Goal: Transaction & Acquisition: Purchase product/service

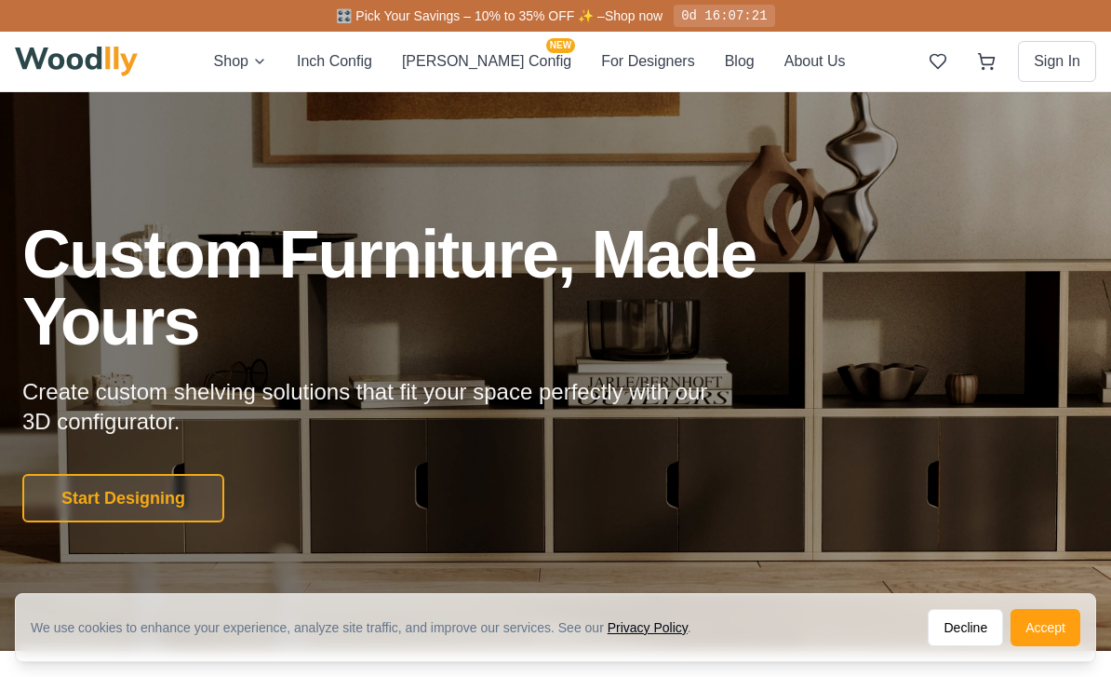
scroll to position [18, 0]
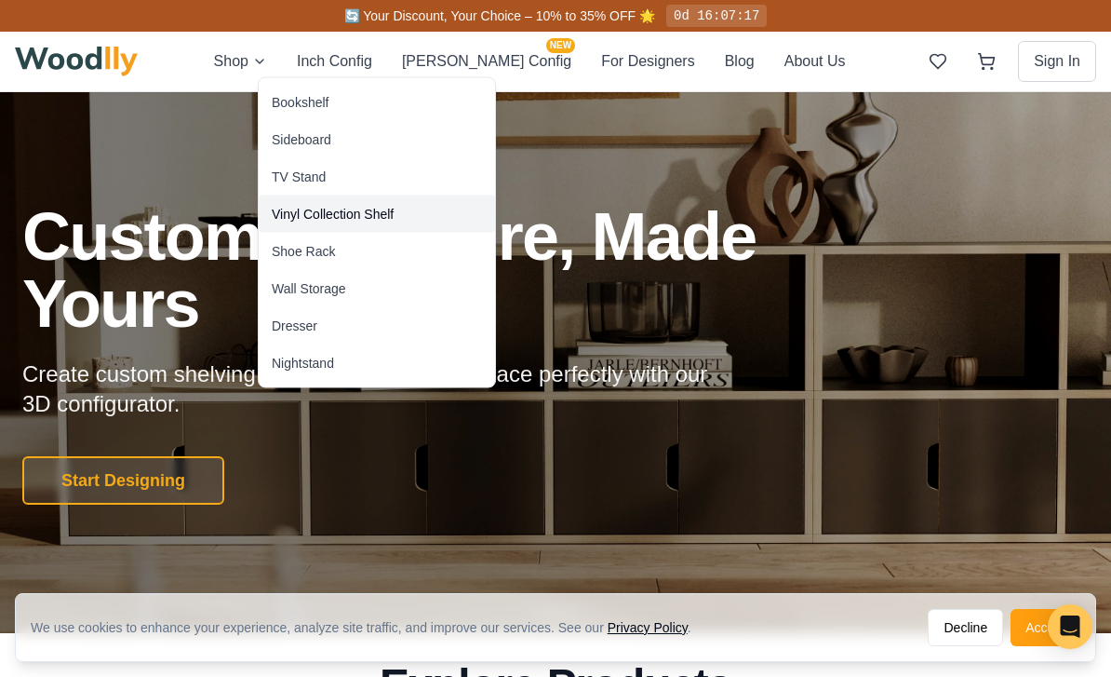
click at [292, 214] on div "Vinyl Collection Shelf" at bounding box center [333, 214] width 122 height 19
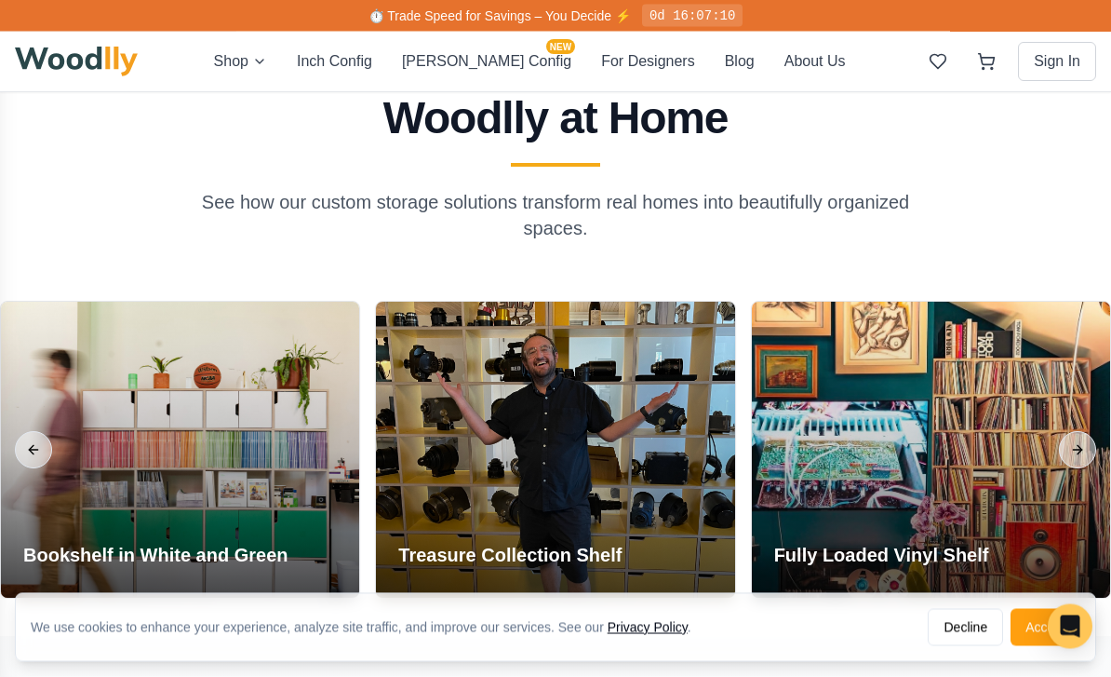
scroll to position [3663, 0]
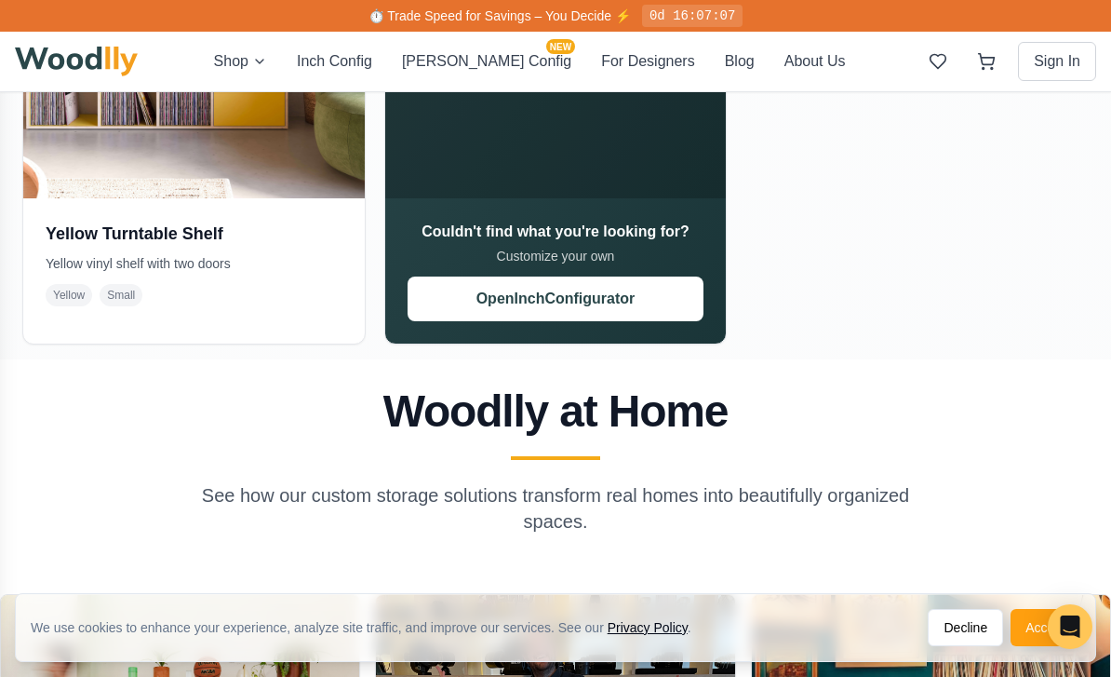
click at [484, 276] on button "Open Inch Configurator" at bounding box center [556, 298] width 297 height 45
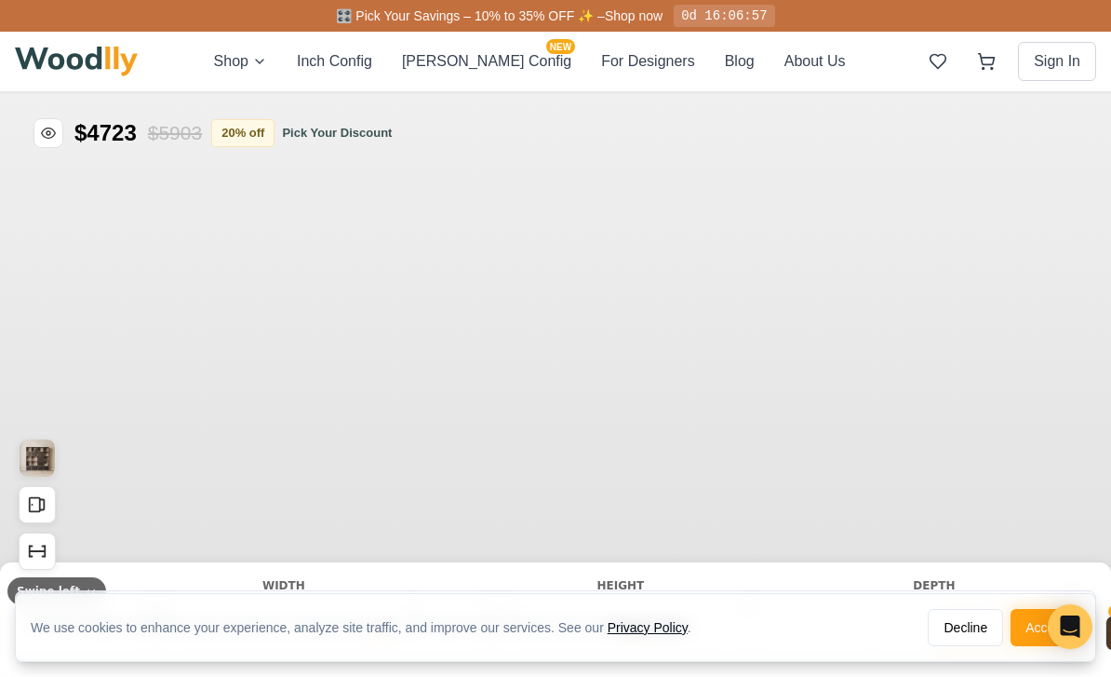
type input "72"
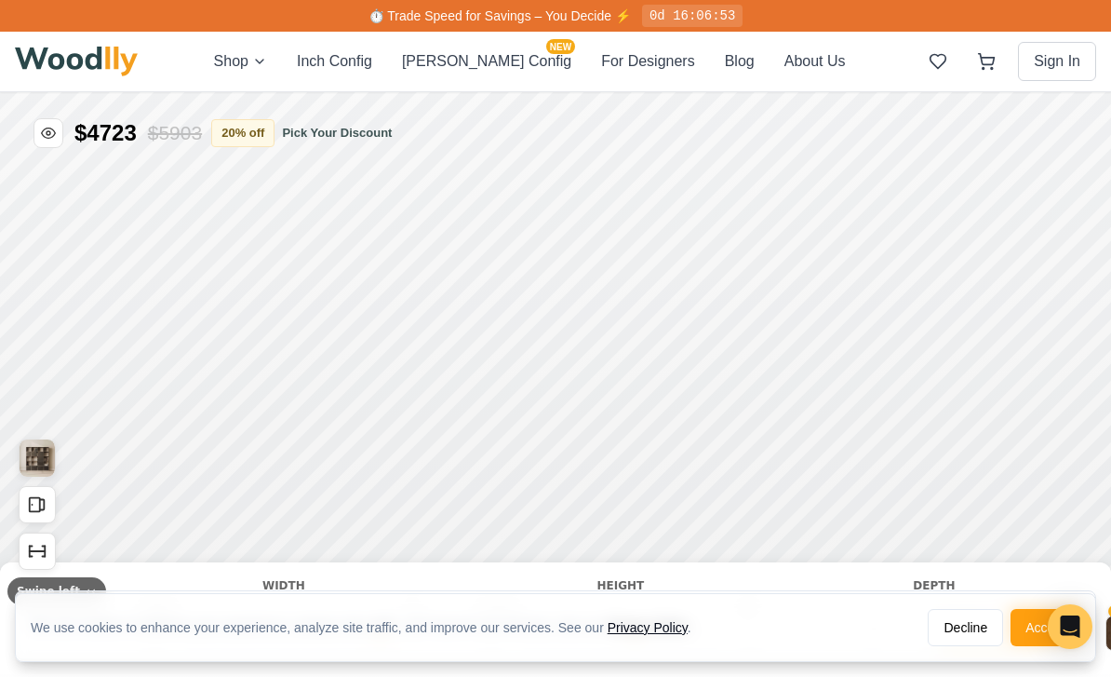
click at [1042, 611] on button "Accept" at bounding box center [1046, 627] width 70 height 37
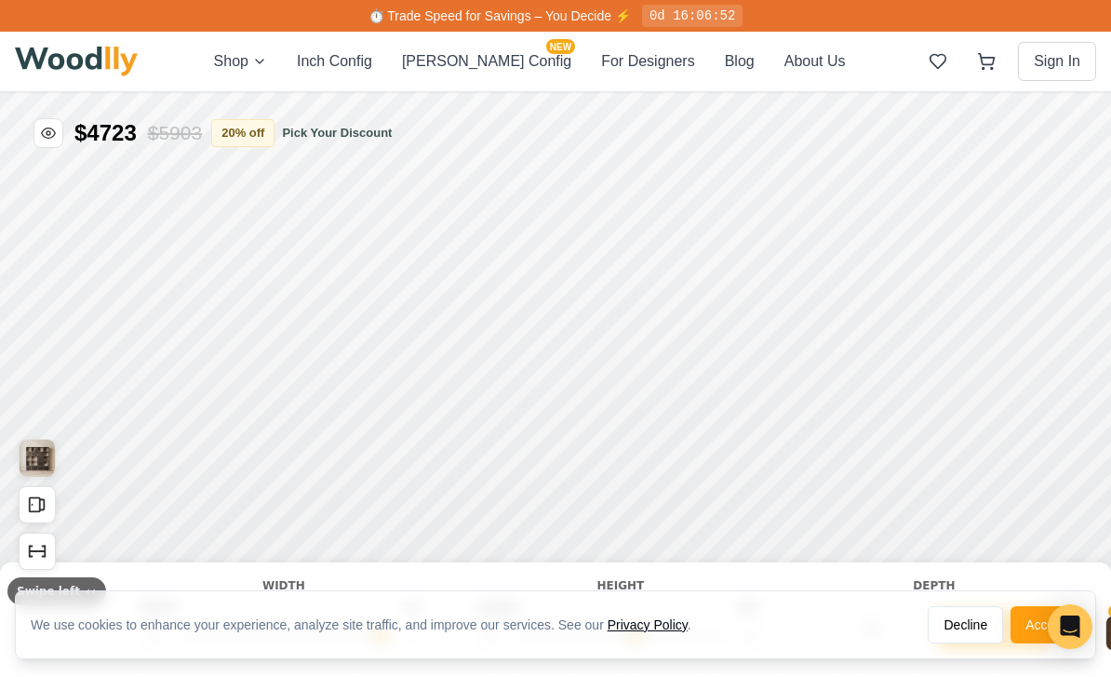
click at [1034, 627] on button "Accept" at bounding box center [1046, 624] width 70 height 37
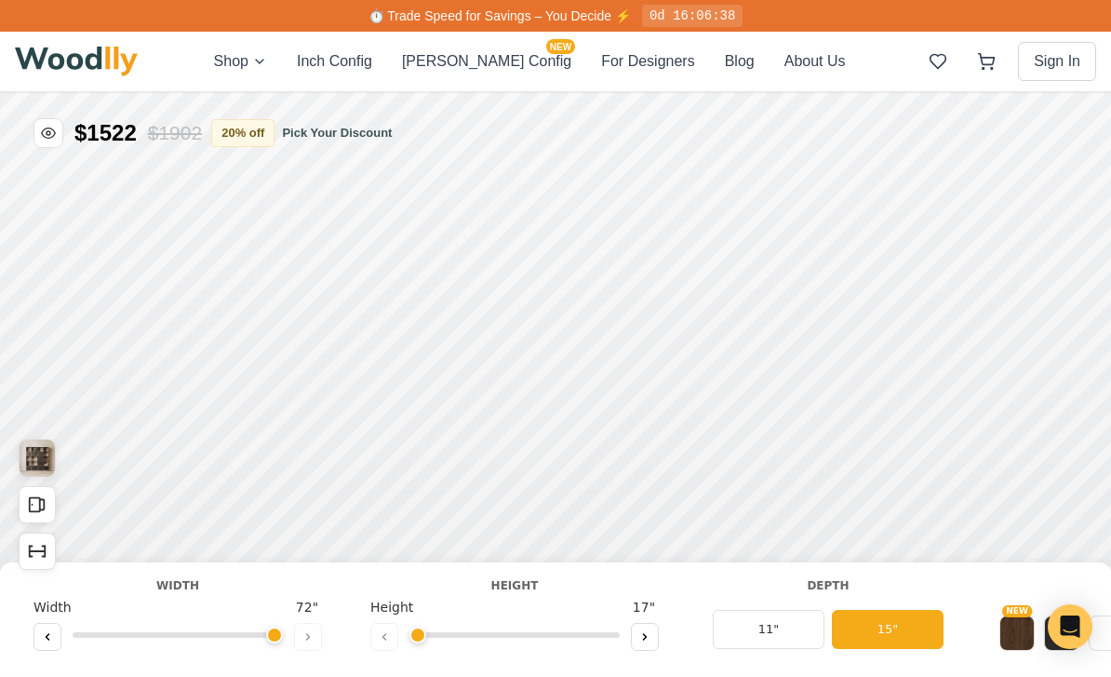
type input "1"
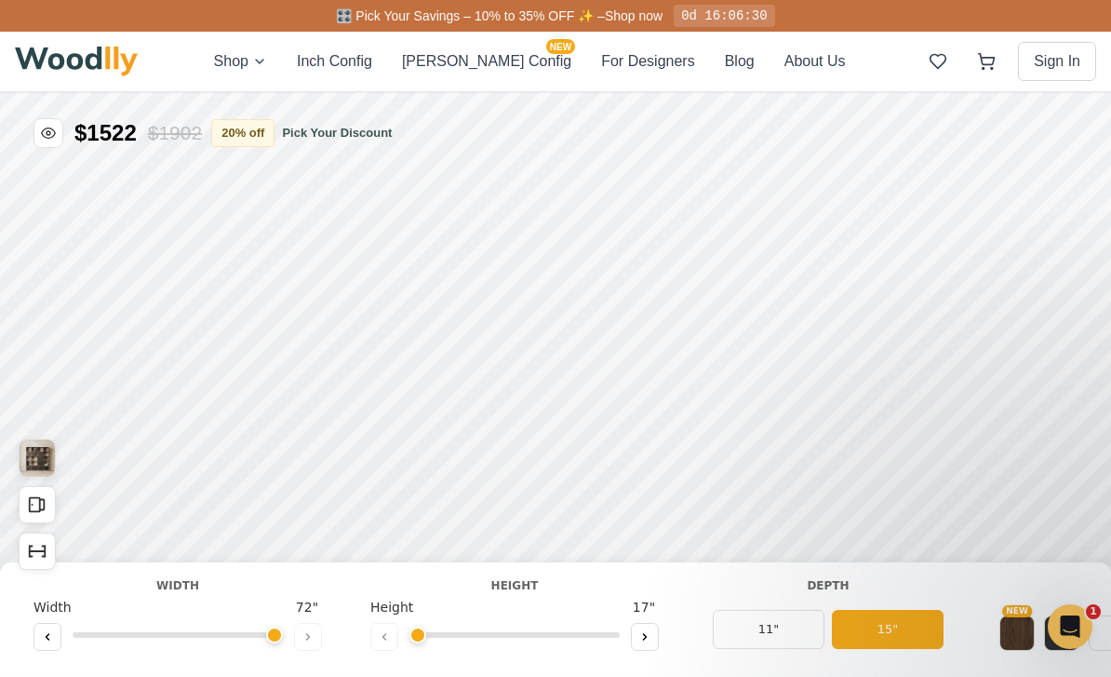
click at [765, 627] on button "11"" at bounding box center [769, 629] width 112 height 39
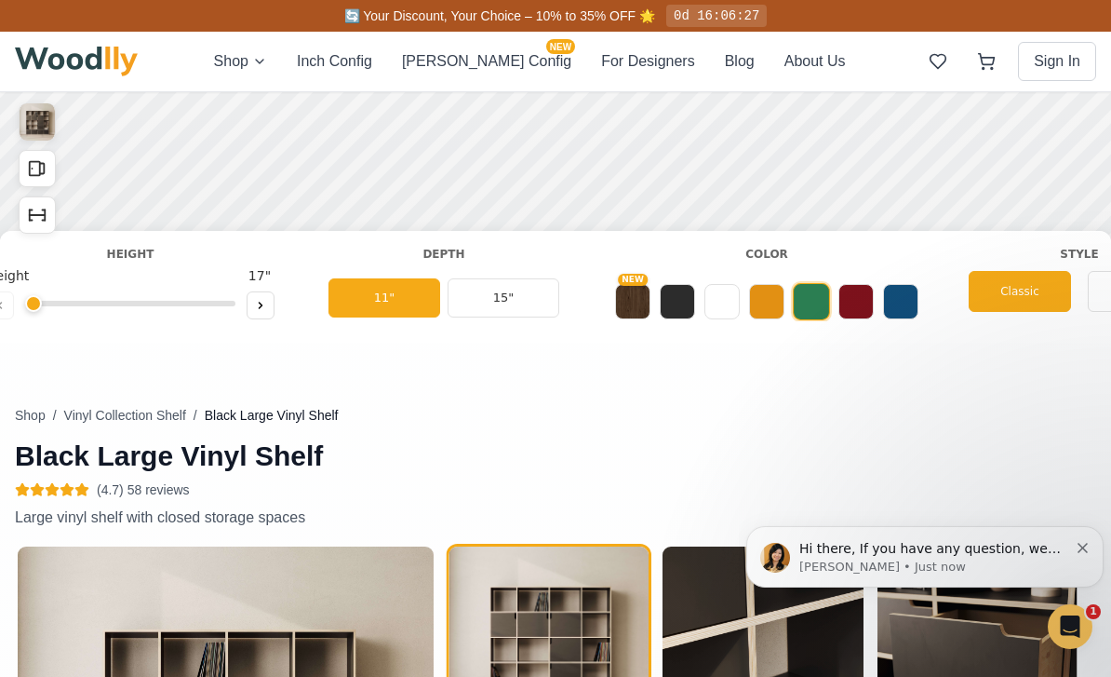
scroll to position [0, 420]
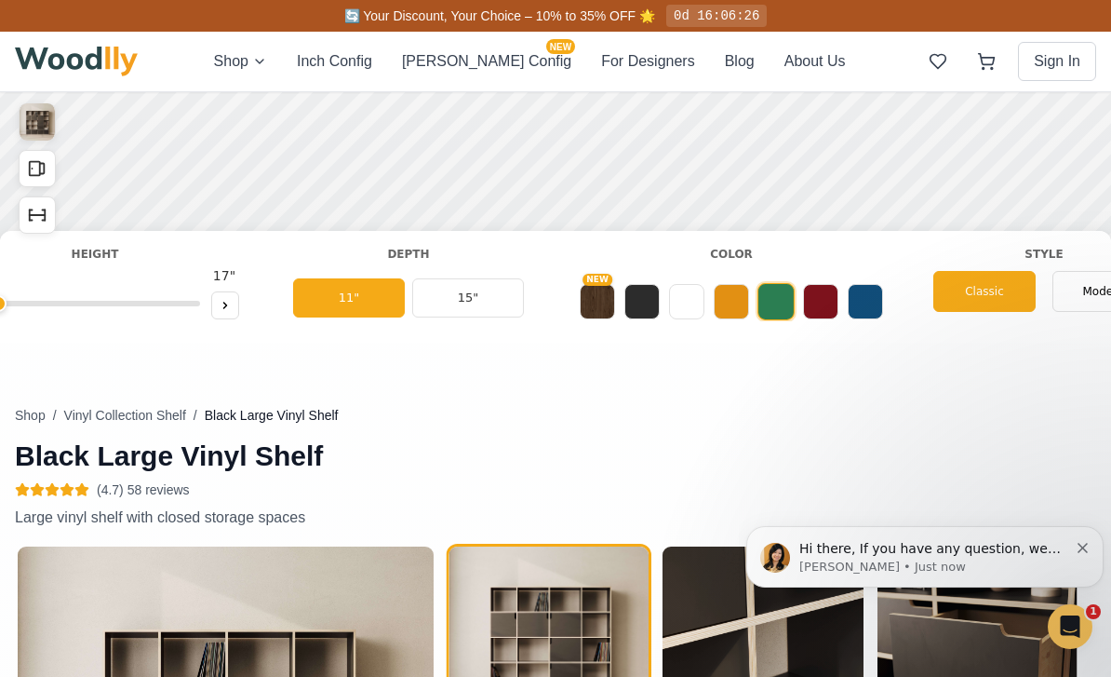
click at [682, 303] on button at bounding box center [686, 301] width 35 height 35
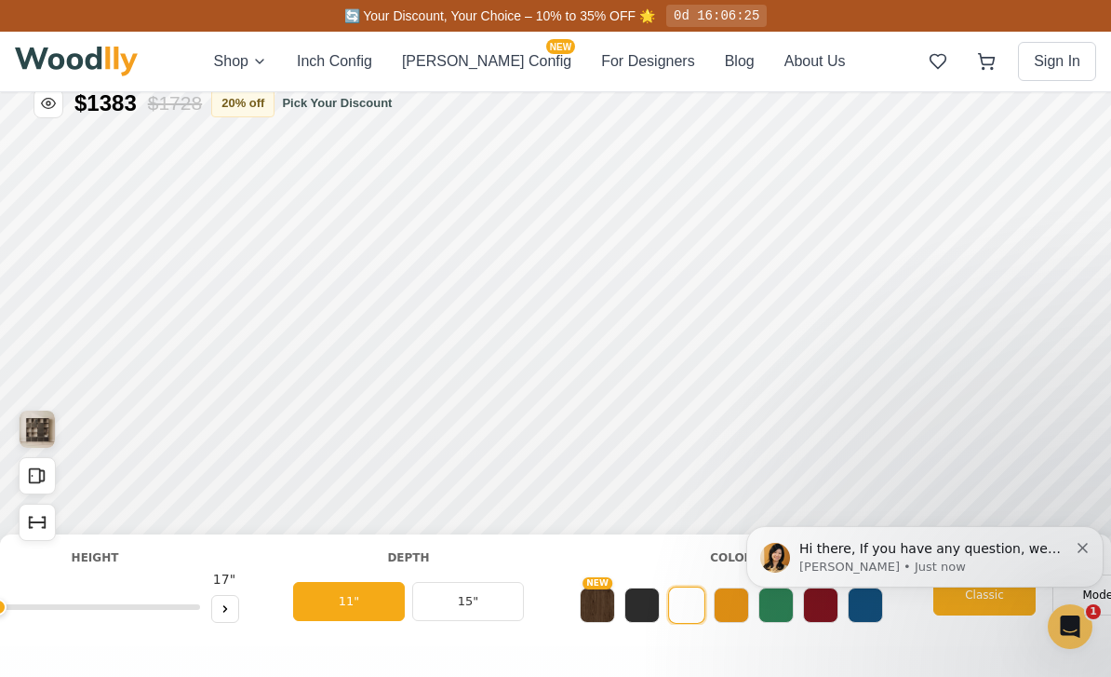
scroll to position [20, 0]
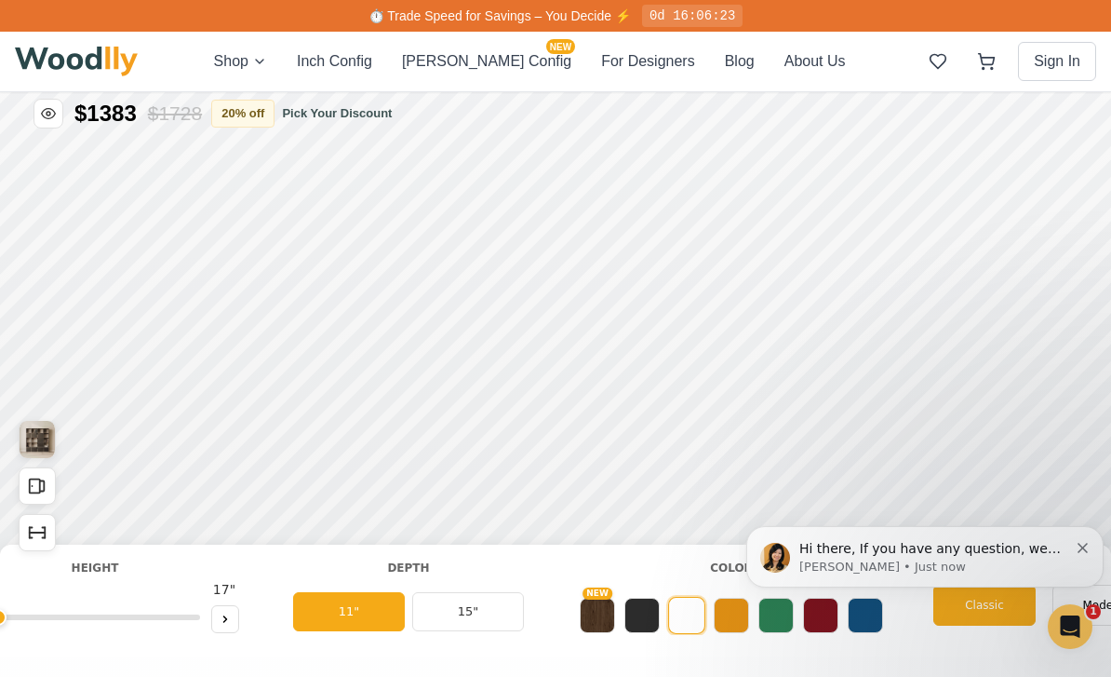
click at [1089, 550] on button "Dismiss notification" at bounding box center [1084, 545] width 12 height 15
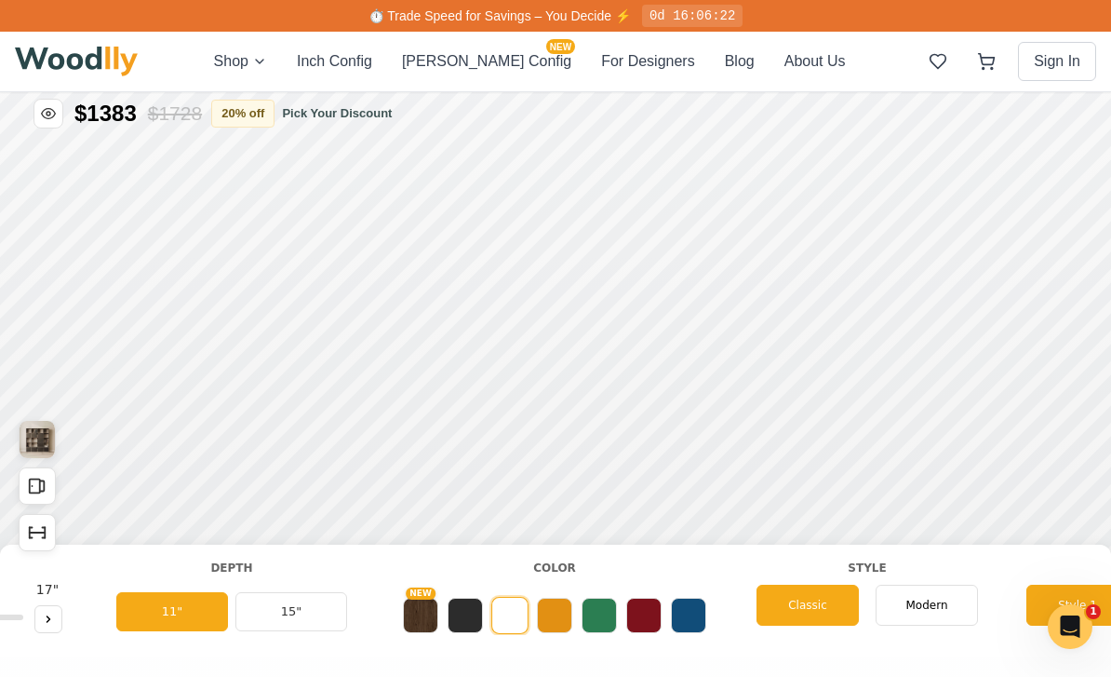
scroll to position [0, 601]
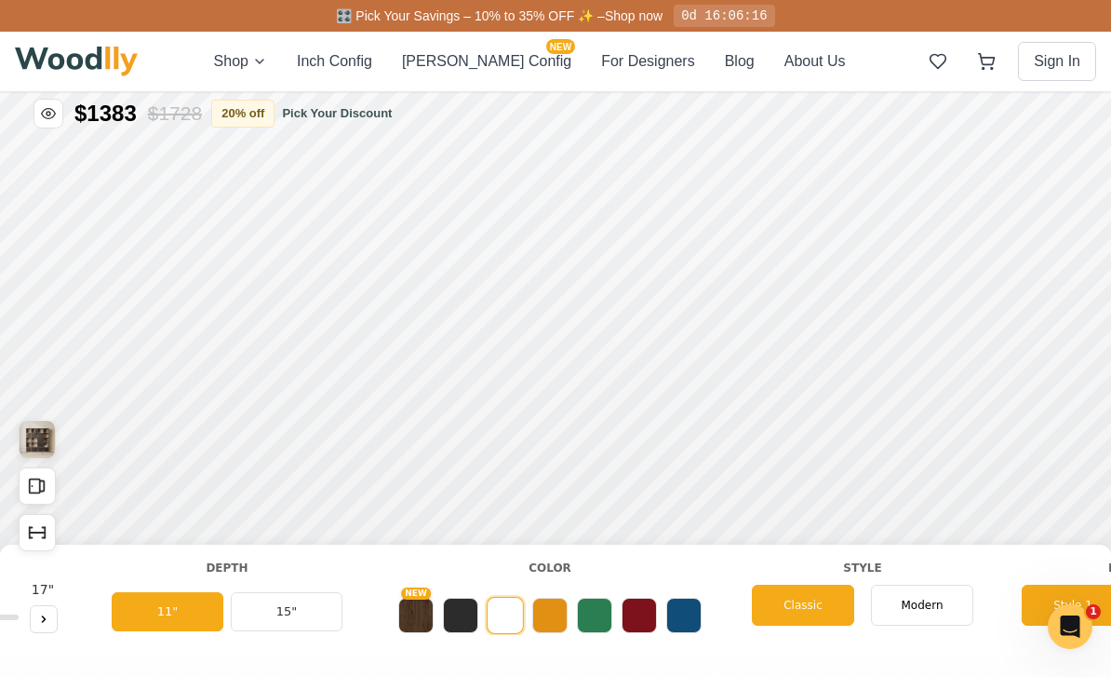
click at [924, 611] on span "Modern" at bounding box center [922, 605] width 42 height 17
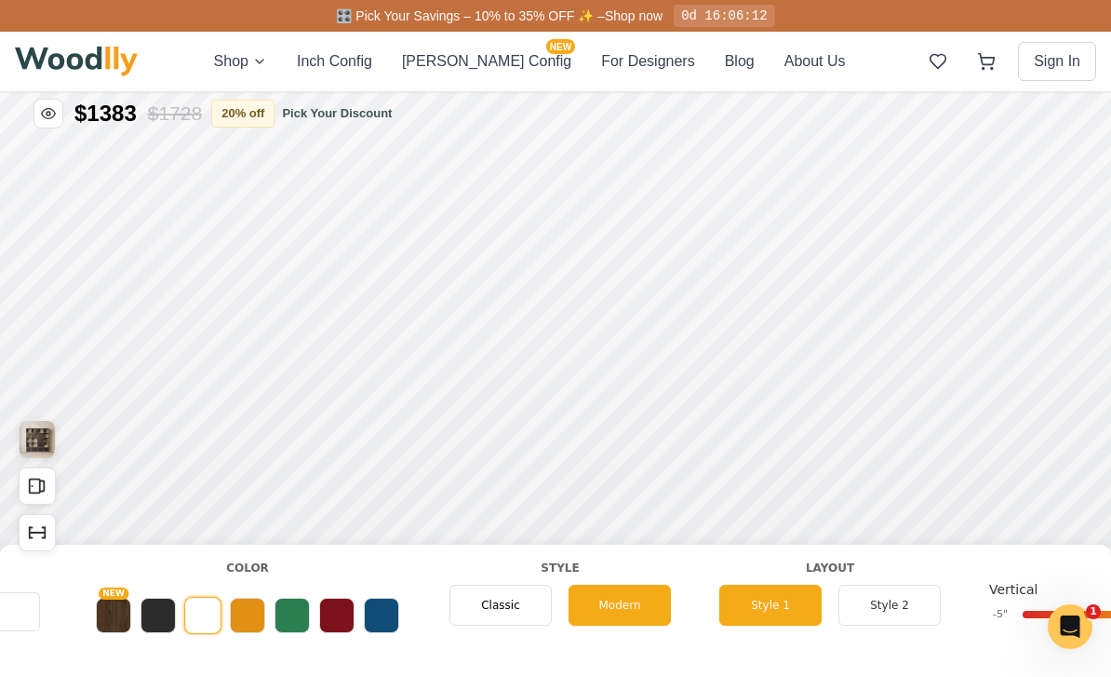
scroll to position [0, 947]
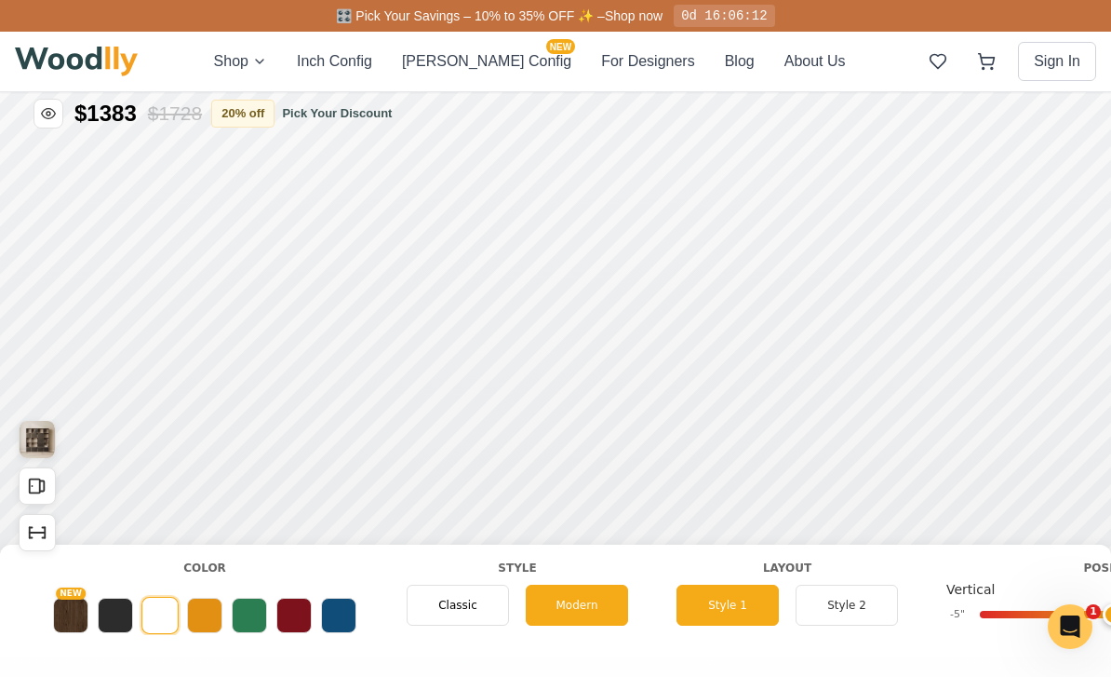
click at [850, 621] on button "Style 2" at bounding box center [847, 605] width 102 height 41
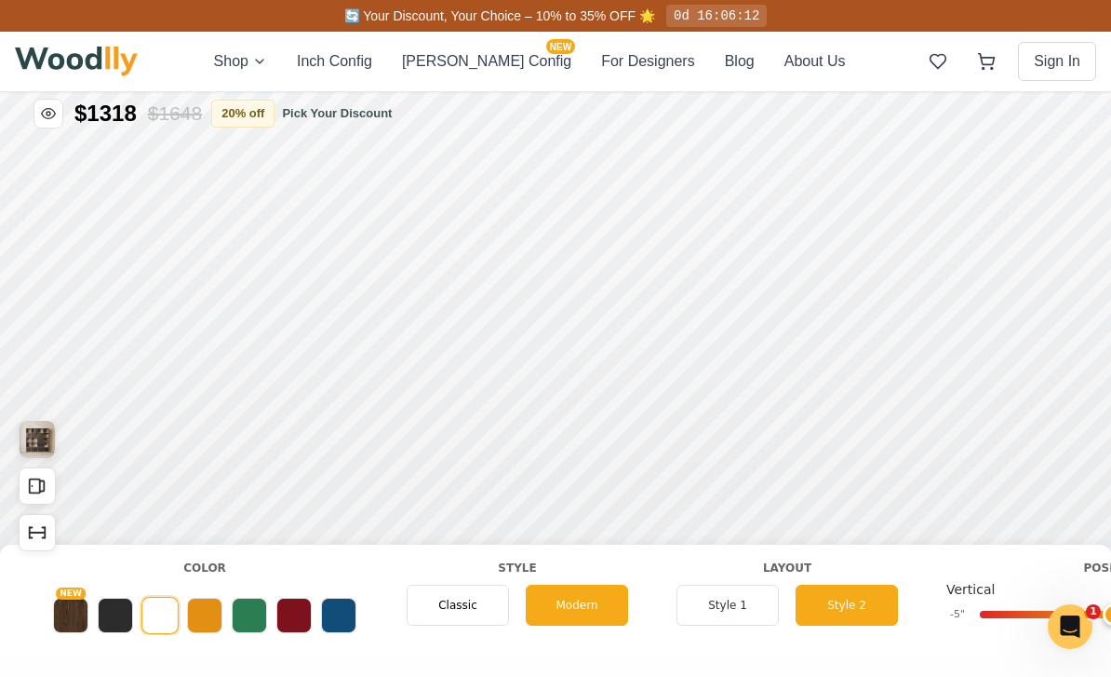
click at [728, 610] on button "Style 1" at bounding box center [728, 605] width 102 height 41
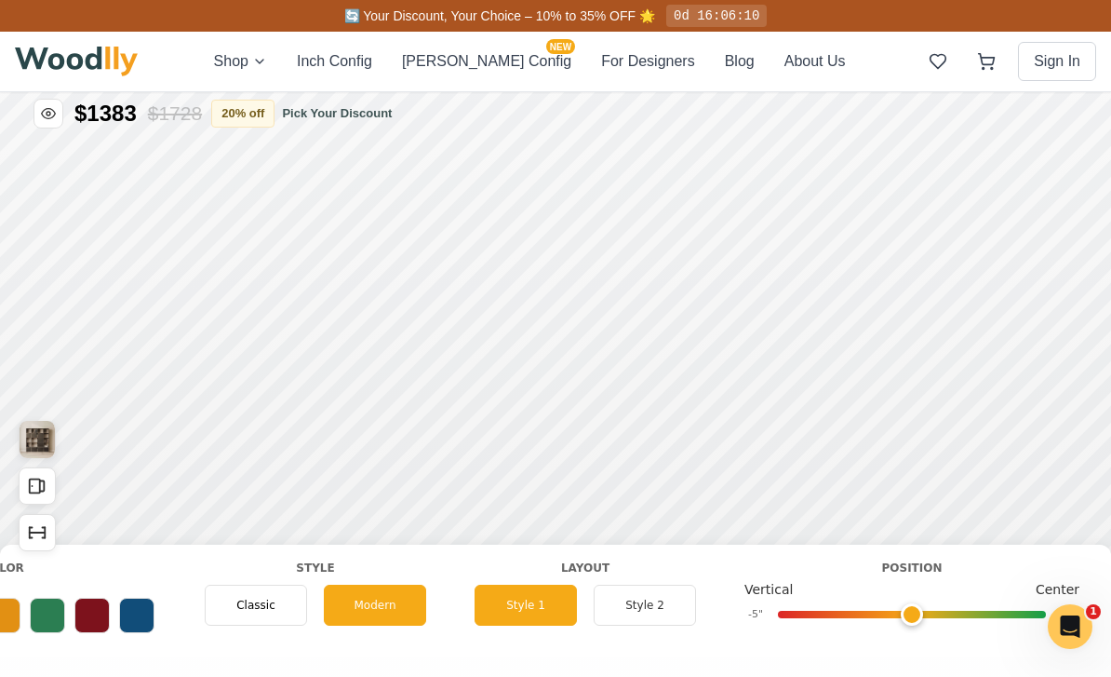
scroll to position [0, 1153]
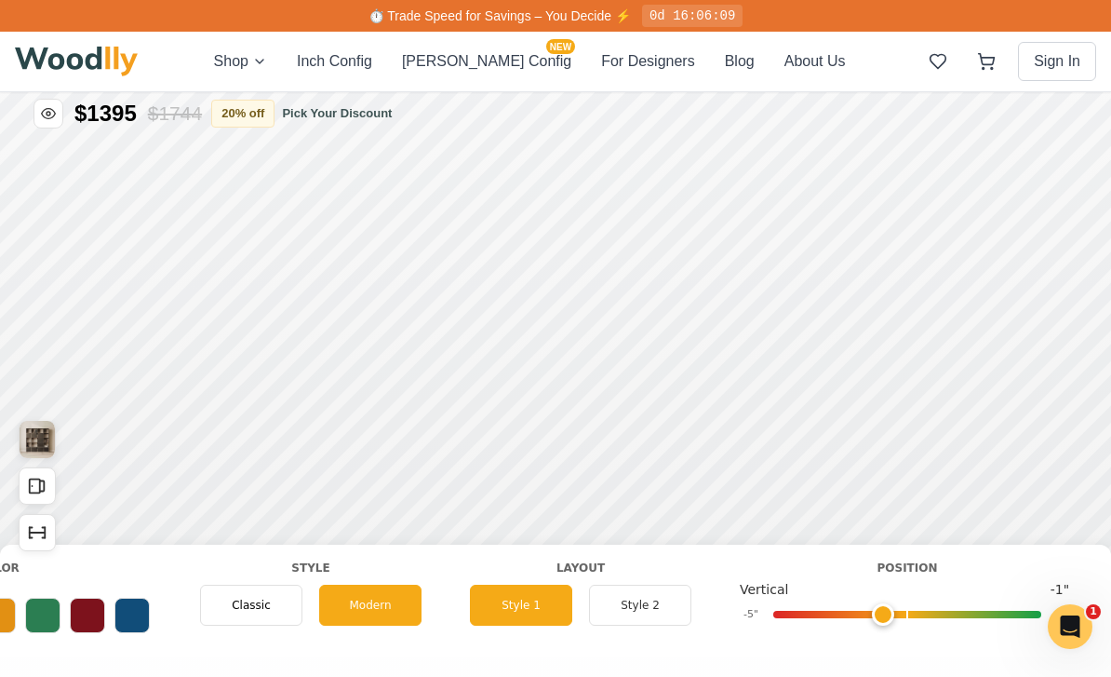
type input "0"
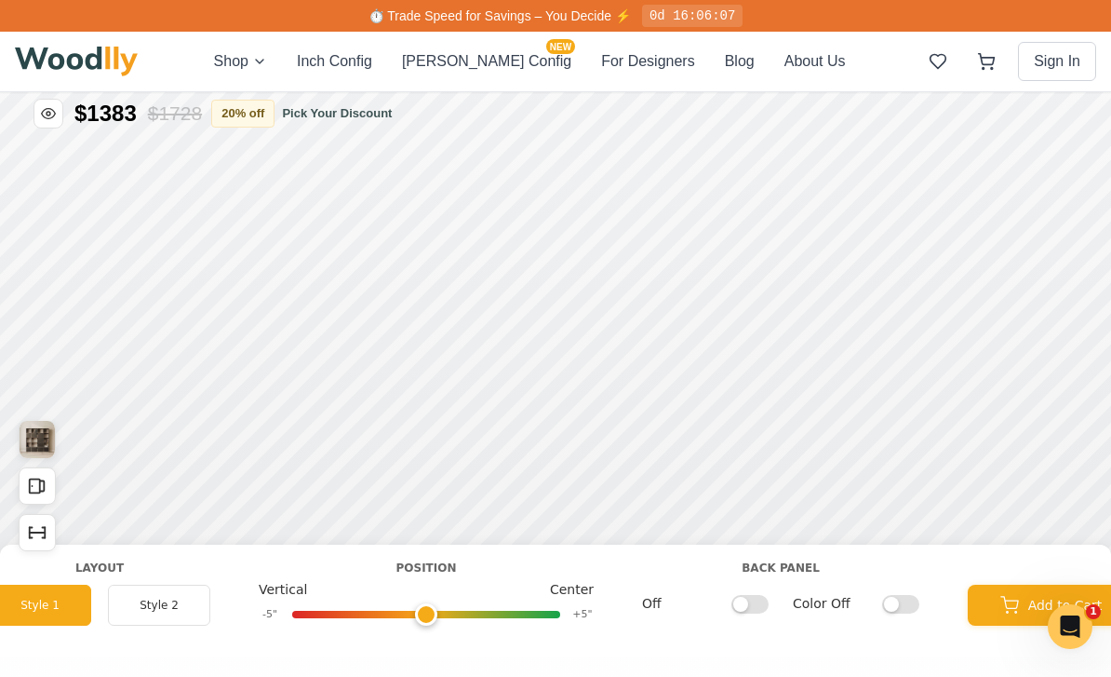
scroll to position [0, 1641]
click at [757, 609] on input "Off" at bounding box center [743, 603] width 37 height 19
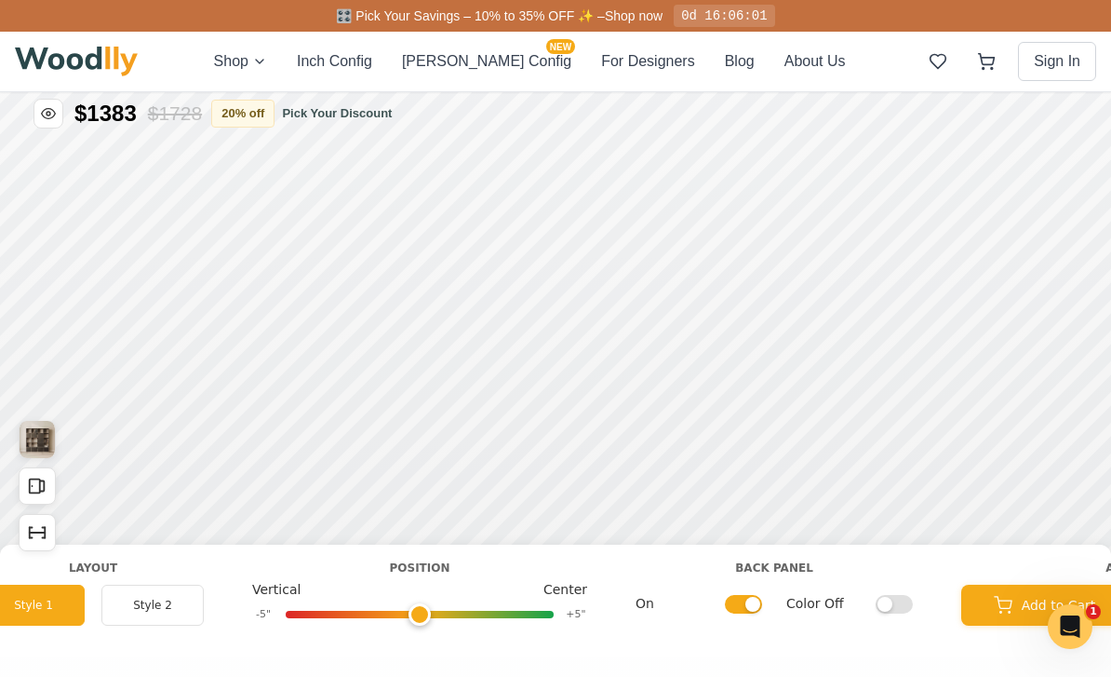
click at [751, 610] on input "On" at bounding box center [743, 603] width 37 height 19
checkbox input "false"
click at [898, 609] on input "Color Off" at bounding box center [894, 603] width 37 height 19
click at [899, 608] on input "Color On" at bounding box center [894, 603] width 37 height 19
checkbox input "false"
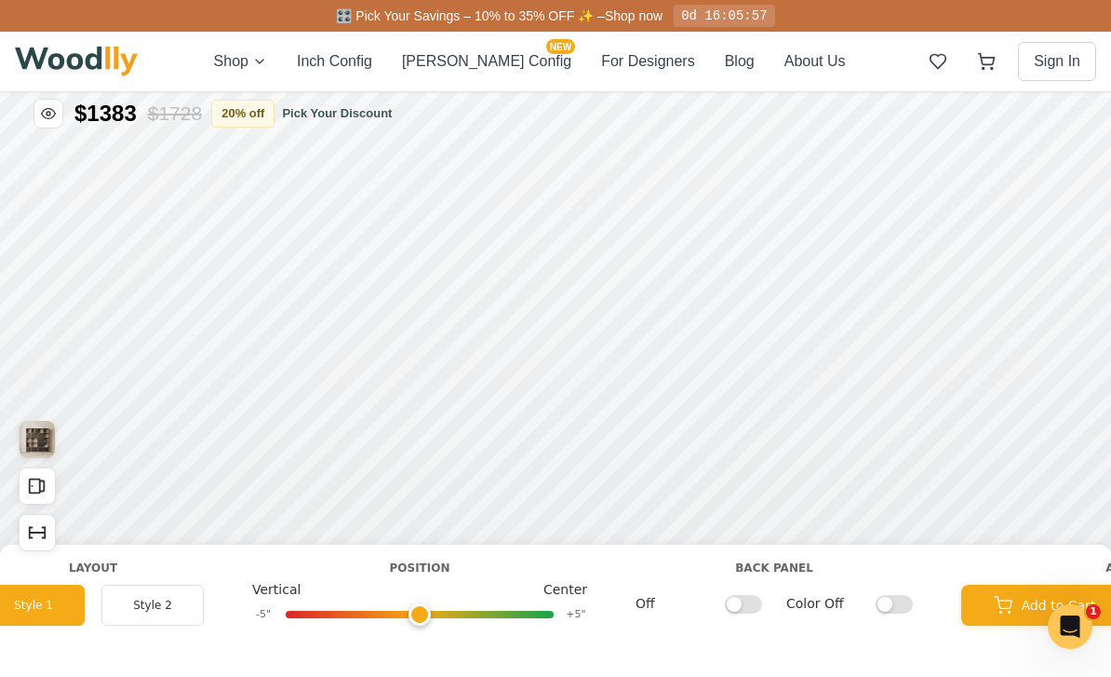
click at [718, 610] on label "Off" at bounding box center [699, 604] width 127 height 20
click at [725, 610] on input "Off" at bounding box center [743, 603] width 37 height 19
click at [742, 605] on input "On" at bounding box center [743, 603] width 37 height 19
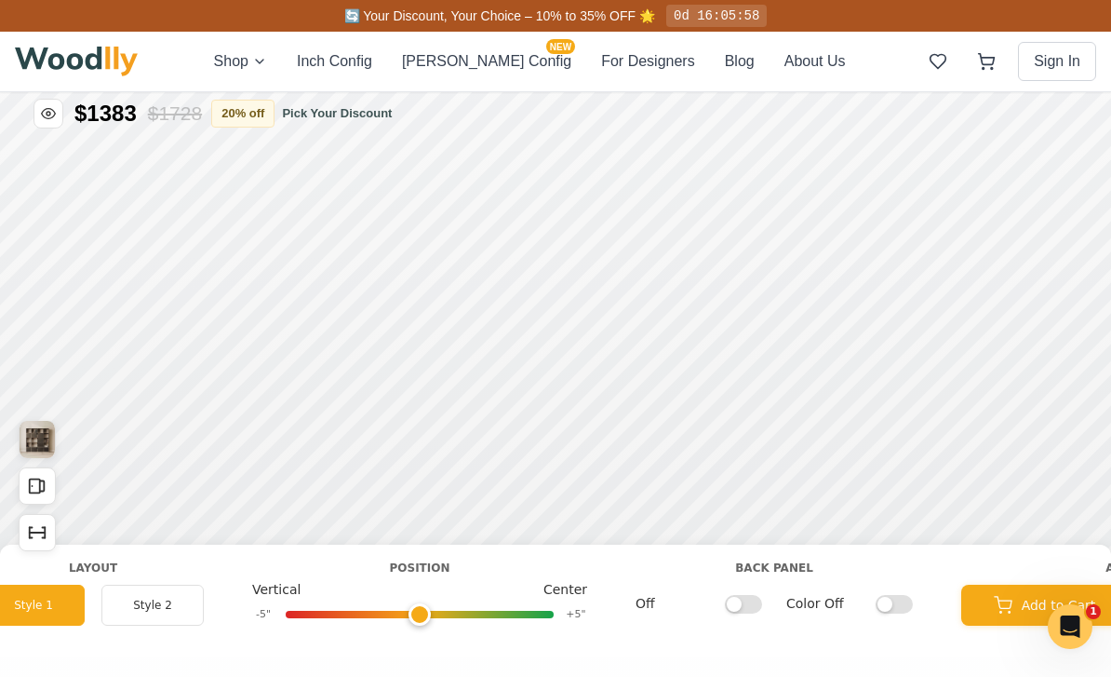
click at [742, 604] on input "Off" at bounding box center [743, 603] width 37 height 19
checkbox input "true"
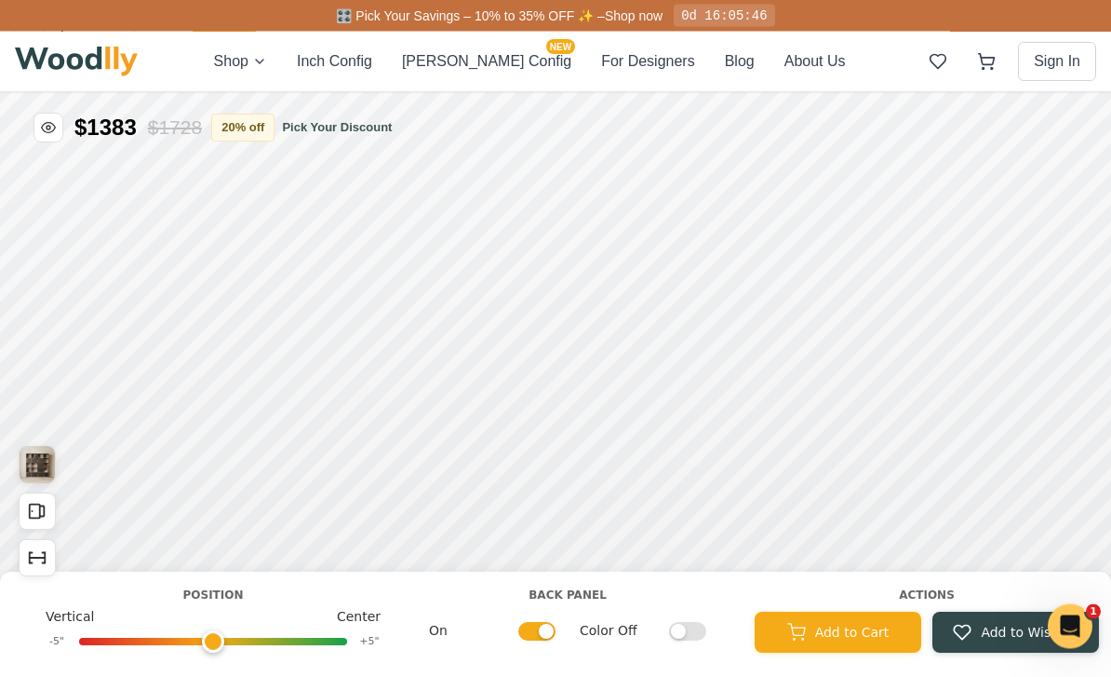
scroll to position [6, 0]
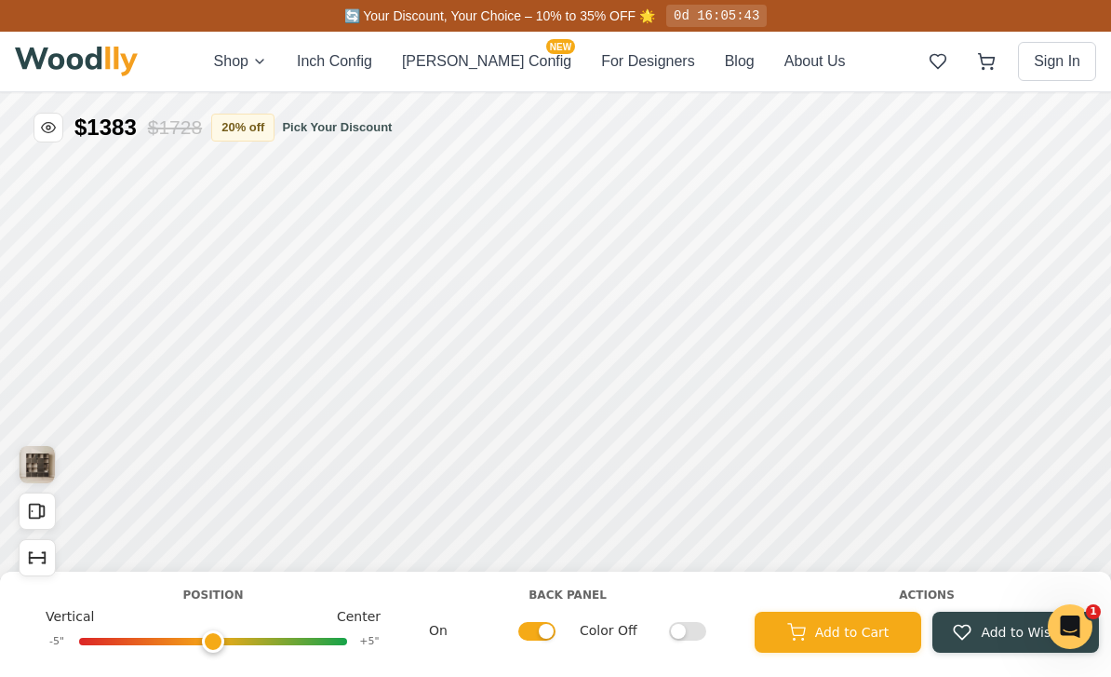
click at [835, 650] on button "Add to Cart" at bounding box center [838, 632] width 167 height 41
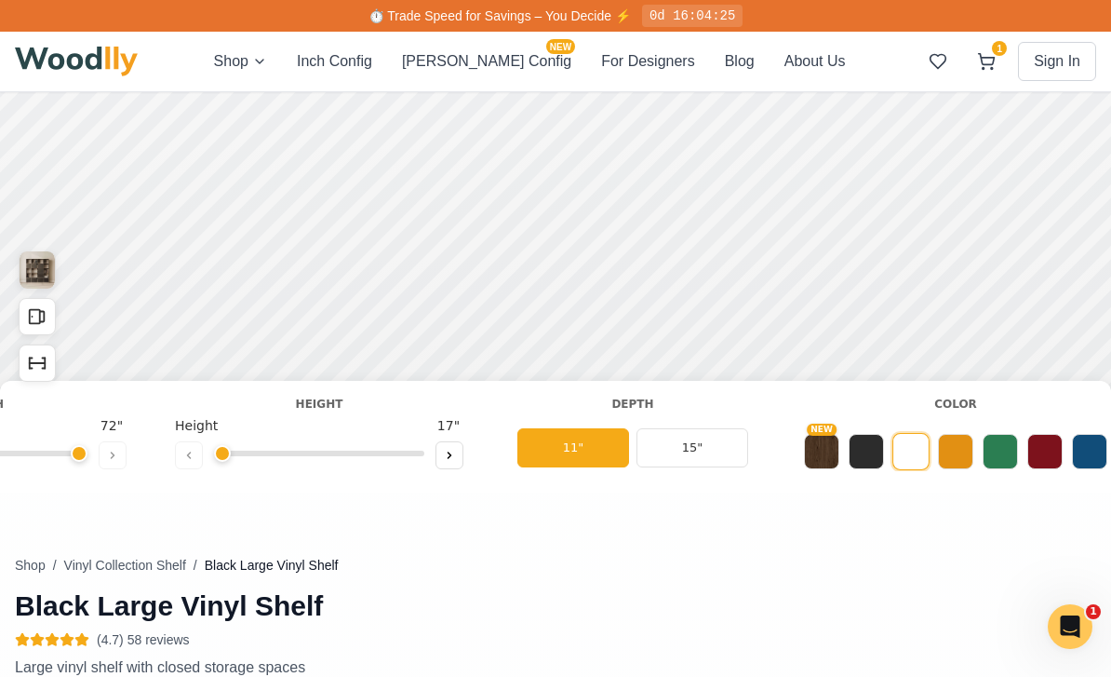
scroll to position [0, 191]
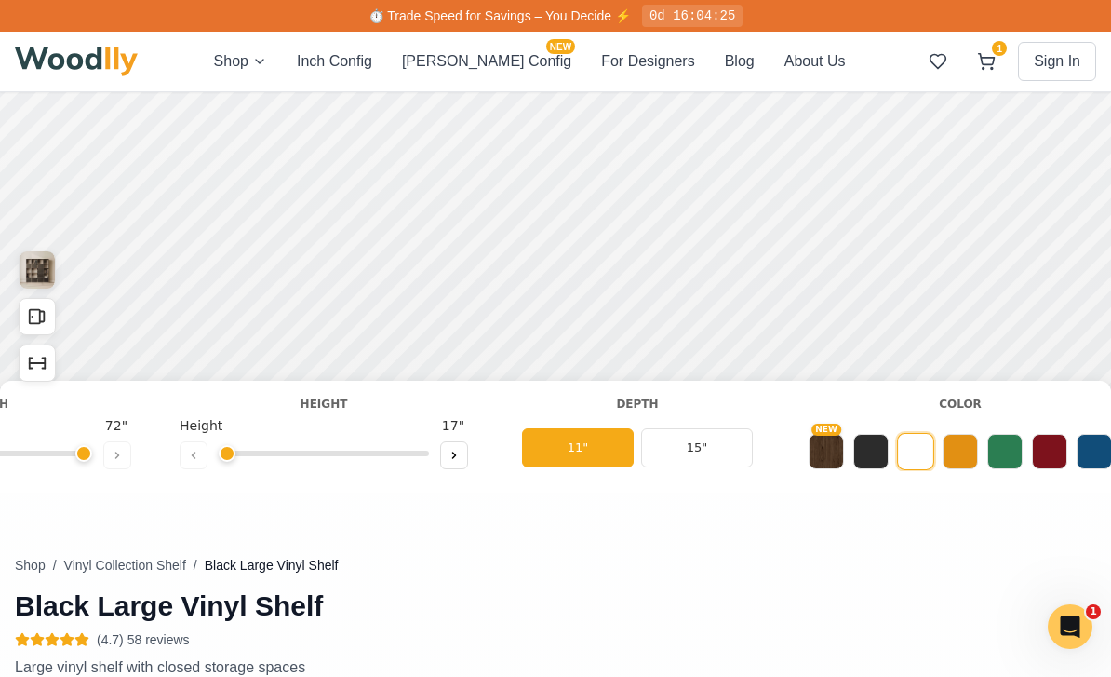
click at [467, 462] on button at bounding box center [454, 455] width 28 height 28
type input "2"
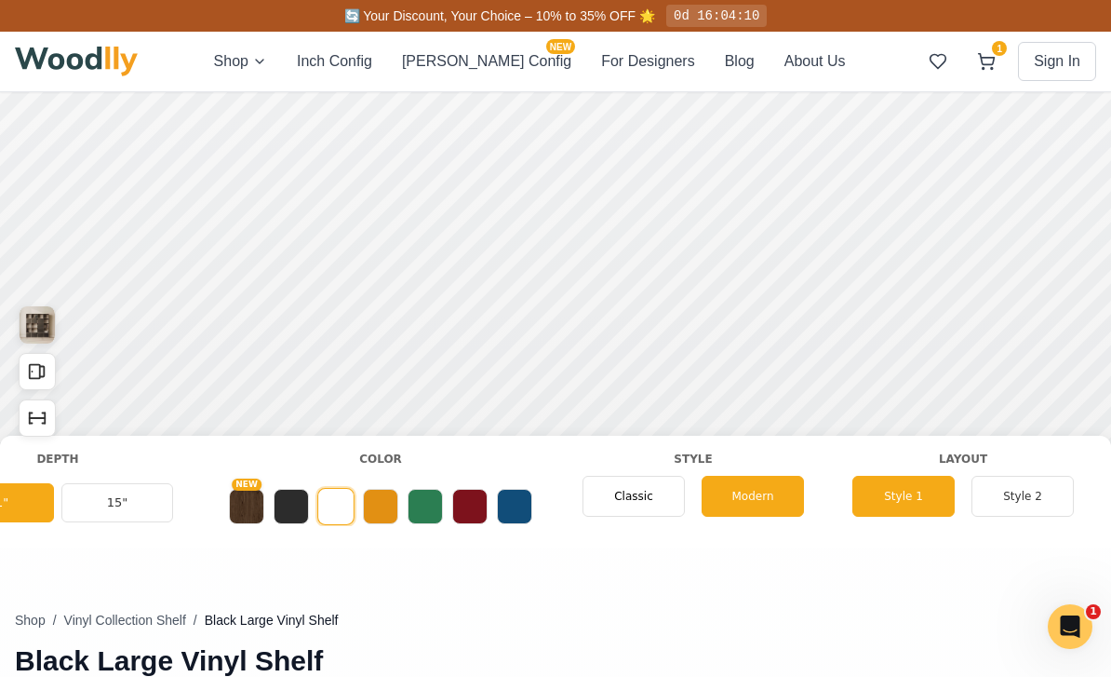
scroll to position [0, 857]
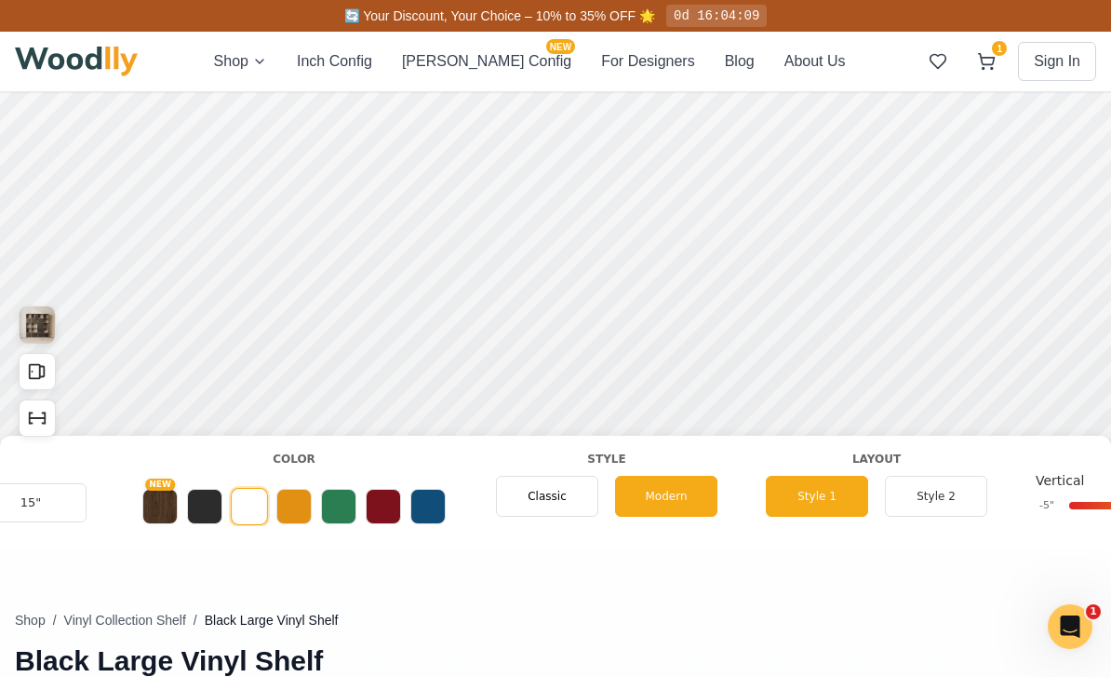
click at [564, 491] on span "Classic" at bounding box center [547, 496] width 39 height 17
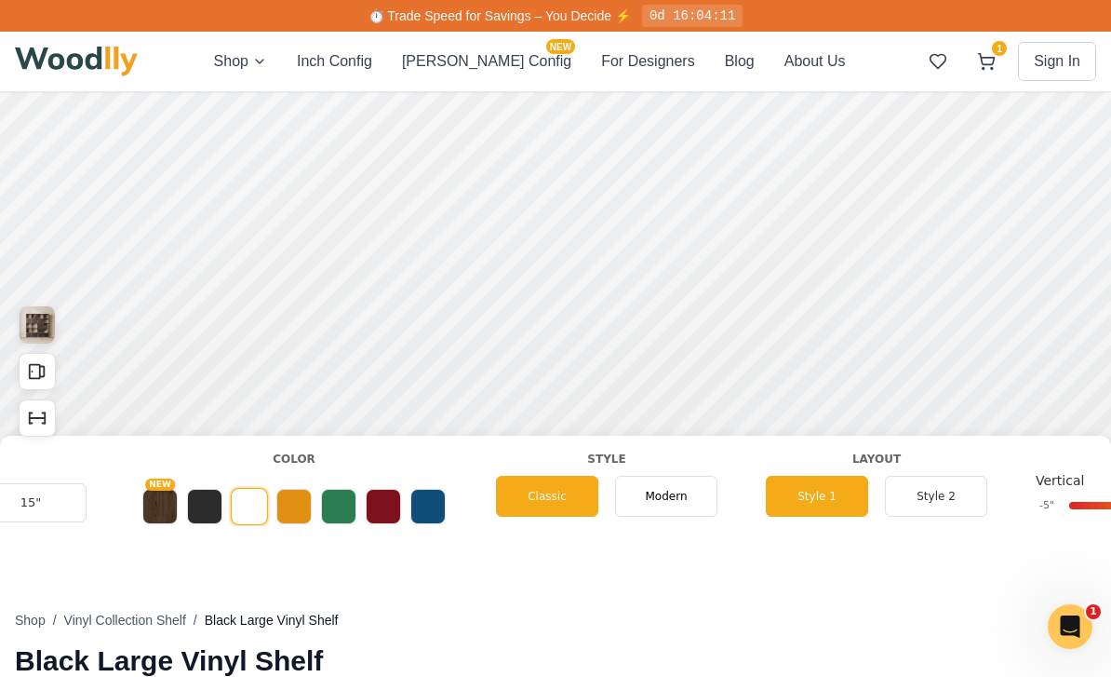
click at [679, 515] on div "Modern" at bounding box center [666, 496] width 102 height 41
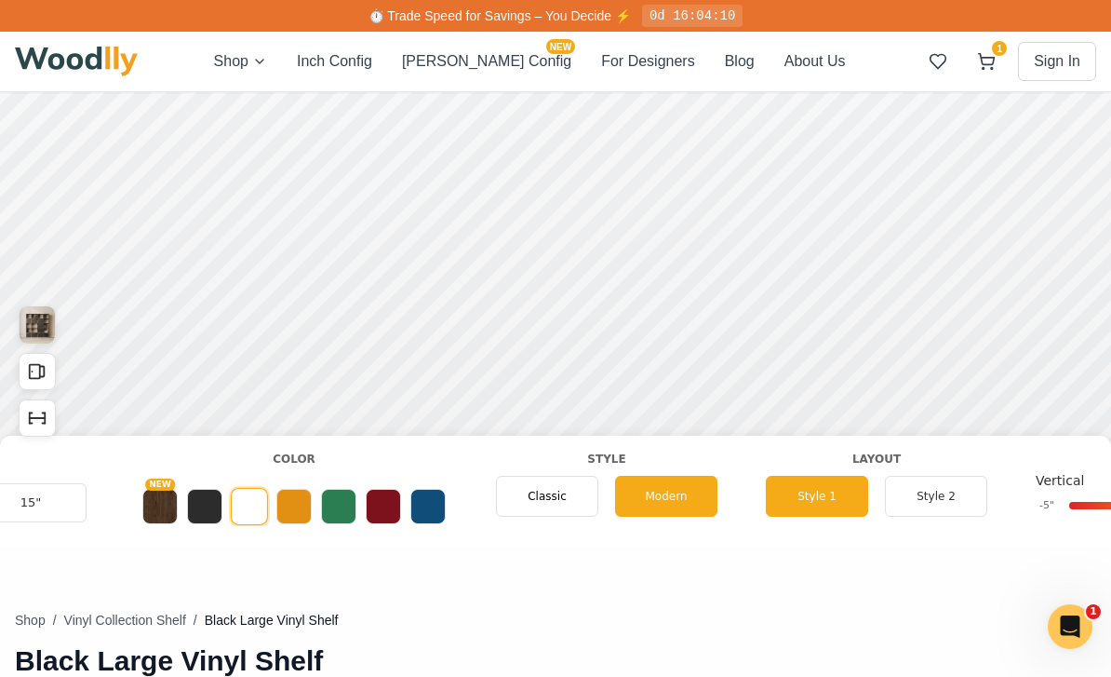
click at [950, 508] on button "Style 2" at bounding box center [936, 496] width 102 height 41
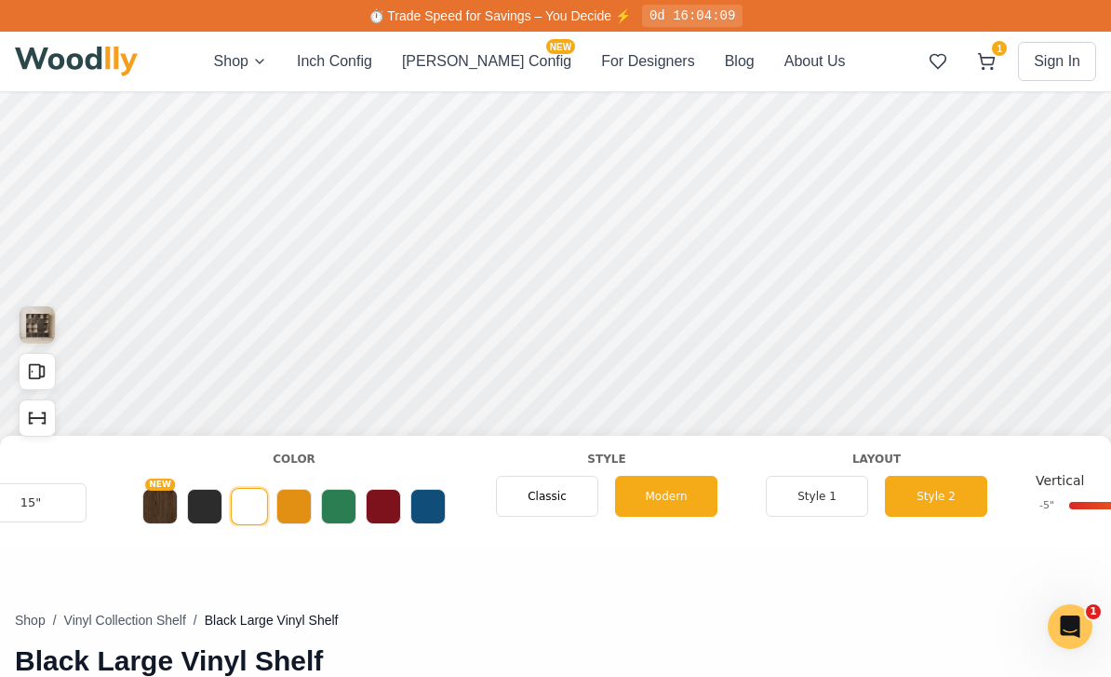
click at [821, 515] on button "Style 1" at bounding box center [817, 496] width 102 height 41
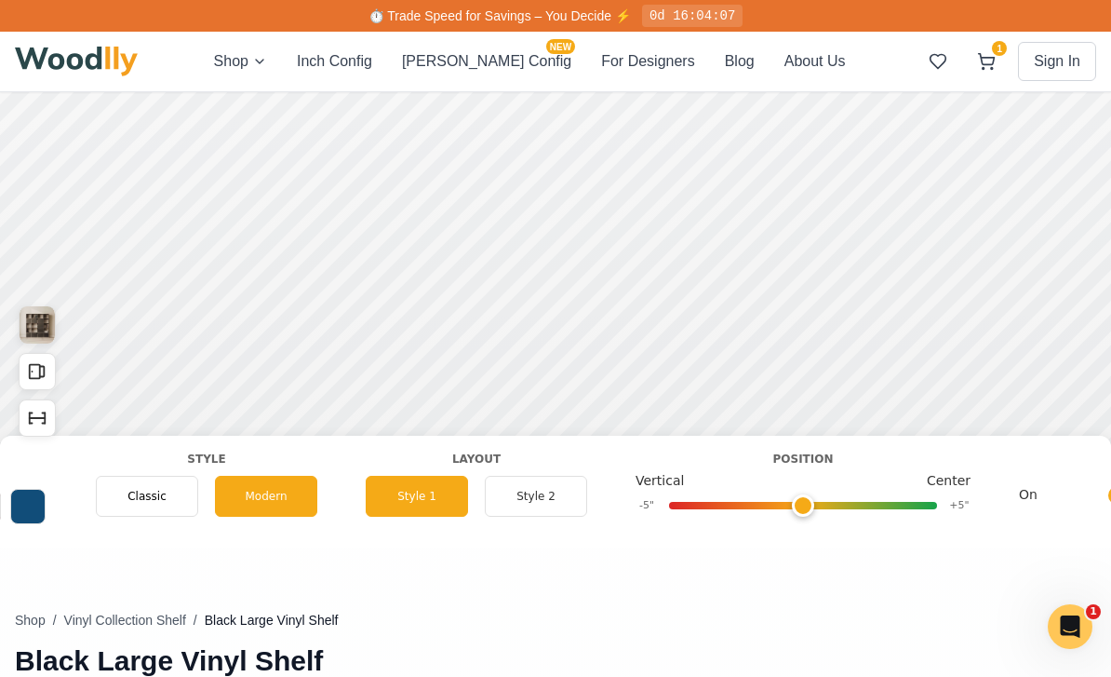
scroll to position [0, 1258]
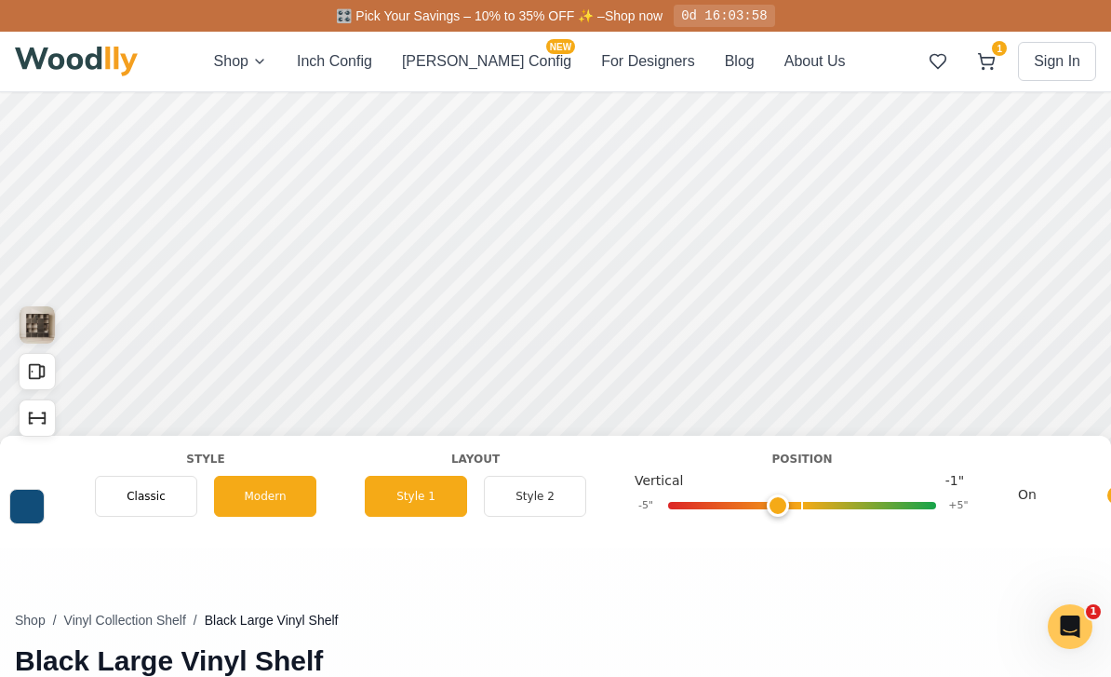
type input "-1"
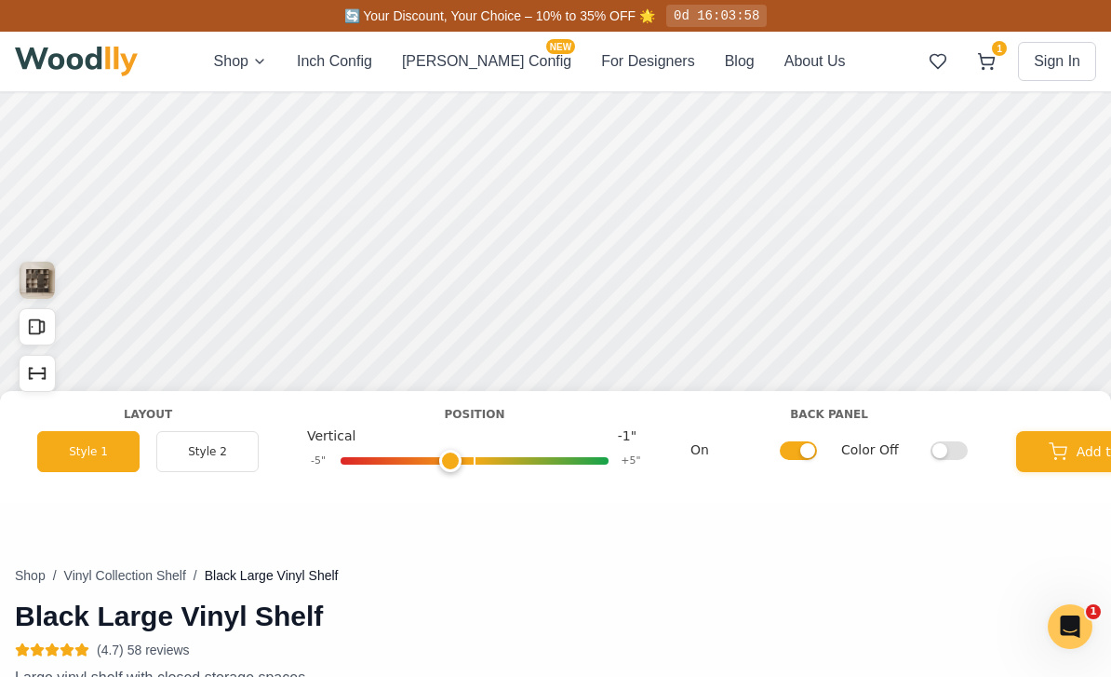
scroll to position [0, 1684]
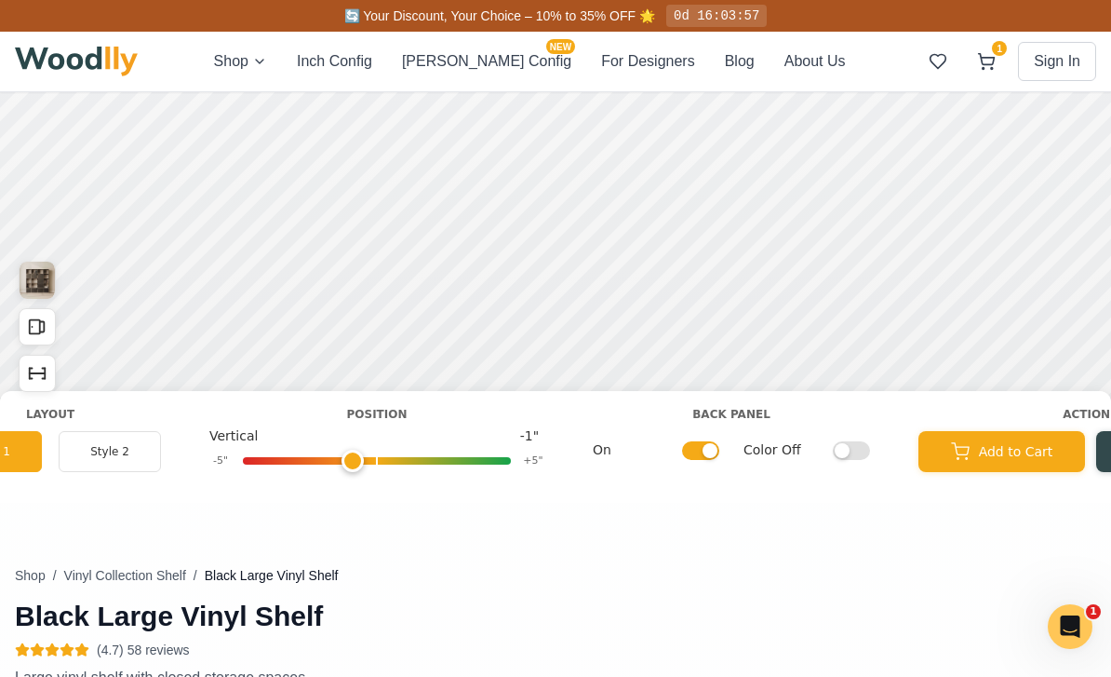
click at [860, 448] on input "Color Off" at bounding box center [851, 449] width 37 height 19
click at [858, 459] on input "Color On" at bounding box center [851, 449] width 37 height 19
checkbox input "false"
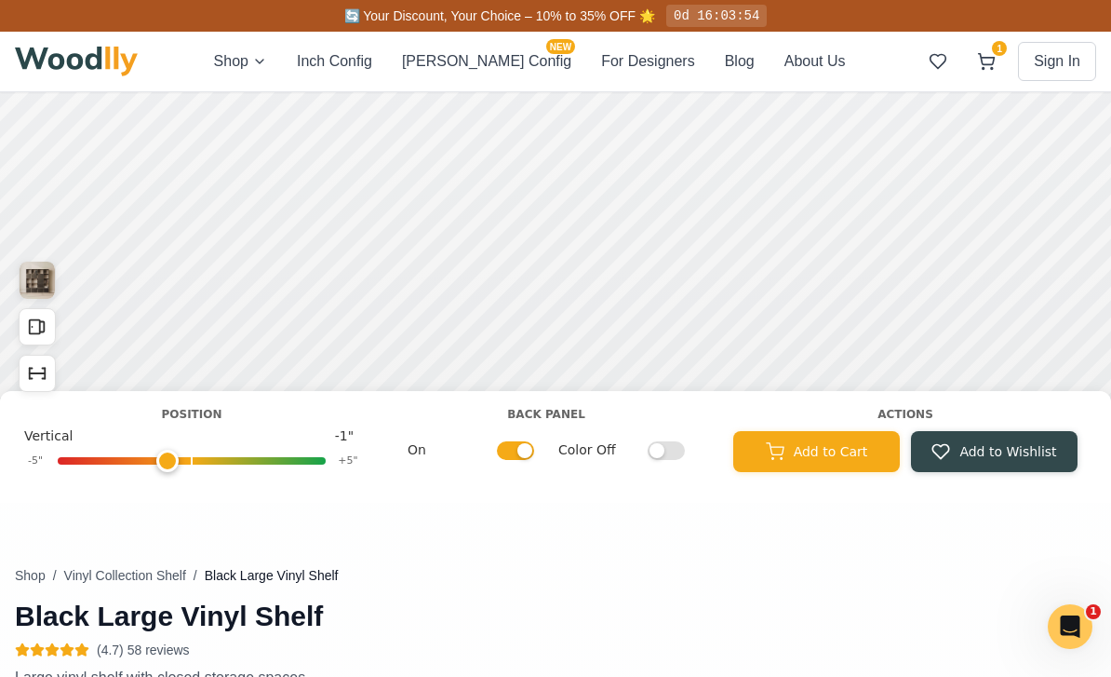
scroll to position [0, 1869]
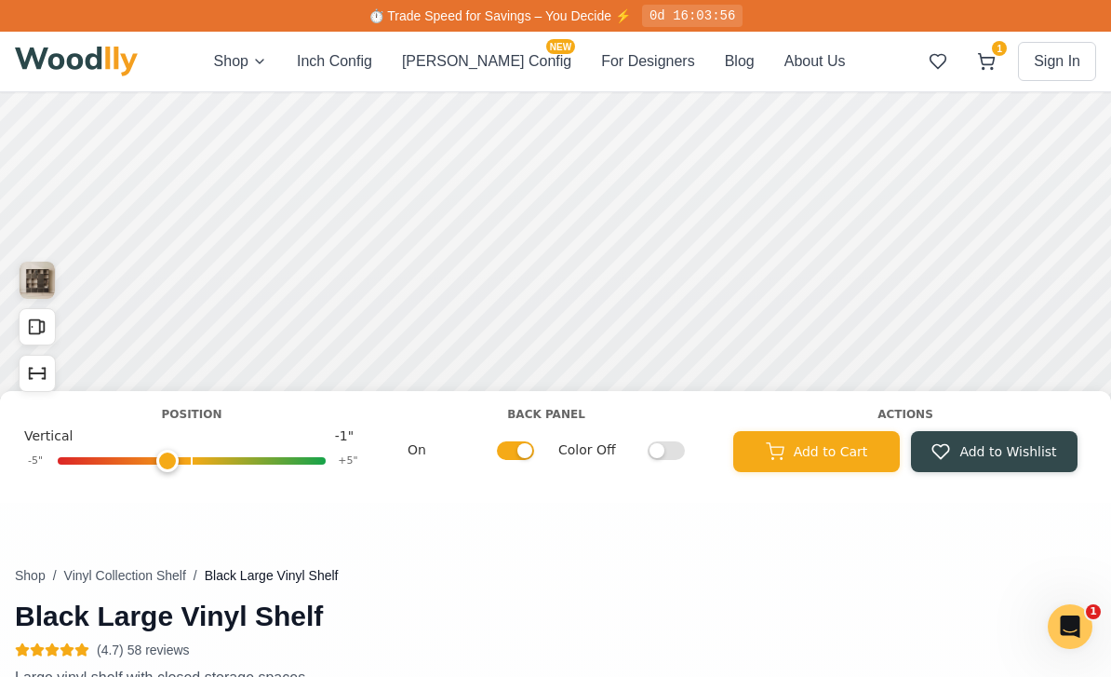
click at [851, 454] on button "Add to Cart" at bounding box center [816, 451] width 167 height 41
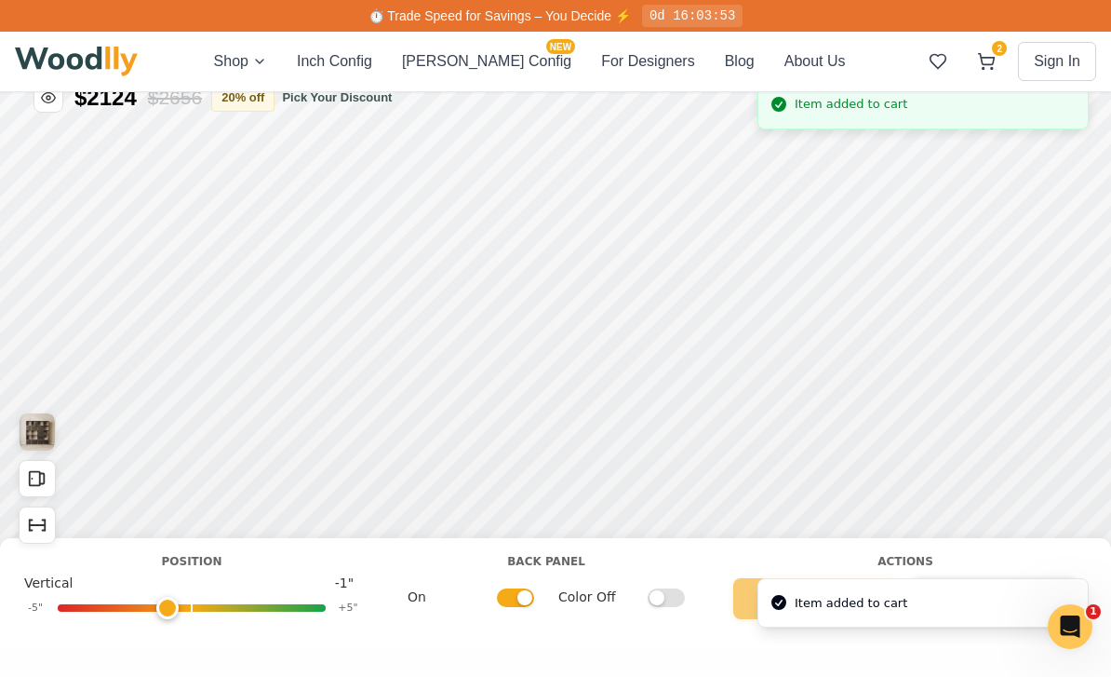
scroll to position [0, 0]
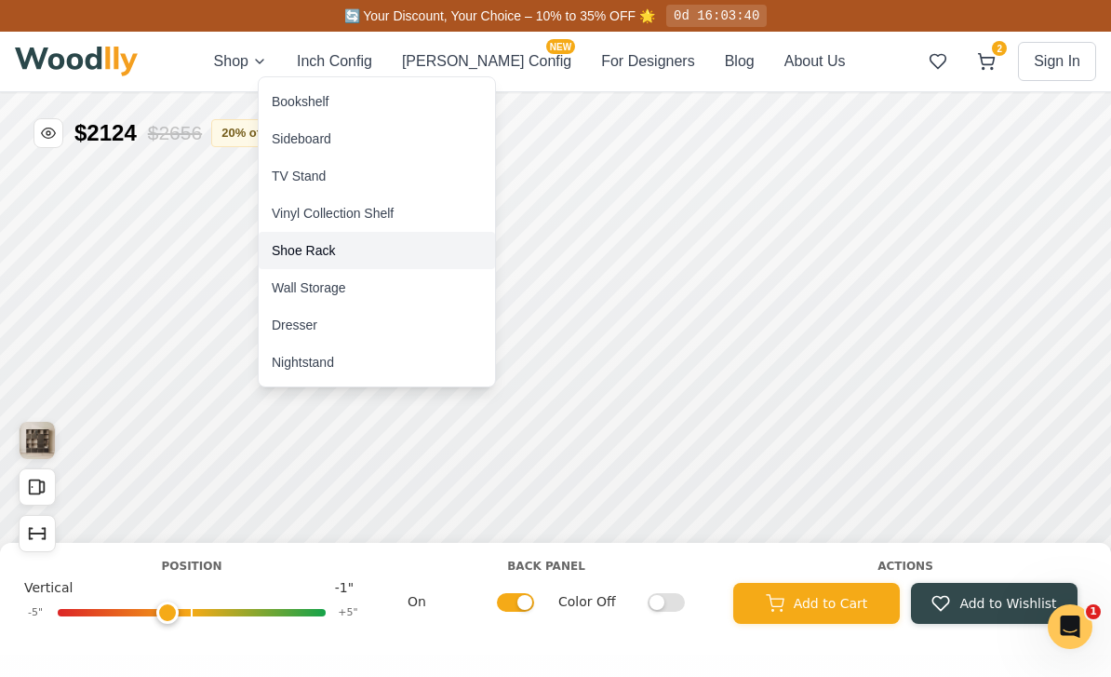
click at [287, 249] on div "Shoe Rack" at bounding box center [303, 250] width 63 height 19
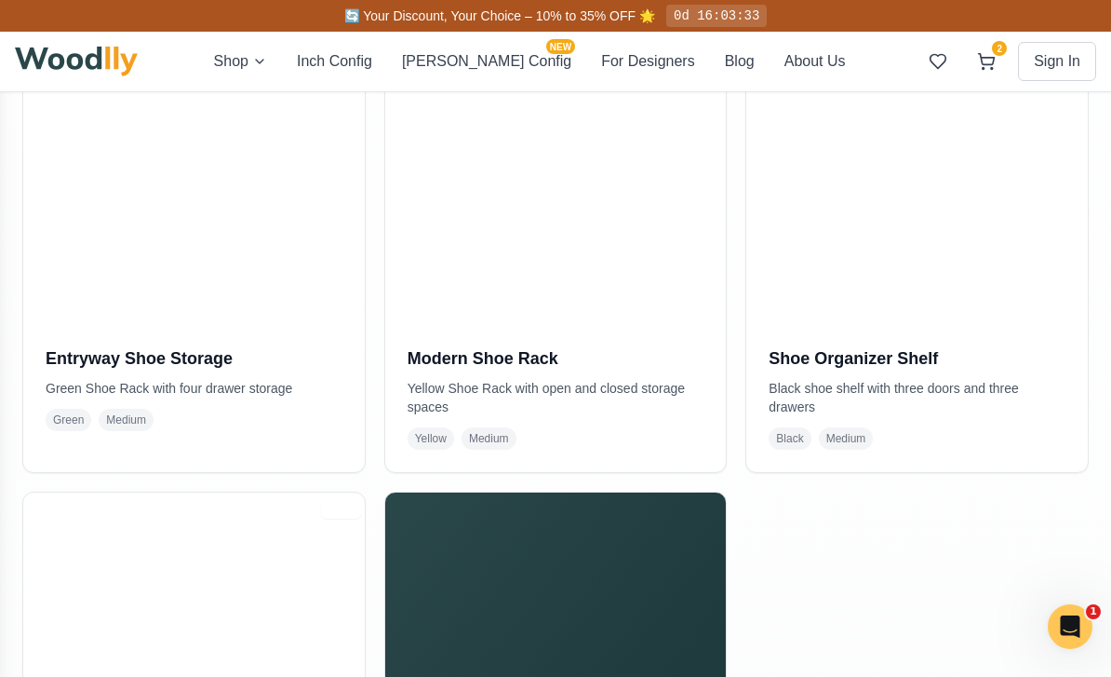
scroll to position [525, 0]
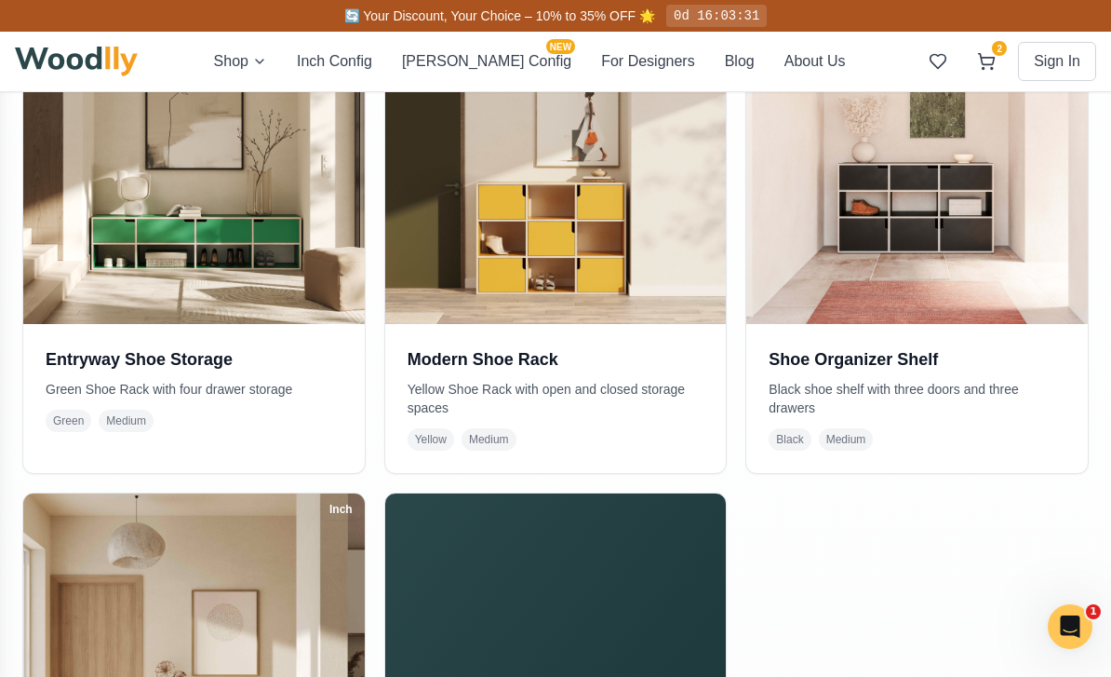
click at [89, 232] on img at bounding box center [194, 153] width 342 height 342
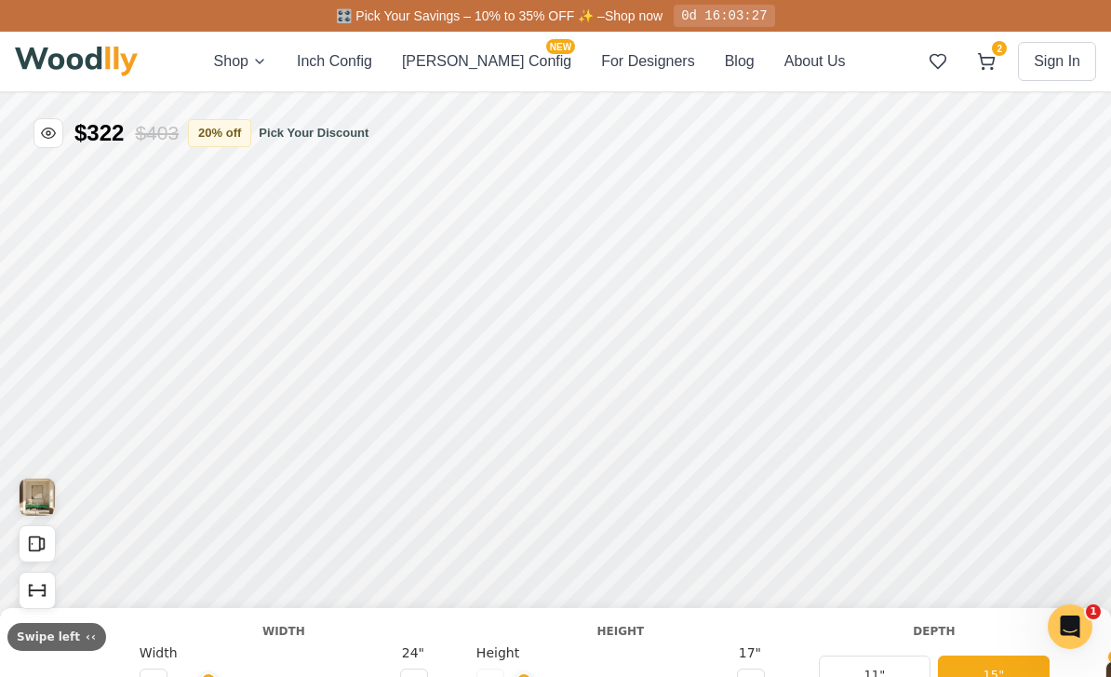
type input "67"
type input "2"
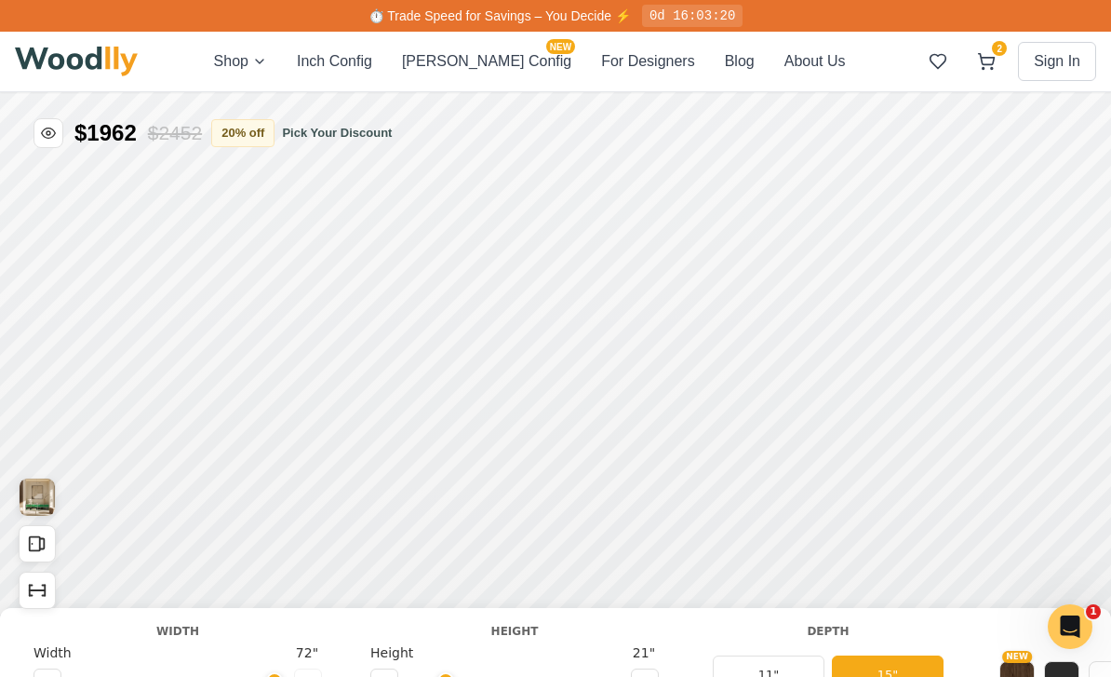
type input "72"
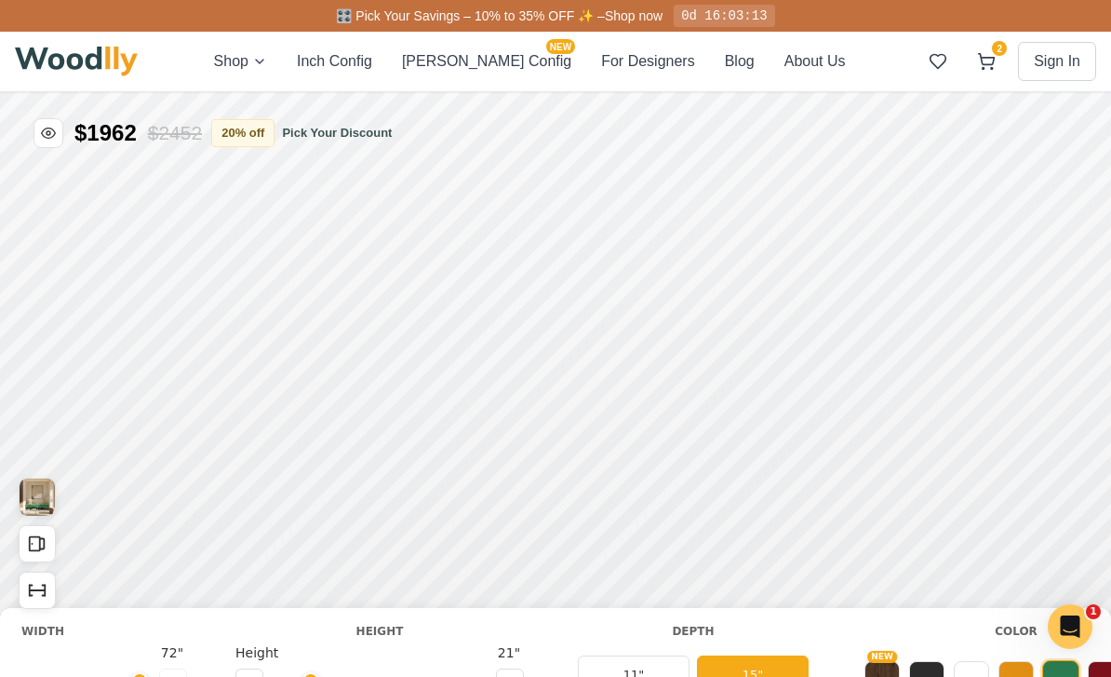
scroll to position [0, 189]
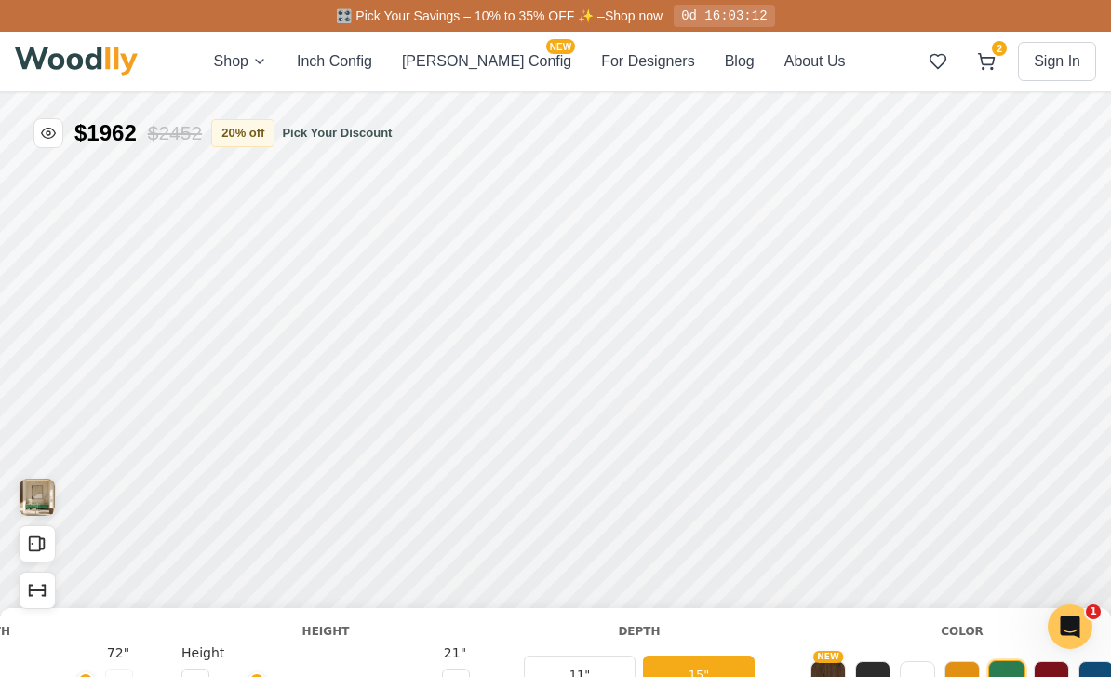
click at [876, 676] on button at bounding box center [872, 678] width 35 height 35
click at [926, 676] on button at bounding box center [917, 678] width 35 height 35
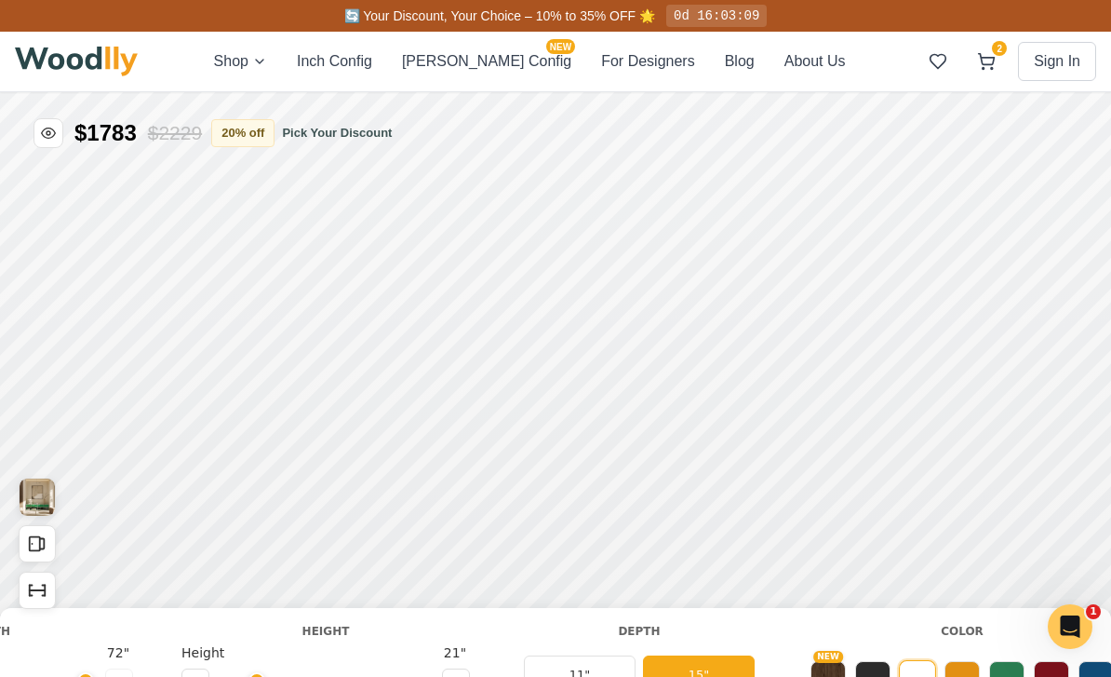
click at [593, 676] on button "11"" at bounding box center [580, 674] width 112 height 39
click at [689, 676] on button "15"" at bounding box center [699, 674] width 112 height 39
click at [579, 670] on button "11"" at bounding box center [580, 674] width 112 height 39
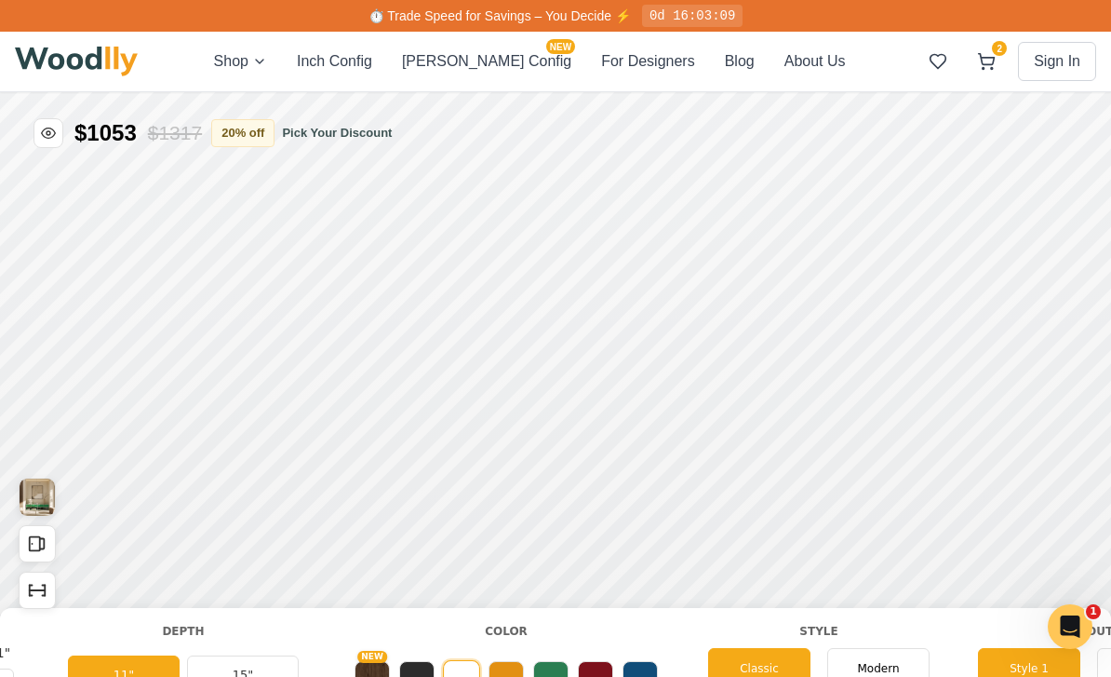
scroll to position [0, 648]
click at [230, 669] on button "15"" at bounding box center [240, 674] width 112 height 39
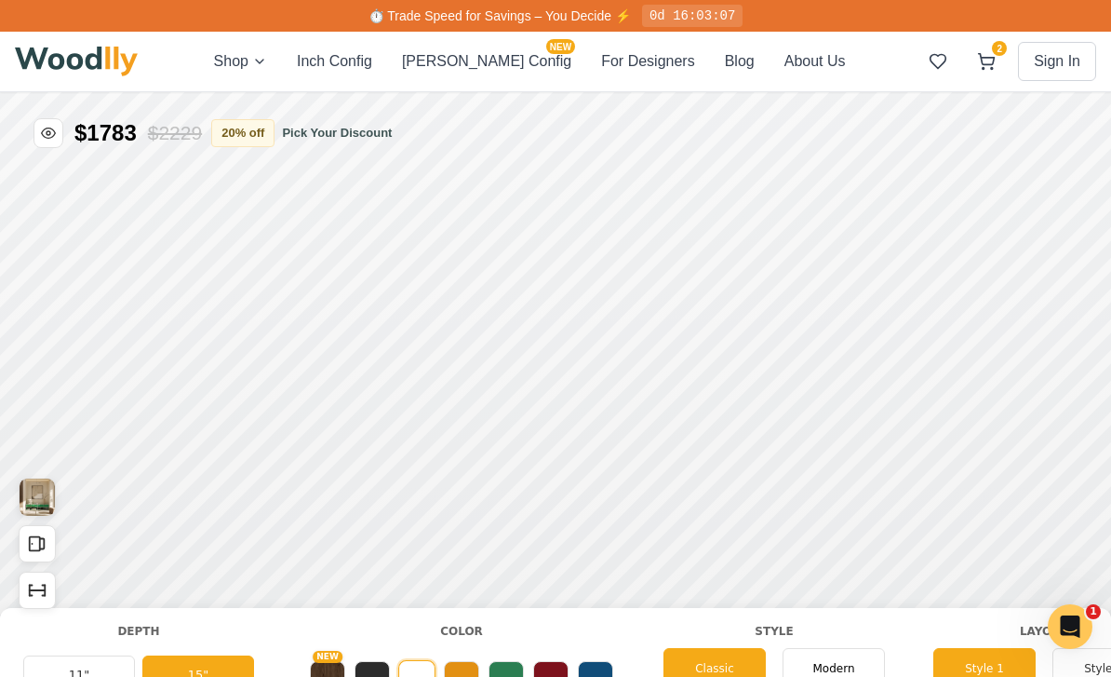
scroll to position [0, 758]
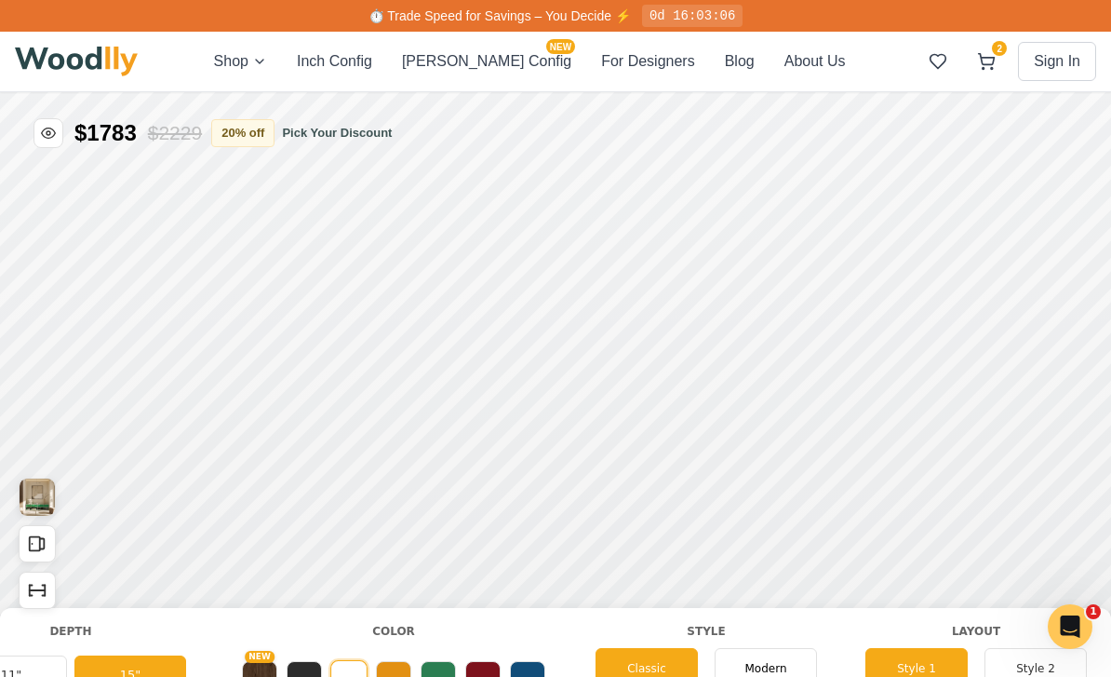
click at [771, 676] on div "Modern" at bounding box center [766, 668] width 102 height 41
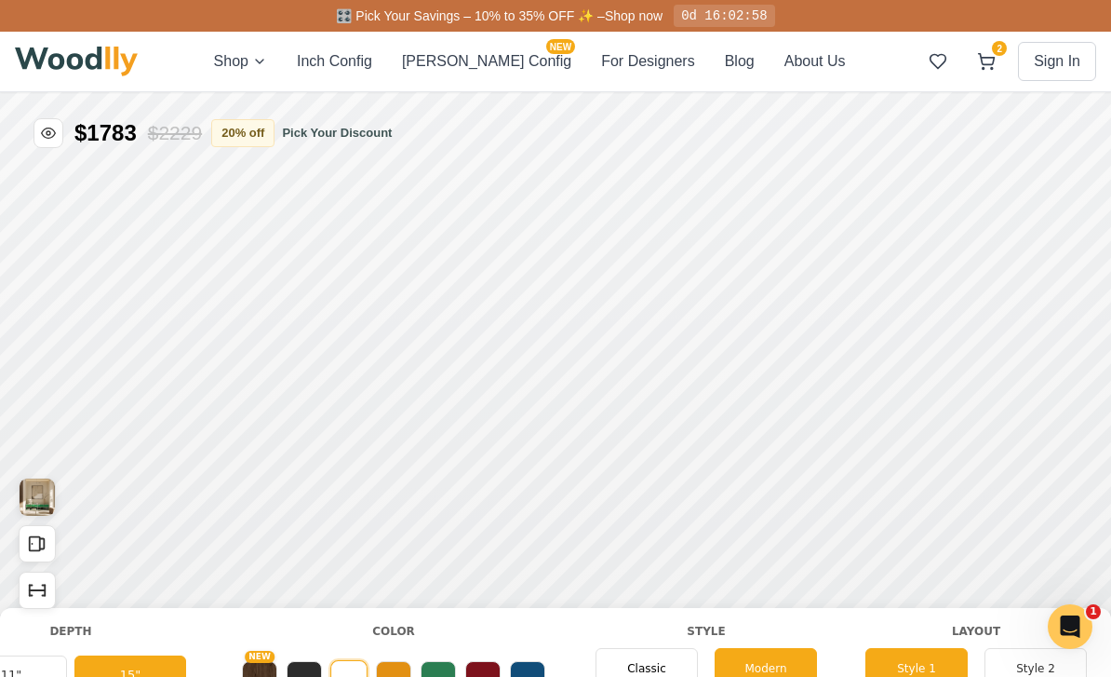
click at [1029, 666] on button "Style 2" at bounding box center [1036, 668] width 102 height 41
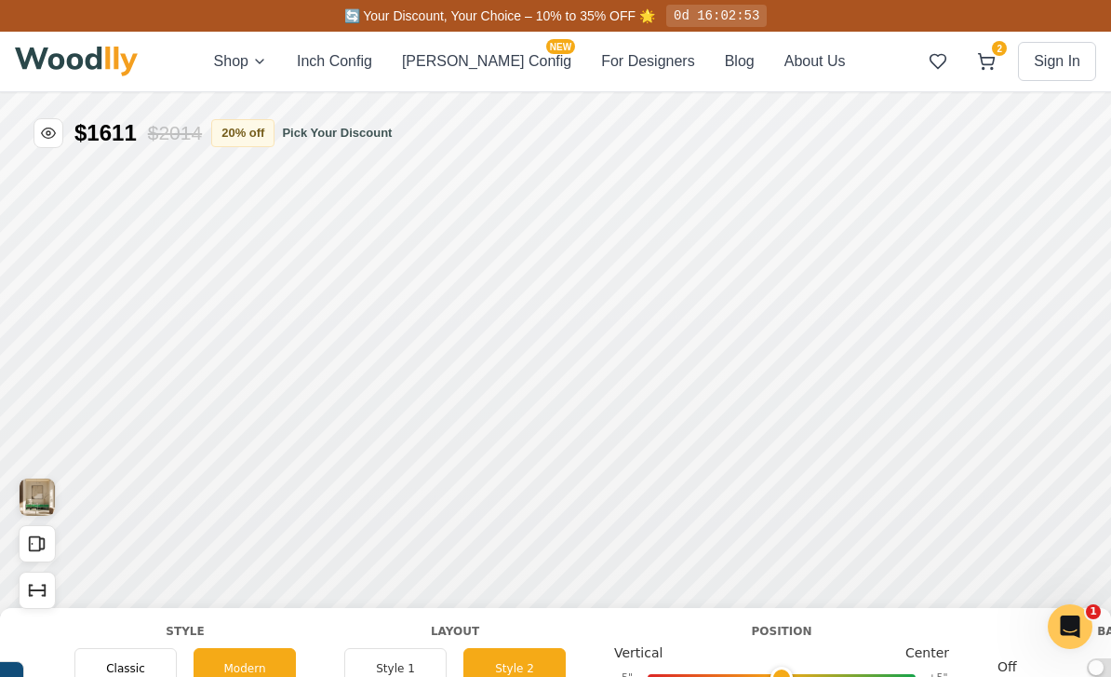
scroll to position [0, 1295]
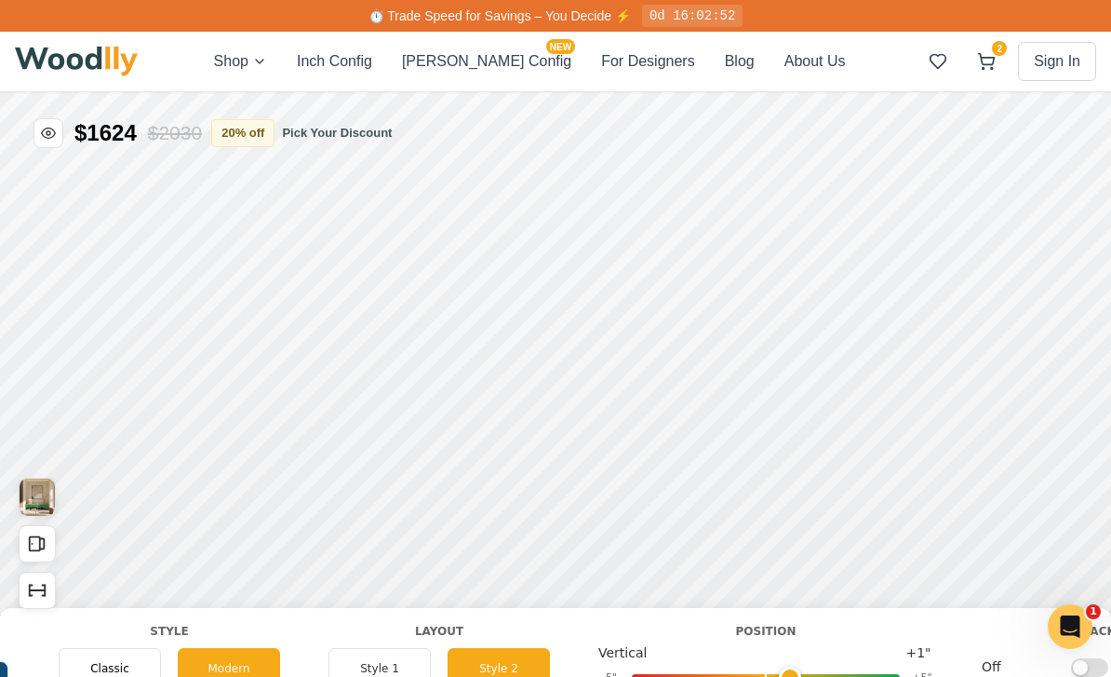
type input "1"
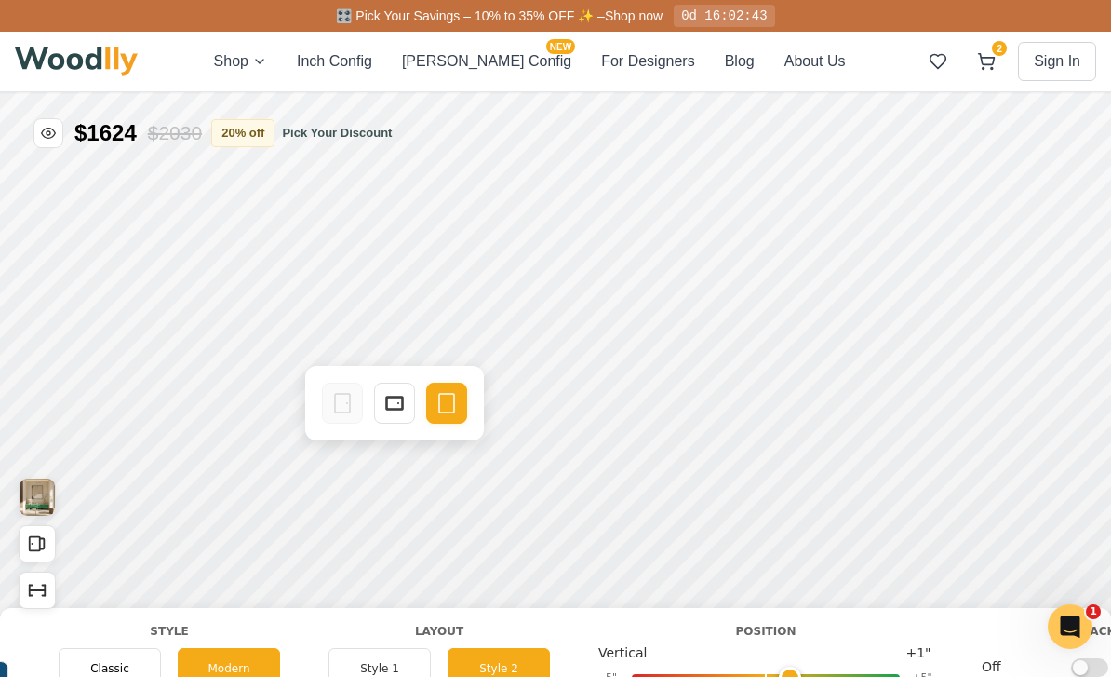
click at [350, 434] on div "Drawer Empty Space" at bounding box center [394, 403] width 179 height 74
click at [395, 407] on icon at bounding box center [394, 403] width 22 height 22
click at [358, 424] on icon at bounding box center [360, 420] width 22 height 22
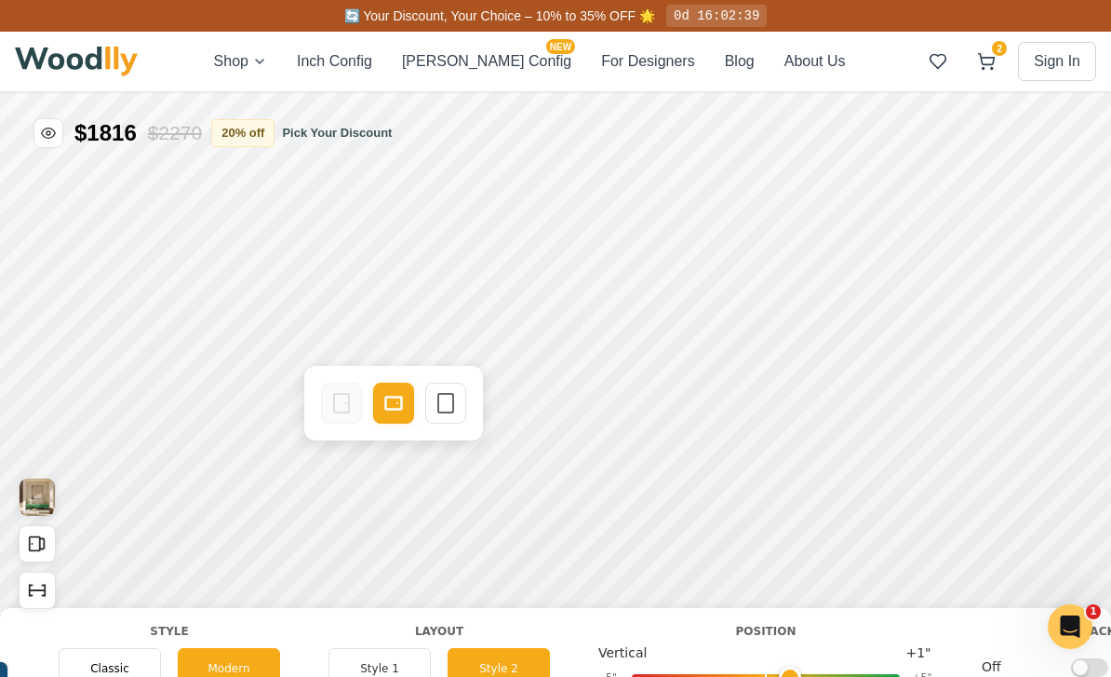
click at [337, 407] on icon at bounding box center [341, 403] width 22 height 22
click at [454, 406] on icon at bounding box center [446, 403] width 22 height 22
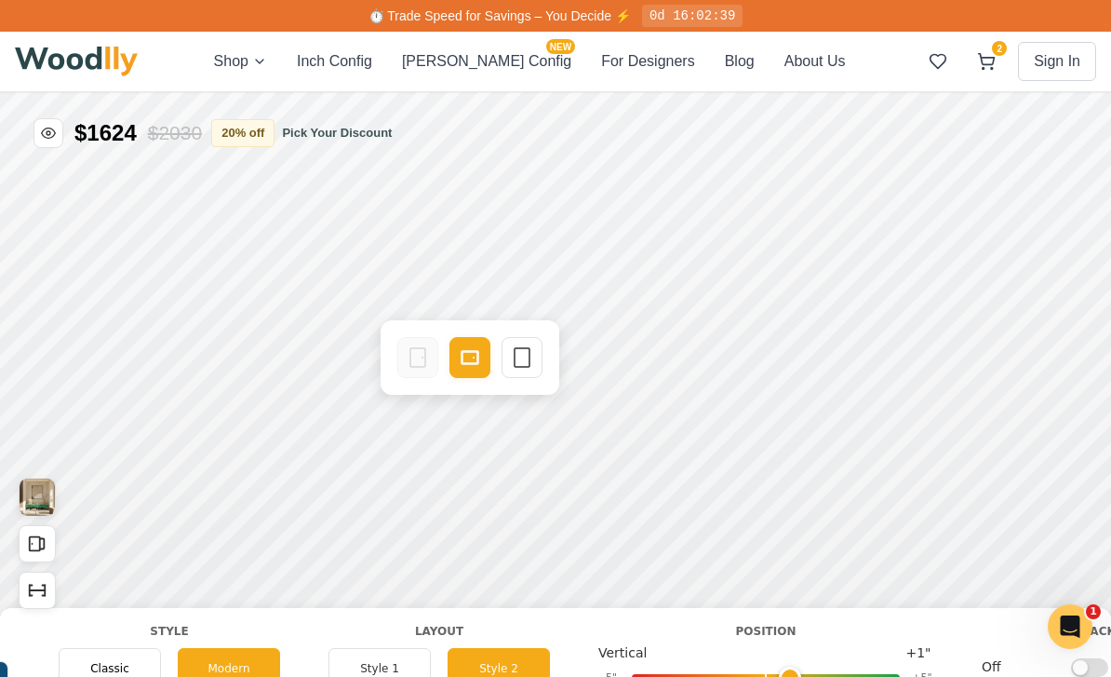
click at [535, 363] on div "Empty Space" at bounding box center [522, 357] width 41 height 41
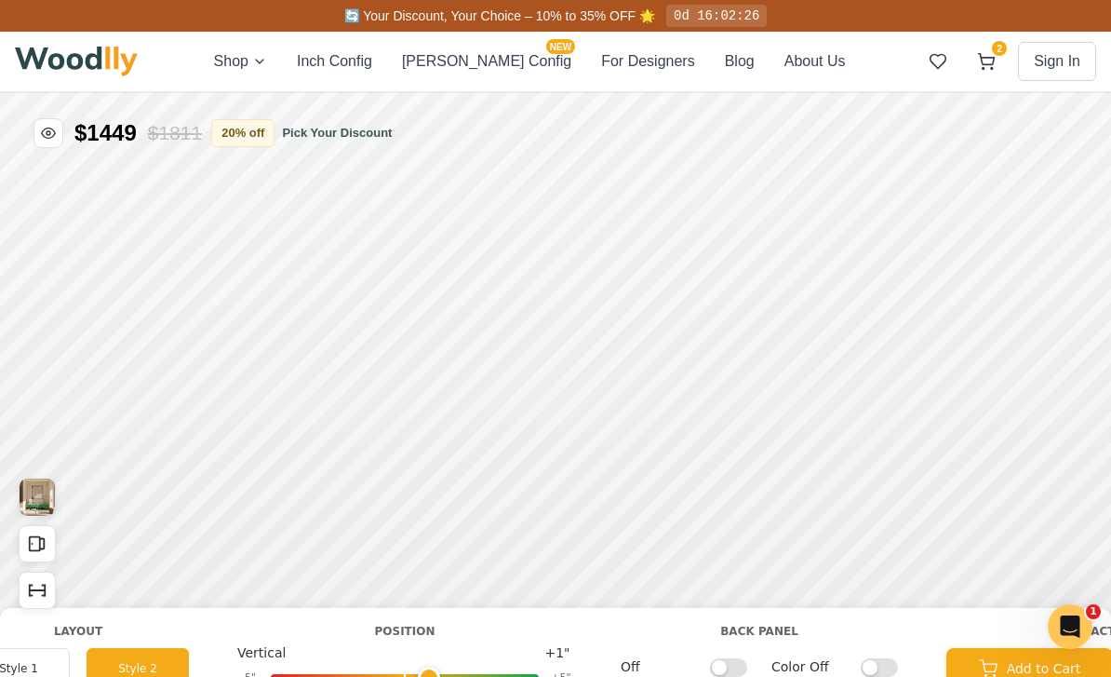
scroll to position [0, 1664]
click at [732, 668] on input "Off" at bounding box center [720, 666] width 37 height 19
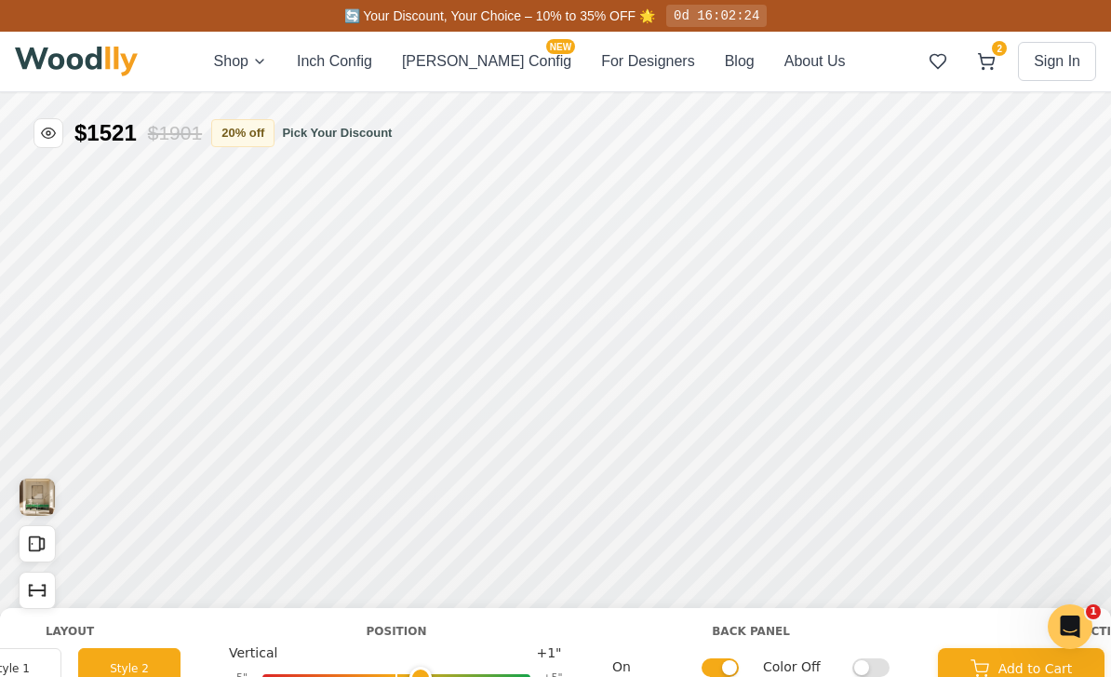
click at [735, 659] on input "On" at bounding box center [720, 666] width 37 height 19
checkbox input "false"
click at [873, 672] on input "Color Off" at bounding box center [871, 666] width 37 height 19
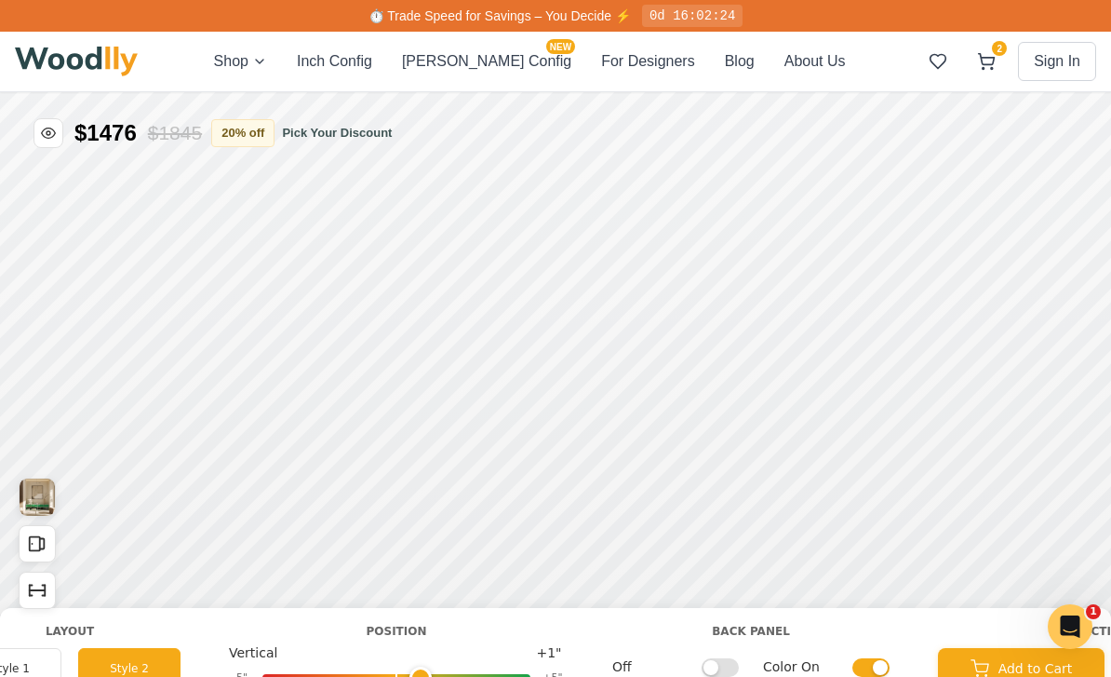
click at [867, 671] on input "Color On" at bounding box center [871, 666] width 37 height 19
checkbox input "false"
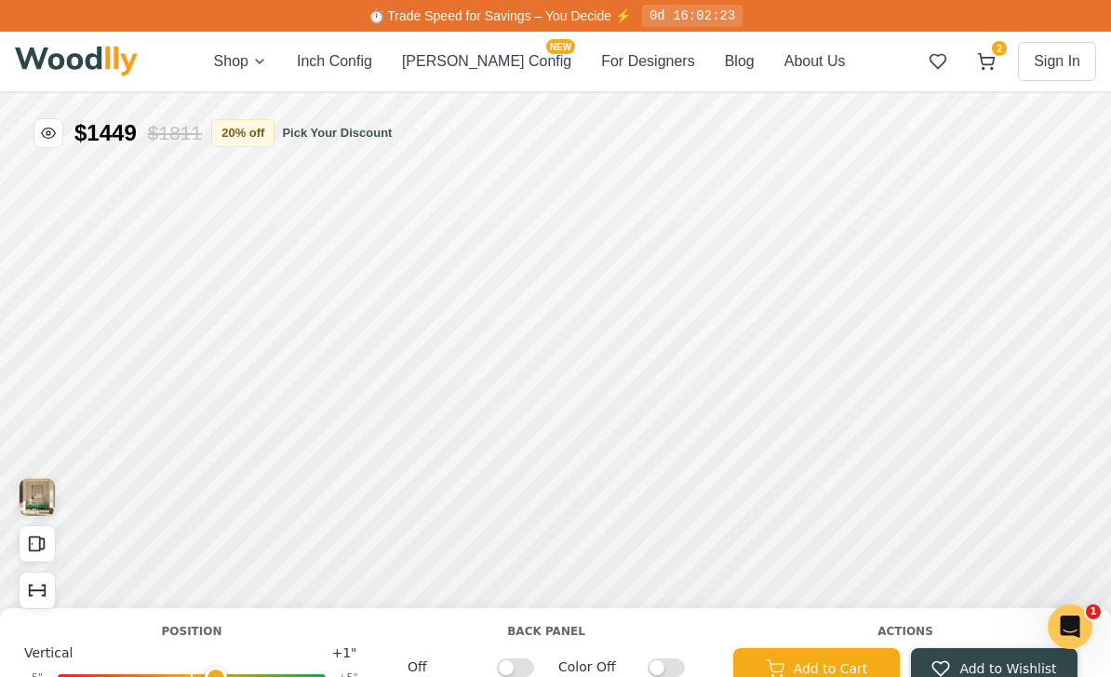
scroll to position [0, 1869]
click at [831, 673] on button "Add to Cart" at bounding box center [816, 668] width 167 height 41
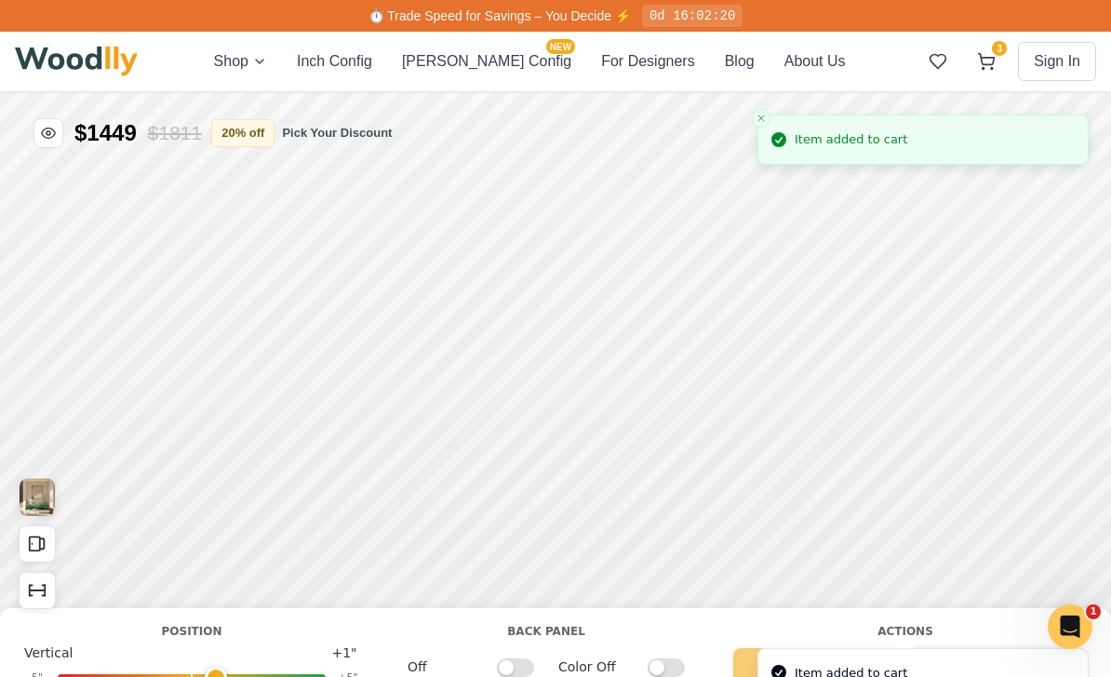
click at [1006, 43] on div "3 Sign In" at bounding box center [1008, 61] width 175 height 39
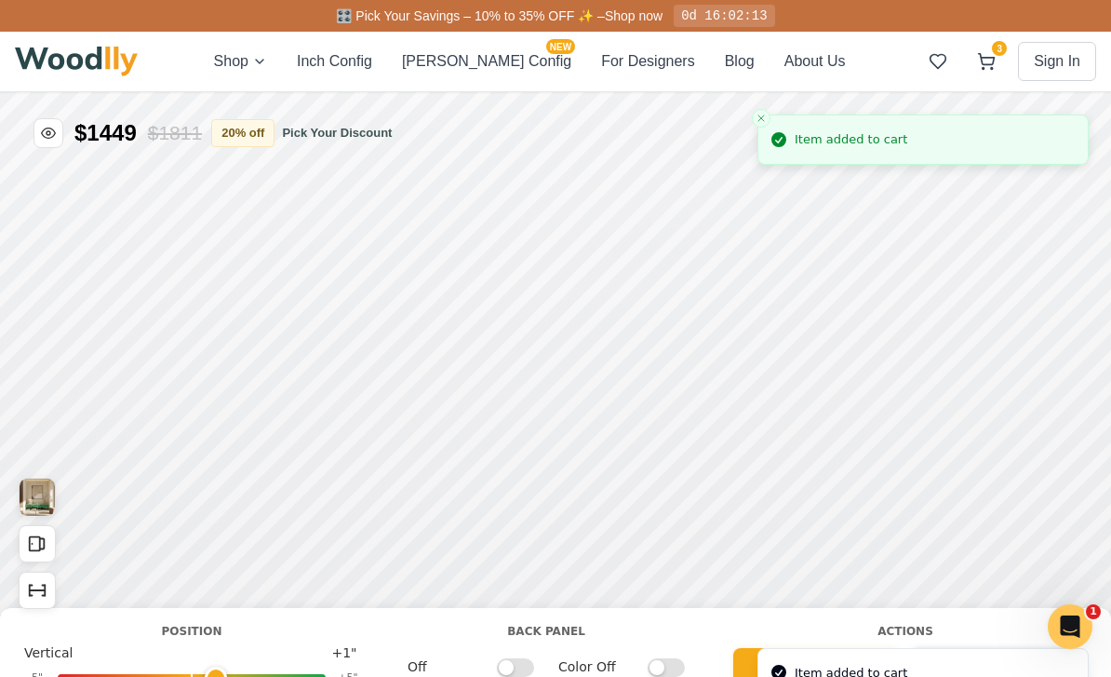
click at [992, 61] on icon at bounding box center [986, 61] width 19 height 19
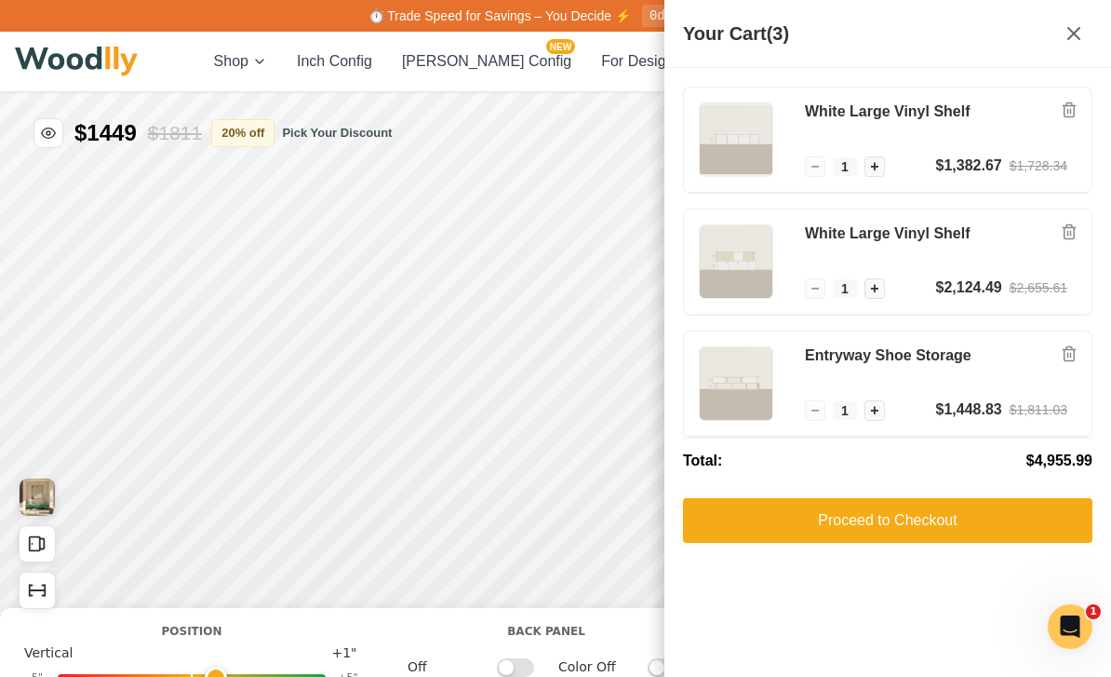
click at [1084, 51] on button at bounding box center [1073, 33] width 37 height 37
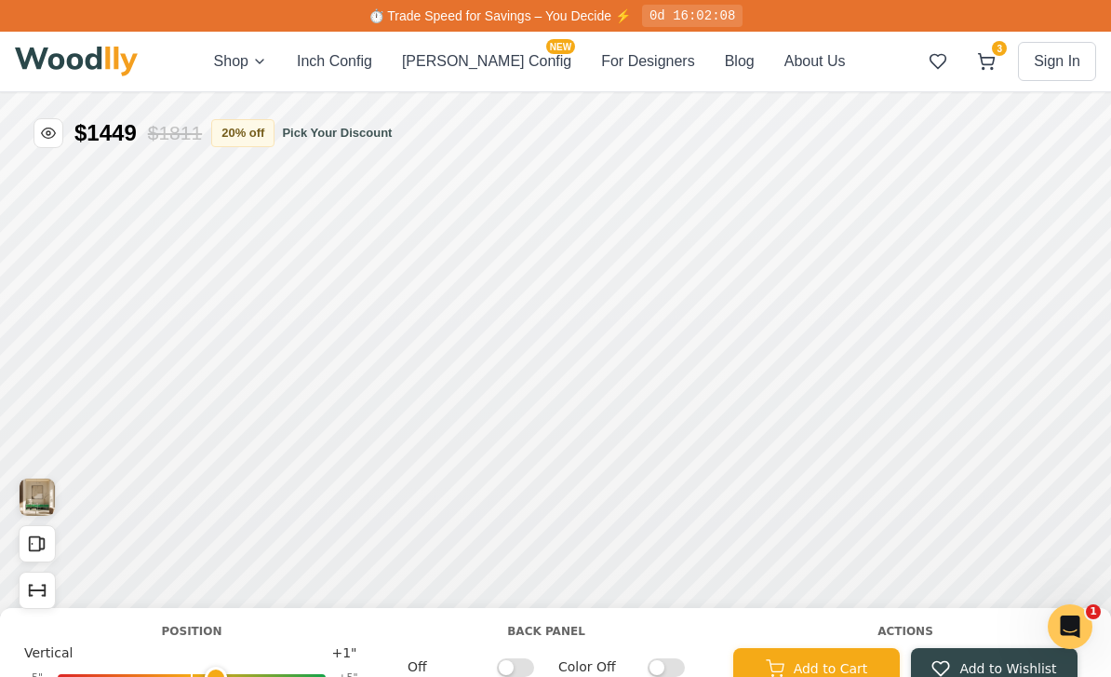
click at [239, 51] on div "Shop Inch Config [PERSON_NAME] Config NEW For Designers Blog About Us 3 Sign In…" at bounding box center [556, 62] width 1082 height 60
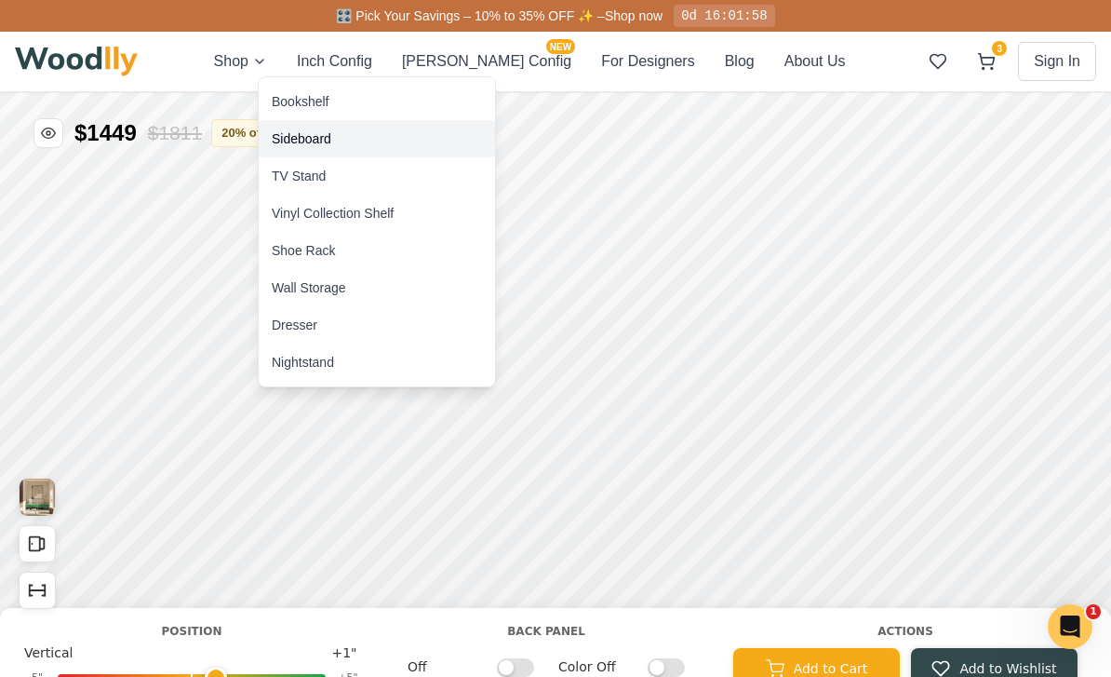
click at [301, 132] on div "Sideboard" at bounding box center [302, 138] width 60 height 19
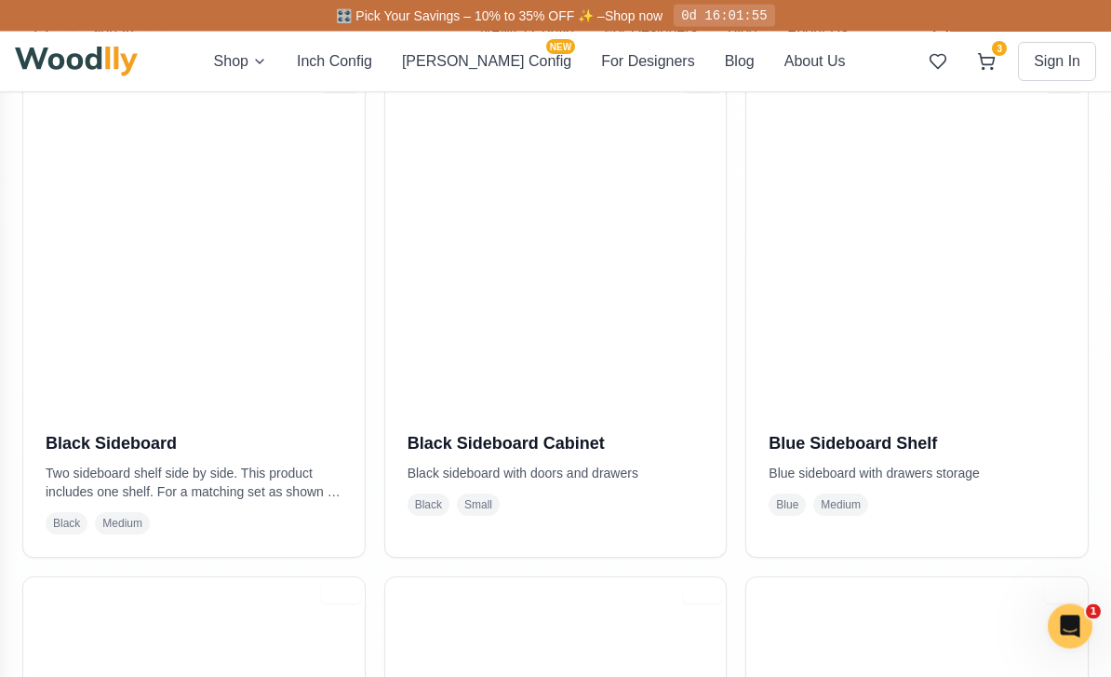
scroll to position [441, 0]
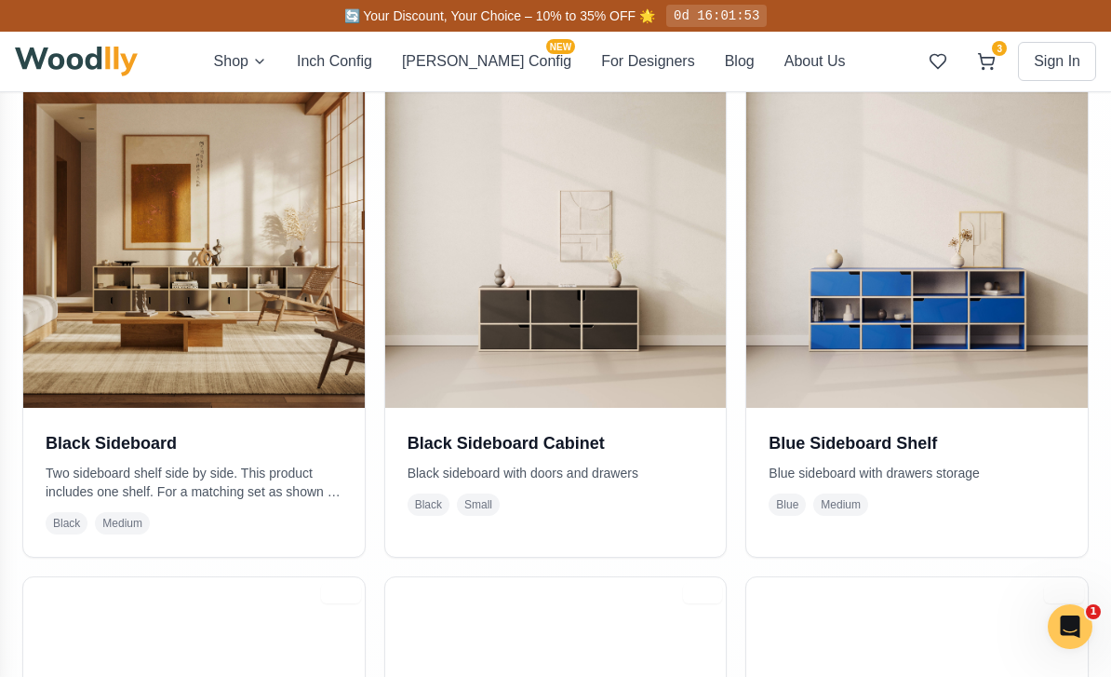
click at [72, 437] on h3 "Black Sideboard" at bounding box center [194, 443] width 297 height 26
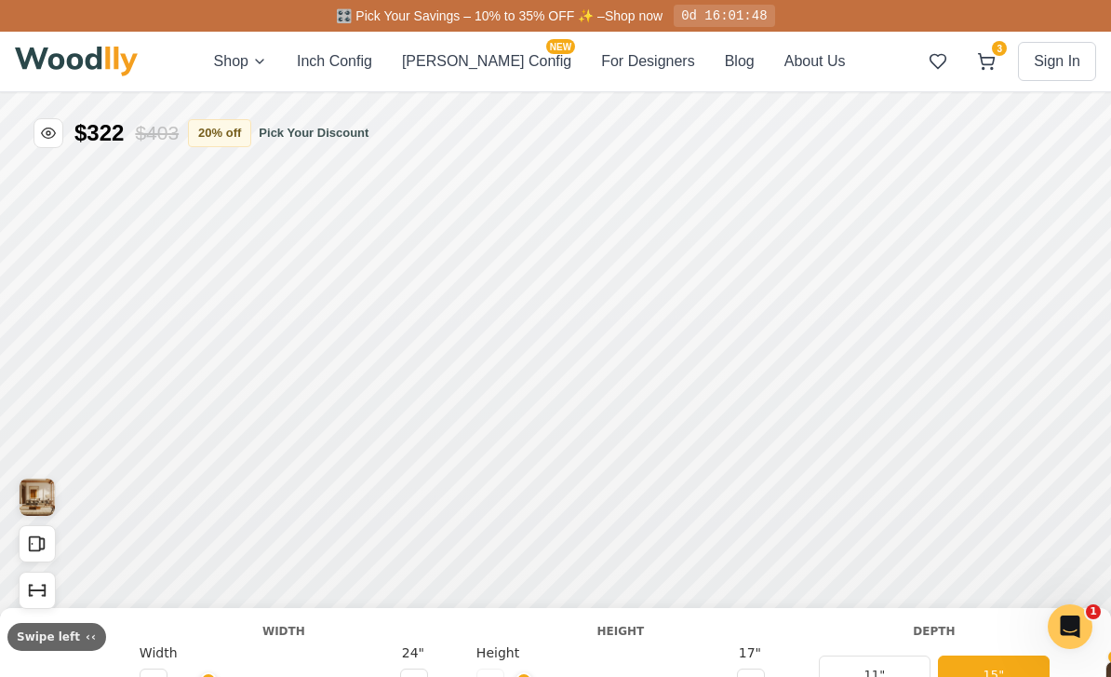
type input "56"
type input "2"
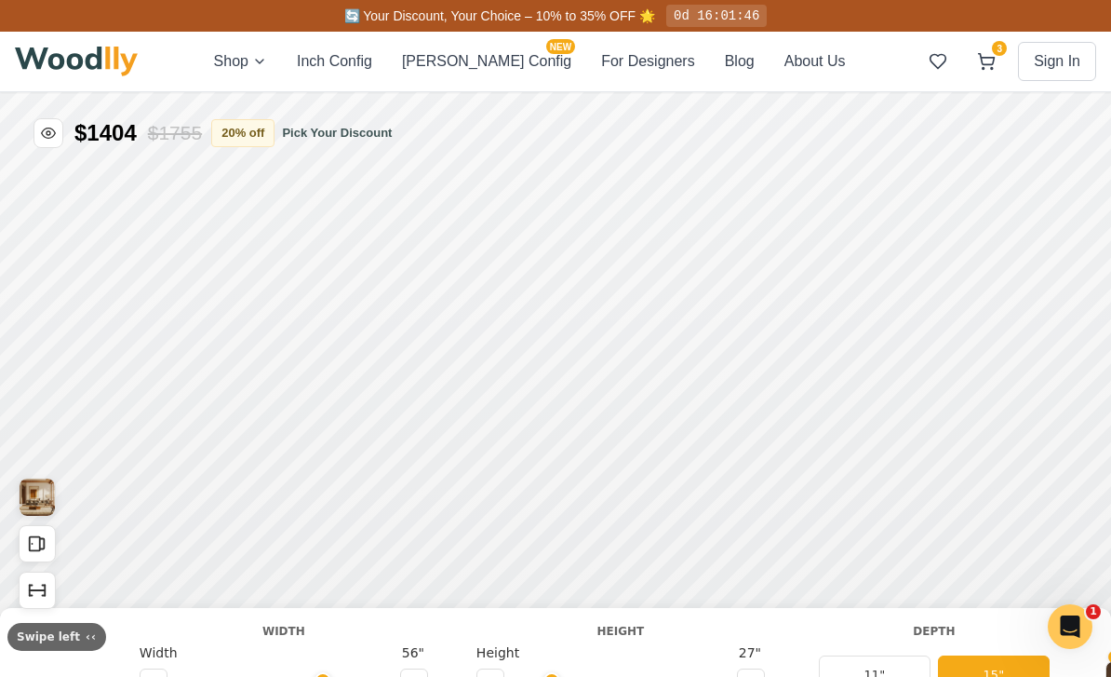
click at [125, 9] on div "🔄 Your Discount, Your Choice – 10% to 35% OFF 🌟 0d 16:01:46" at bounding box center [555, 16] width 1111 height 32
click at [198, 2] on div "🔄 Your Discount, Your Choice – 10% to 35% OFF 🌟 0d 16:01:46" at bounding box center [555, 16] width 1111 height 32
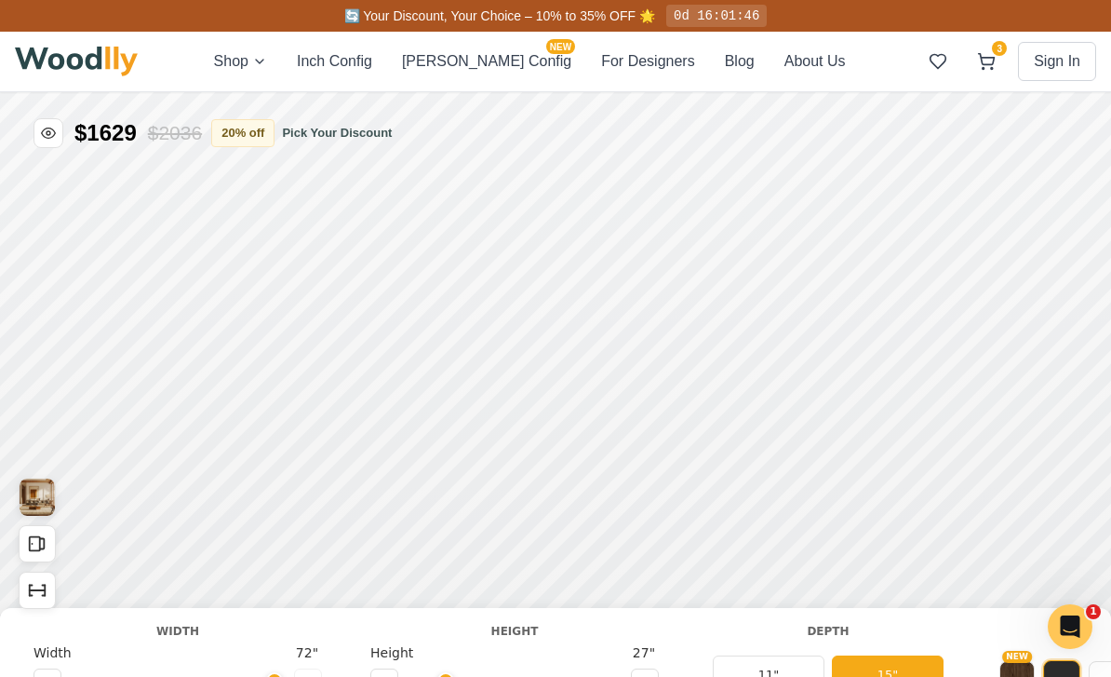
type input "72"
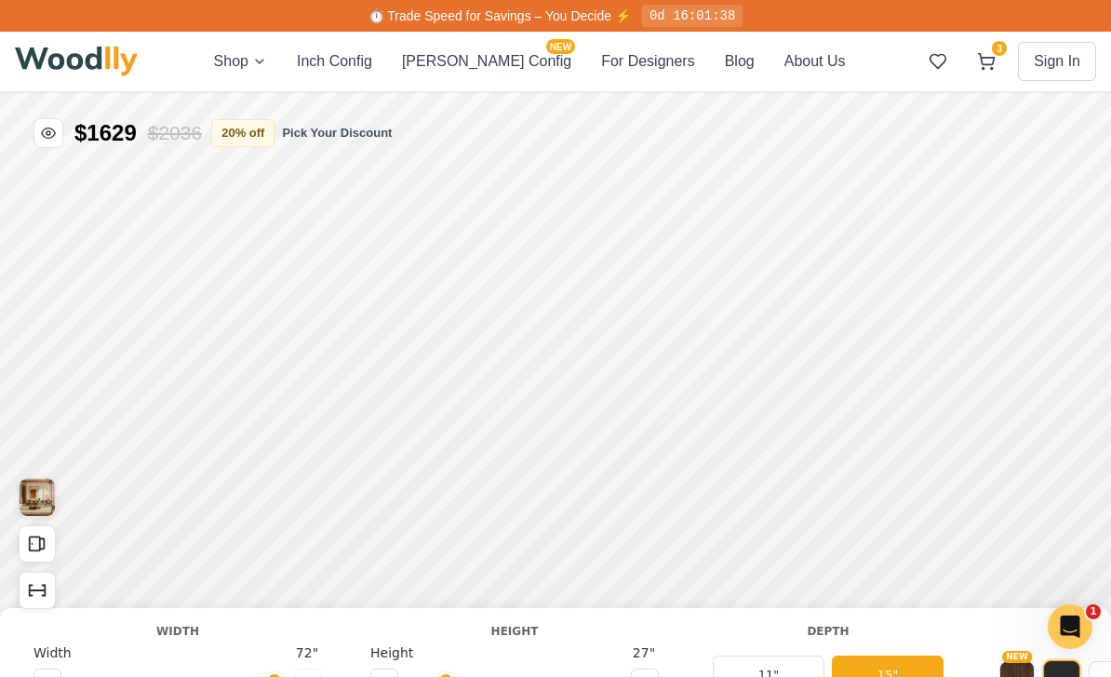
click at [753, 676] on button "11"" at bounding box center [769, 674] width 112 height 39
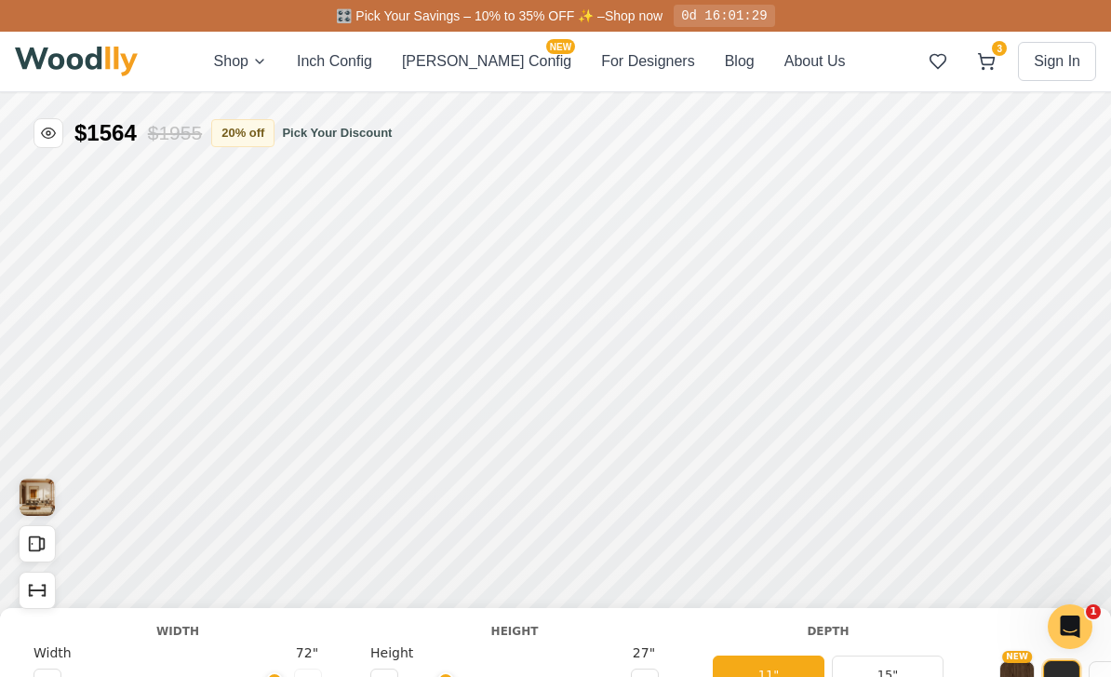
click at [652, 676] on button at bounding box center [645, 682] width 28 height 28
click at [393, 676] on button at bounding box center [384, 682] width 28 height 28
type input "2"
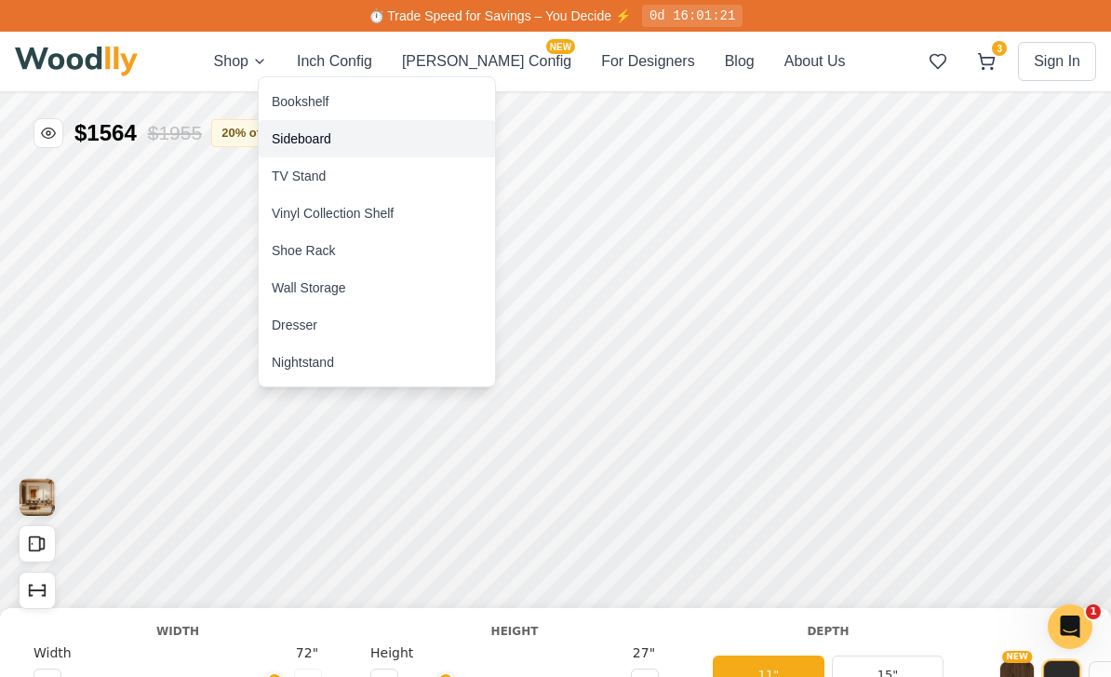
click at [305, 152] on div "Sideboard" at bounding box center [377, 138] width 236 height 37
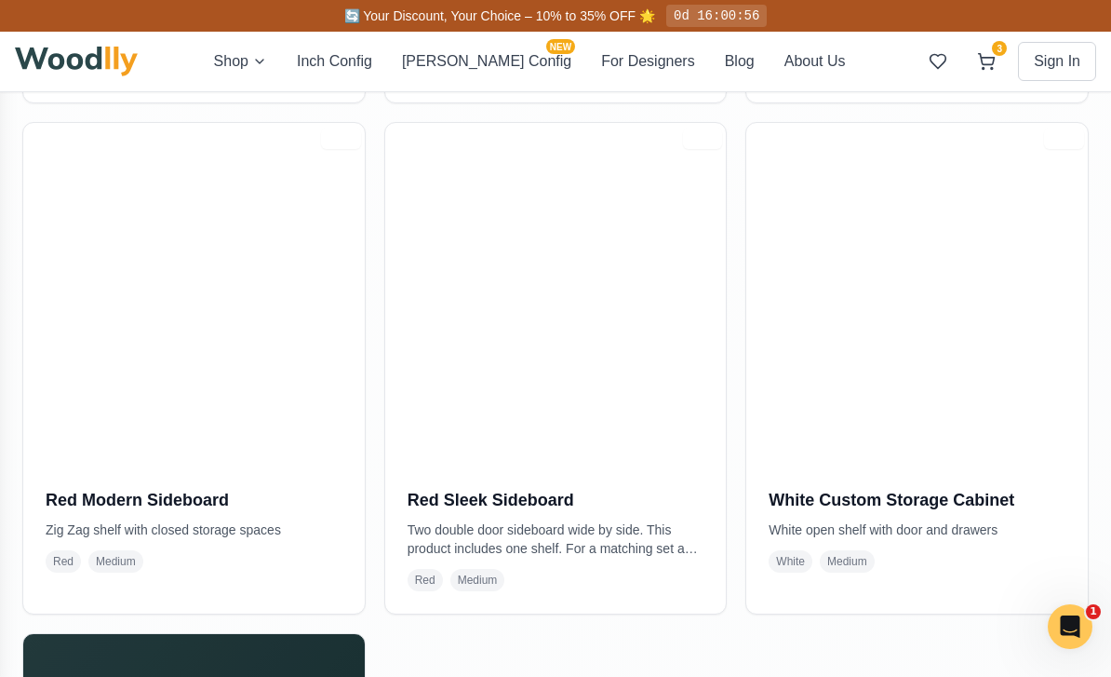
scroll to position [1922, 0]
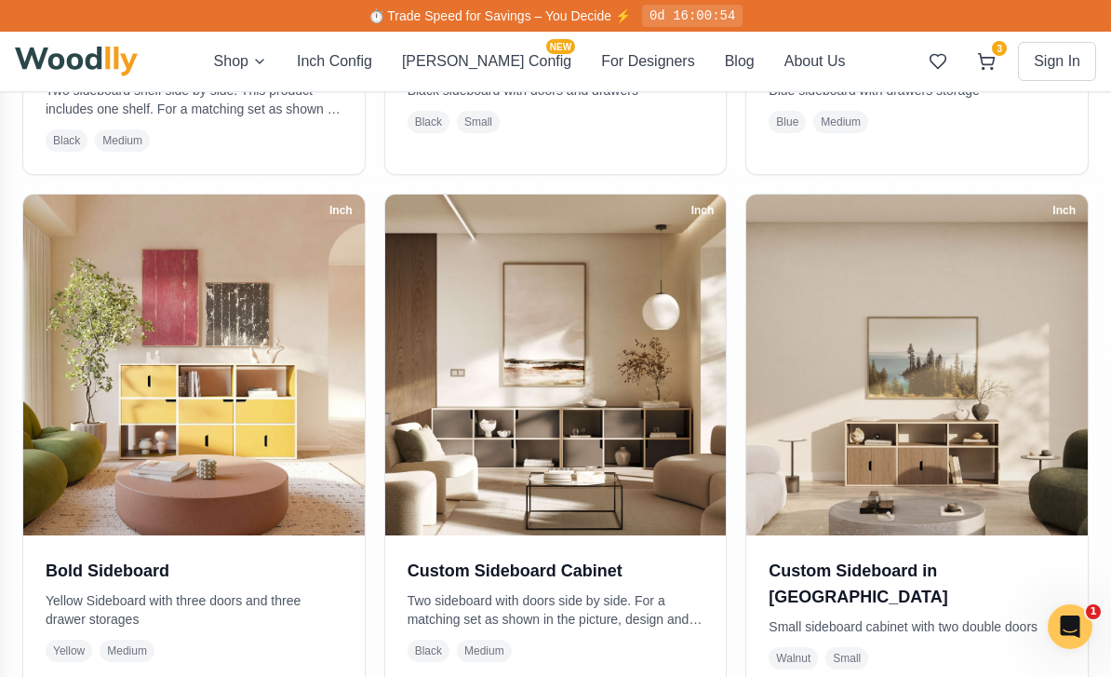
click at [87, 386] on img at bounding box center [194, 366] width 342 height 342
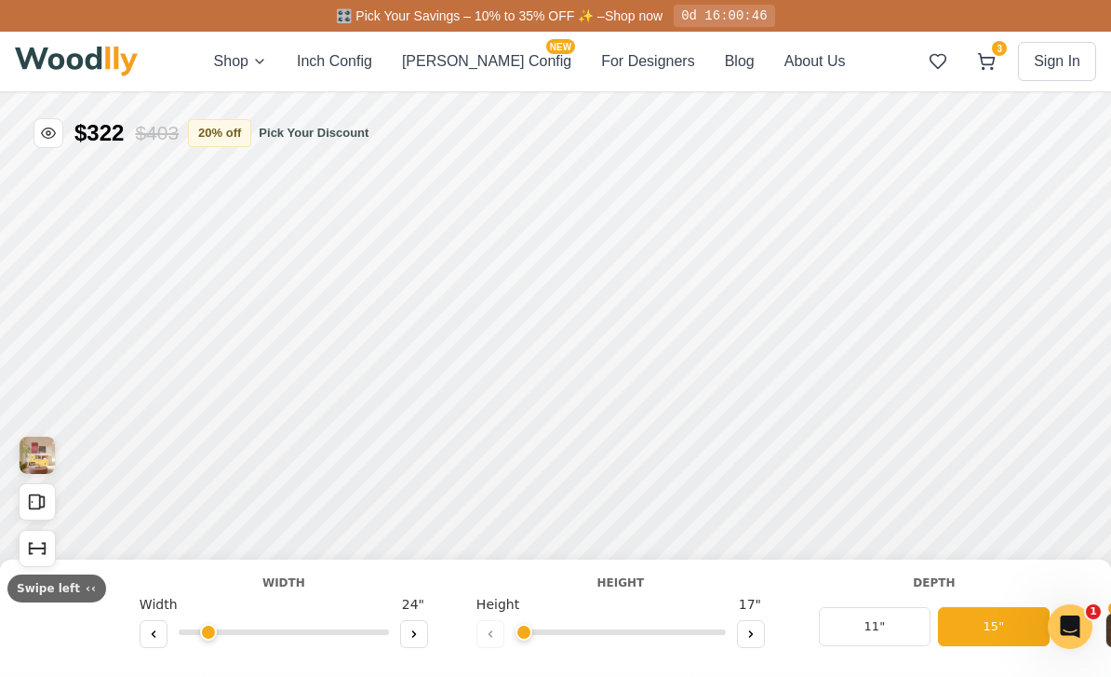
type input "63"
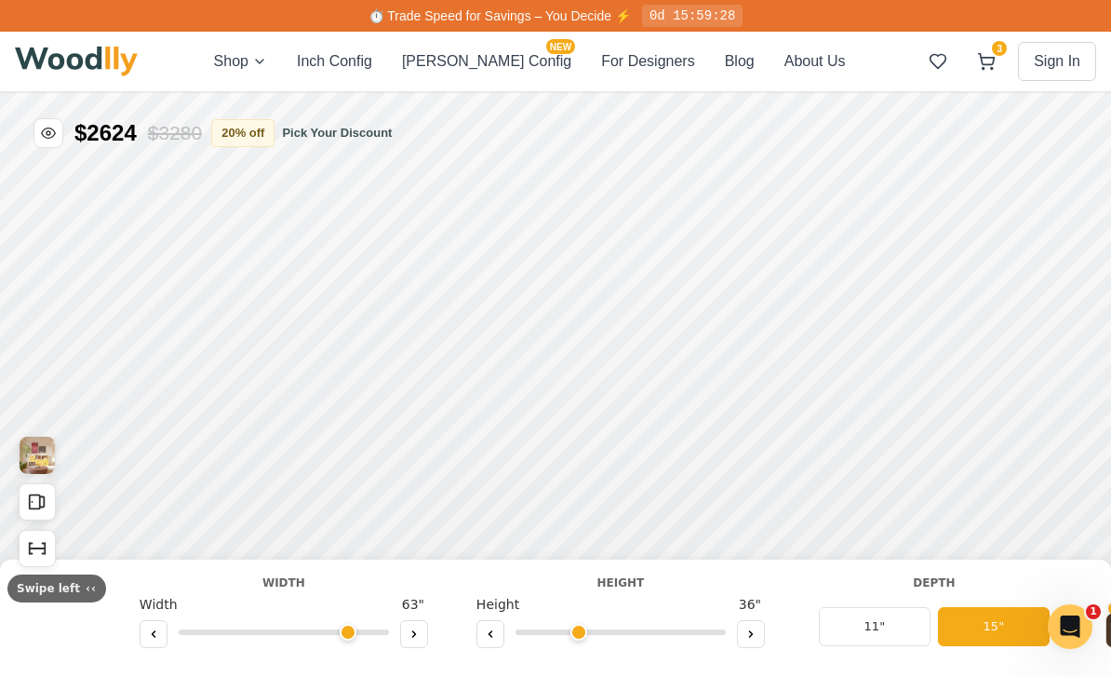
click at [485, 637] on icon at bounding box center [490, 633] width 11 height 11
type input "2"
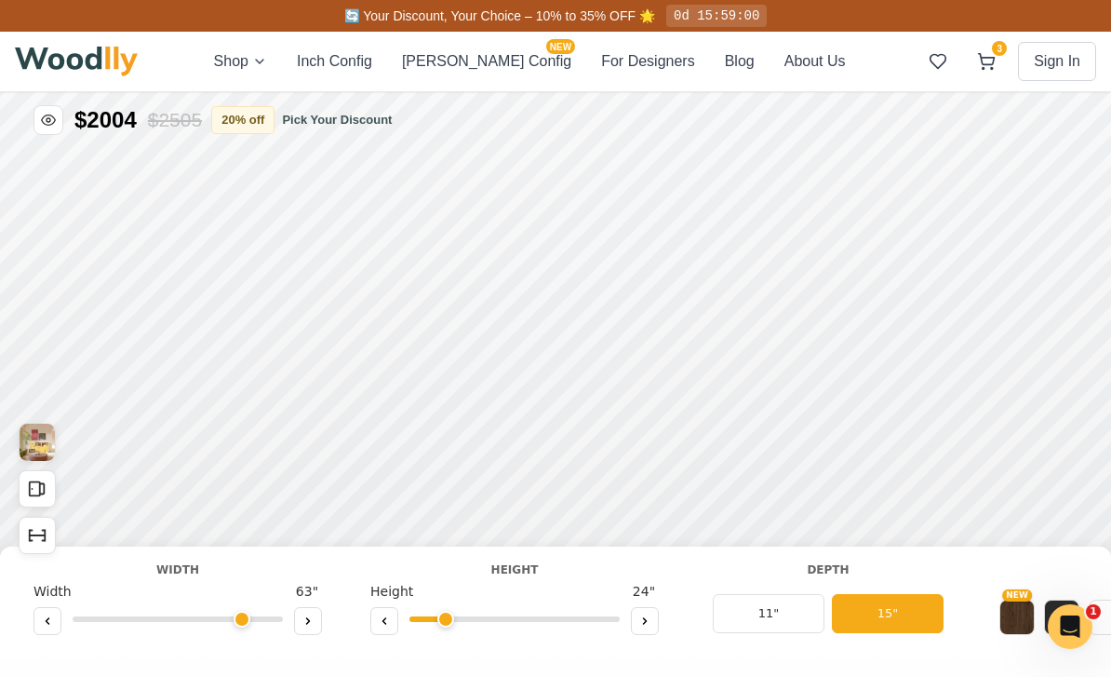
scroll to position [14, 0]
click at [498, 19] on span "🔄 Your Discount, Your Choice – 10% to 35% OFF 🌟" at bounding box center [499, 15] width 311 height 15
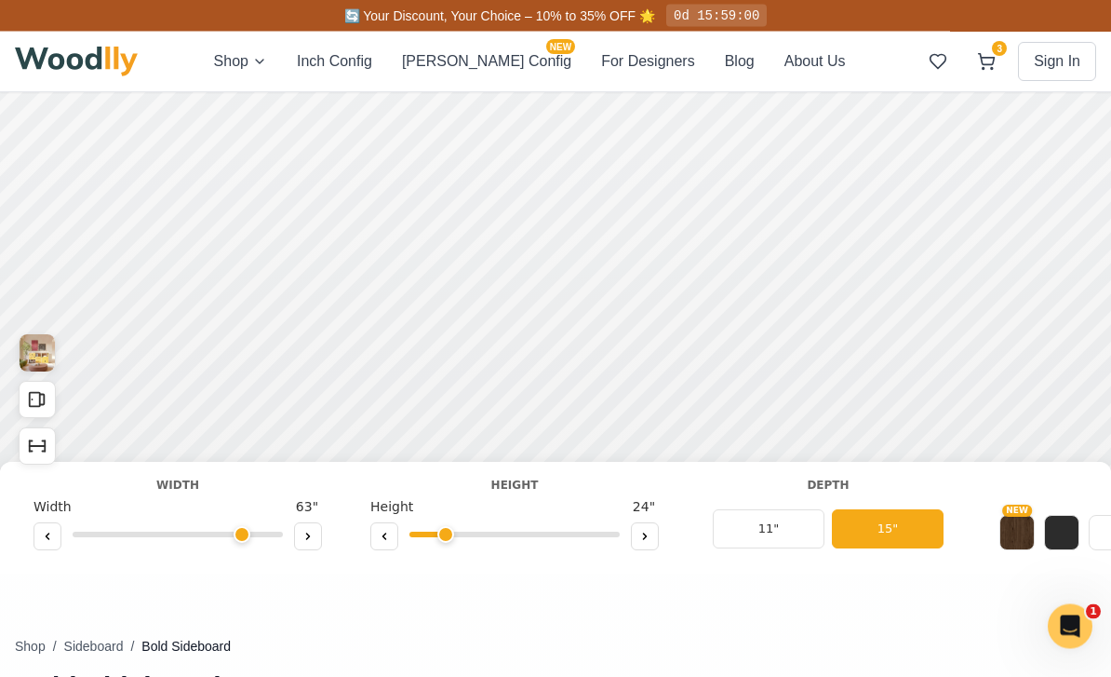
scroll to position [131, 0]
click at [306, 549] on button at bounding box center [308, 536] width 28 height 28
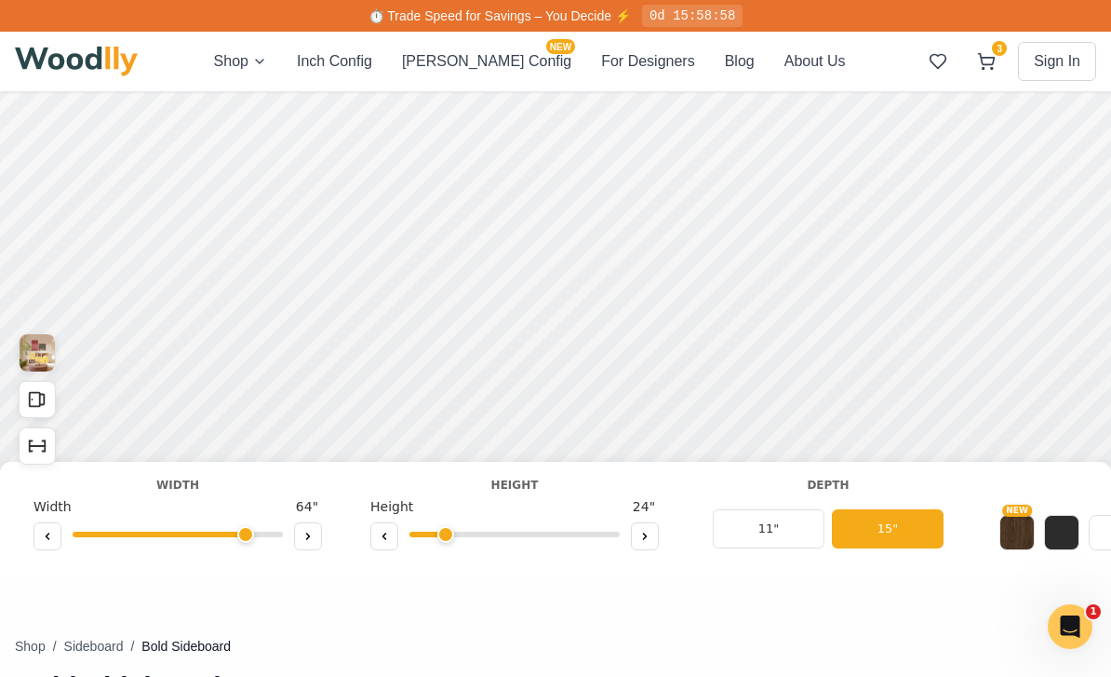
click at [310, 545] on button at bounding box center [308, 536] width 28 height 28
click at [309, 545] on button at bounding box center [308, 536] width 28 height 28
click at [314, 549] on button at bounding box center [308, 536] width 28 height 28
type input "72"
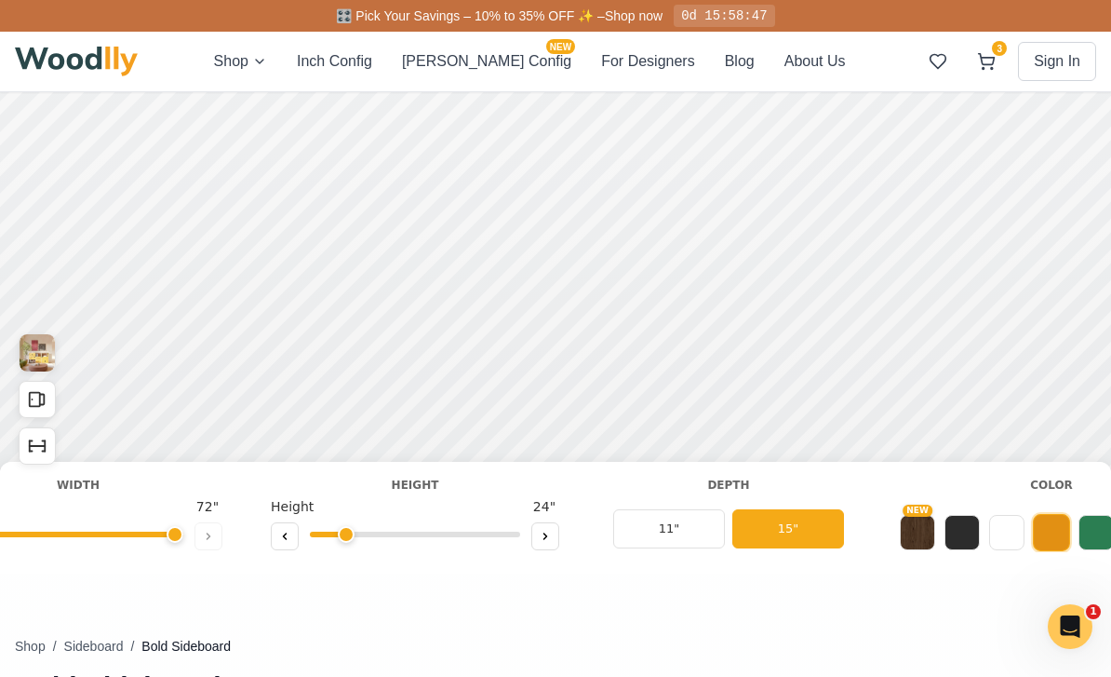
scroll to position [0, 110]
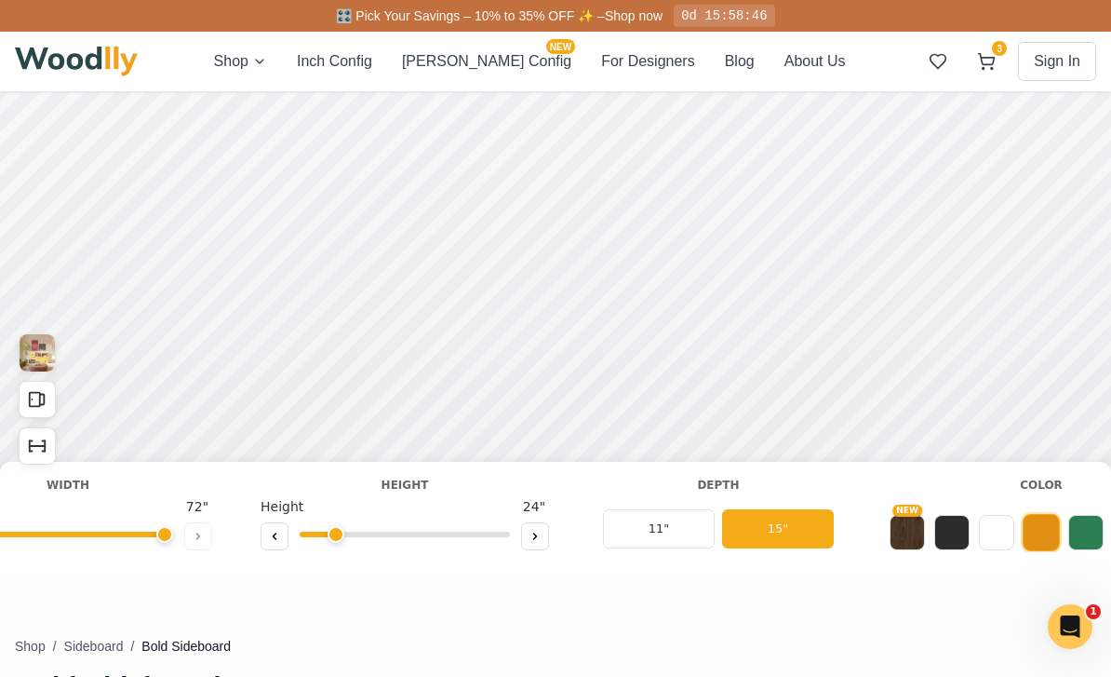
click at [904, 547] on button "NEW" at bounding box center [907, 532] width 35 height 35
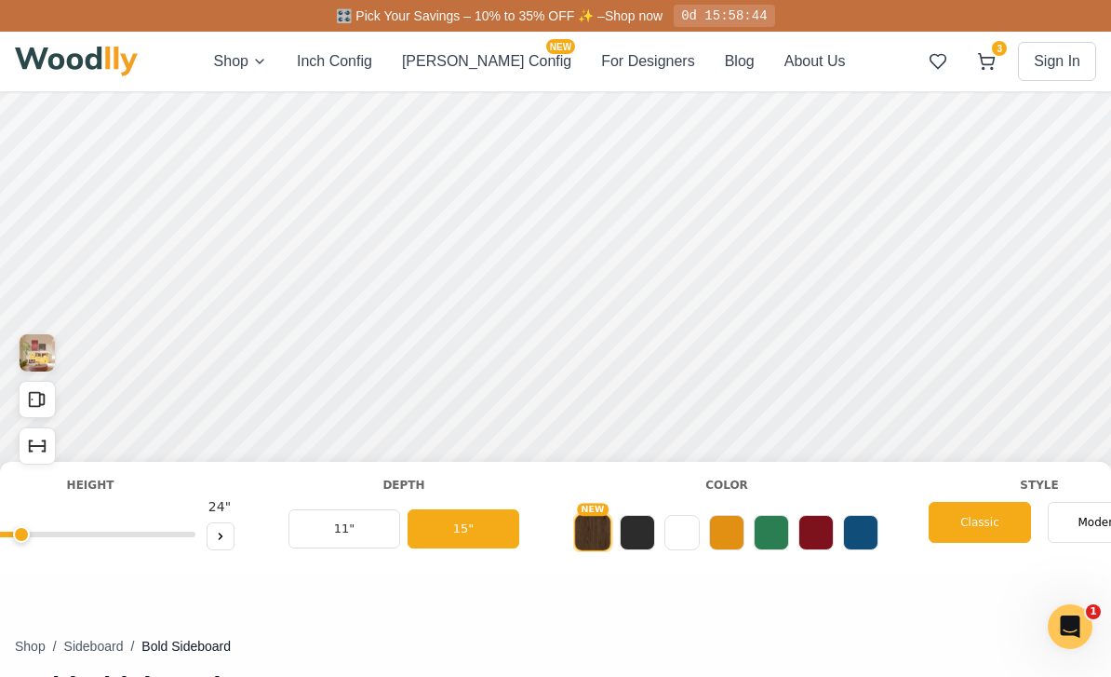
scroll to position [0, 425]
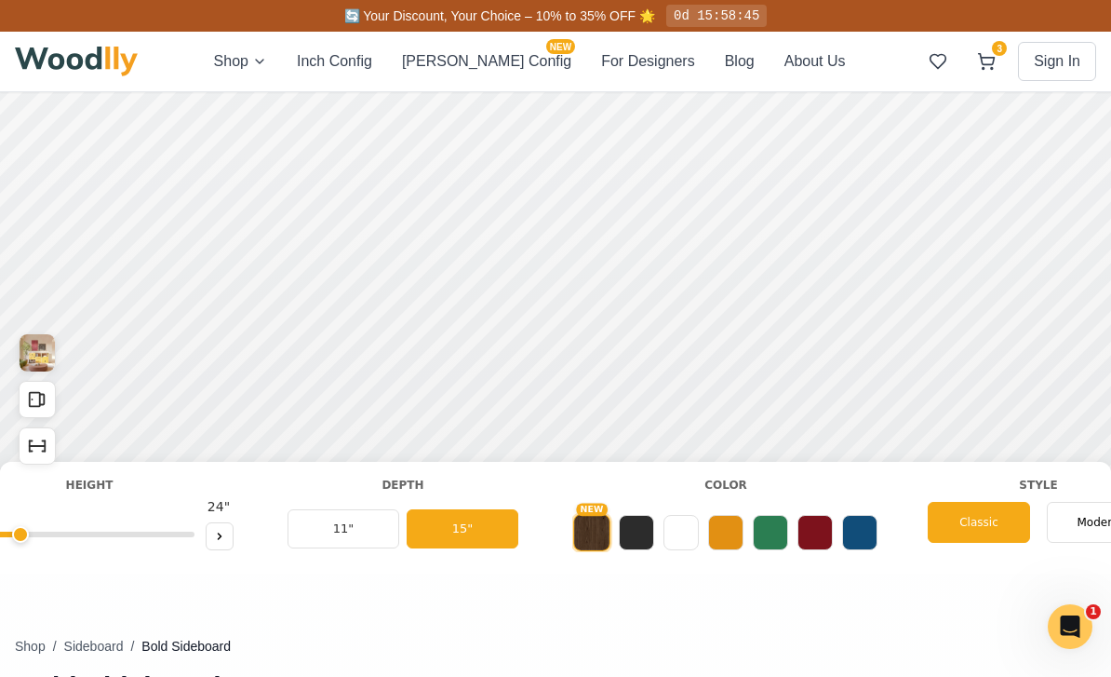
click at [681, 533] on button at bounding box center [681, 532] width 35 height 35
click at [506, 500] on div "Depth 11" 15"" at bounding box center [403, 518] width 272 height 83
click at [1069, 518] on div "Modern" at bounding box center [1098, 522] width 102 height 41
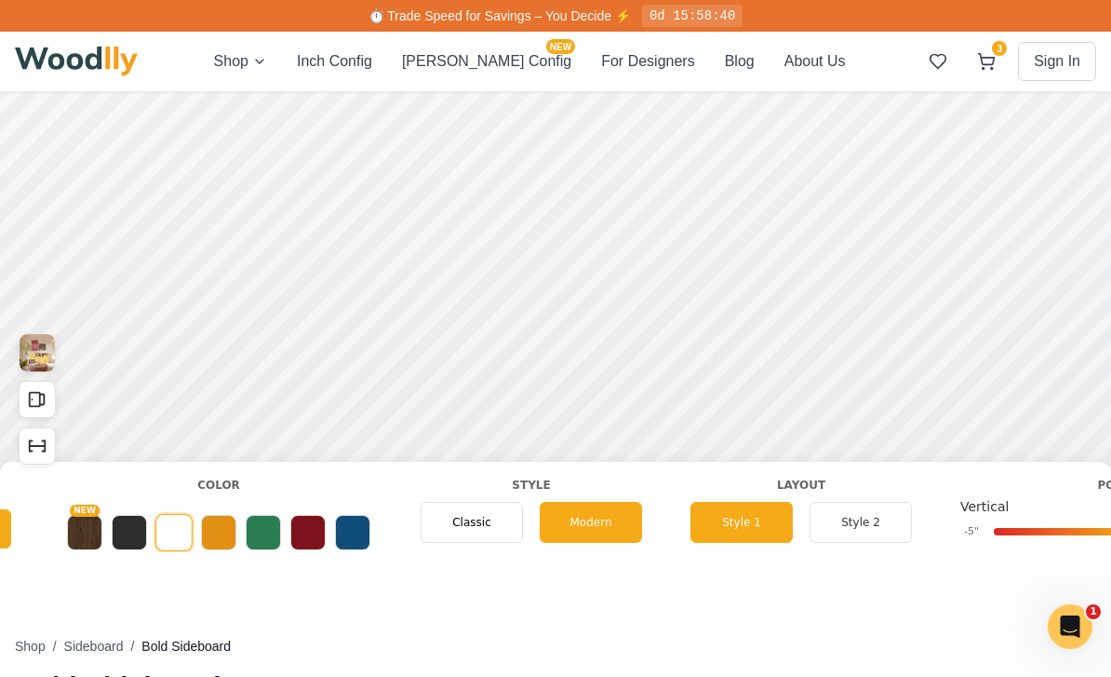
scroll to position [0, 934]
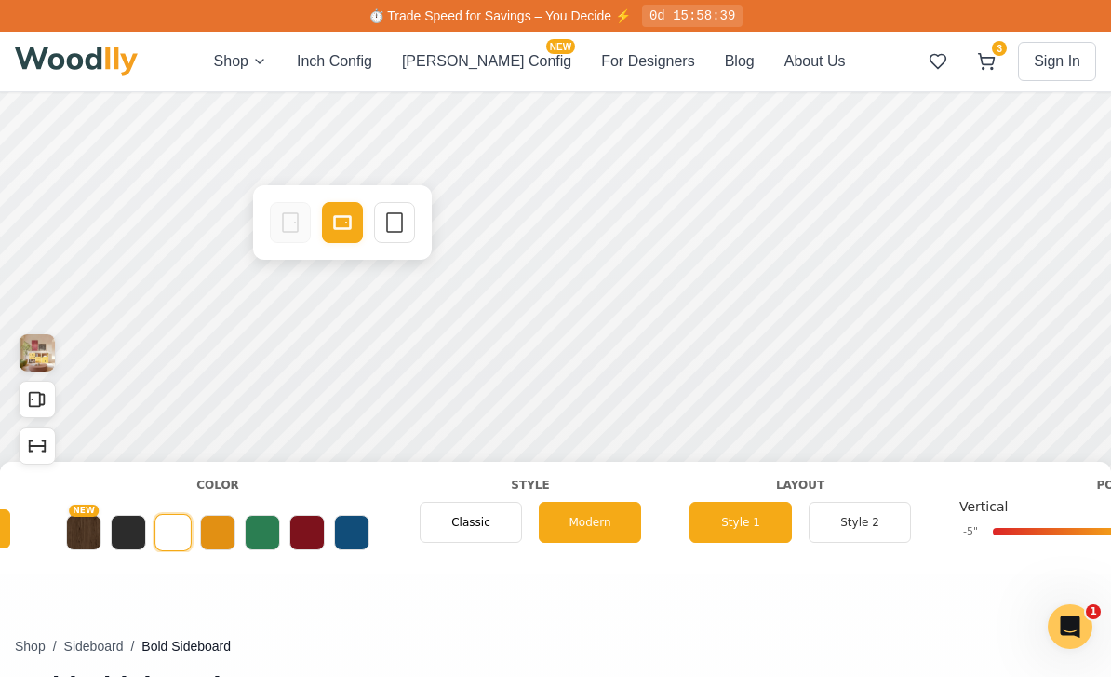
click at [407, 231] on div "Empty Space" at bounding box center [394, 222] width 41 height 41
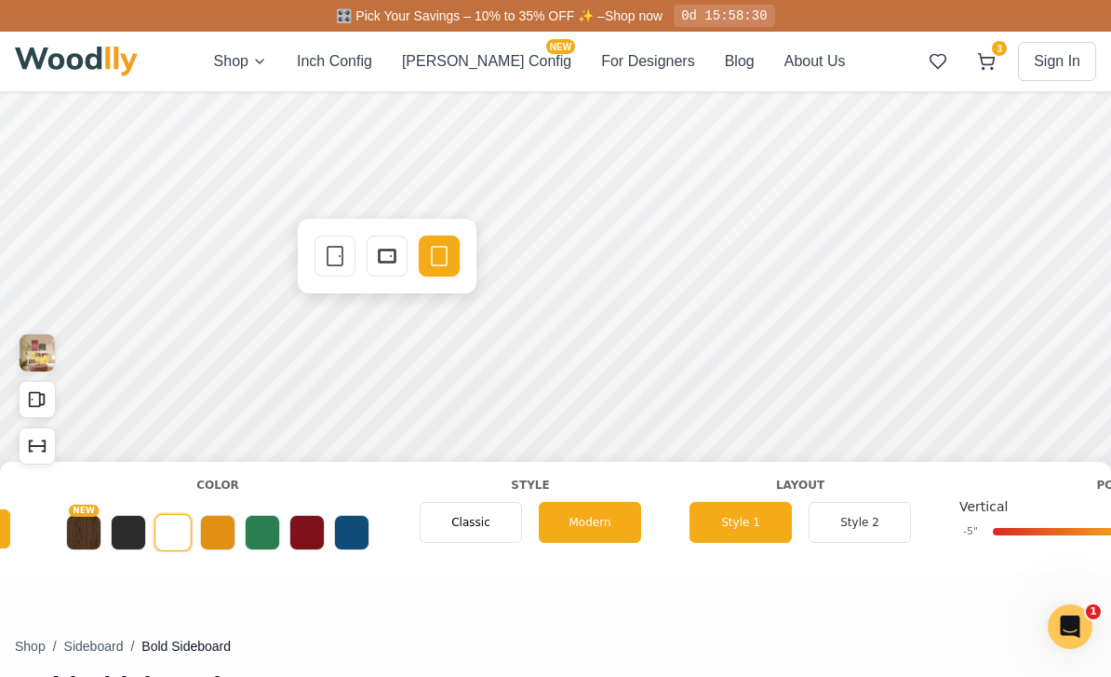
click at [336, 263] on icon at bounding box center [335, 256] width 22 height 22
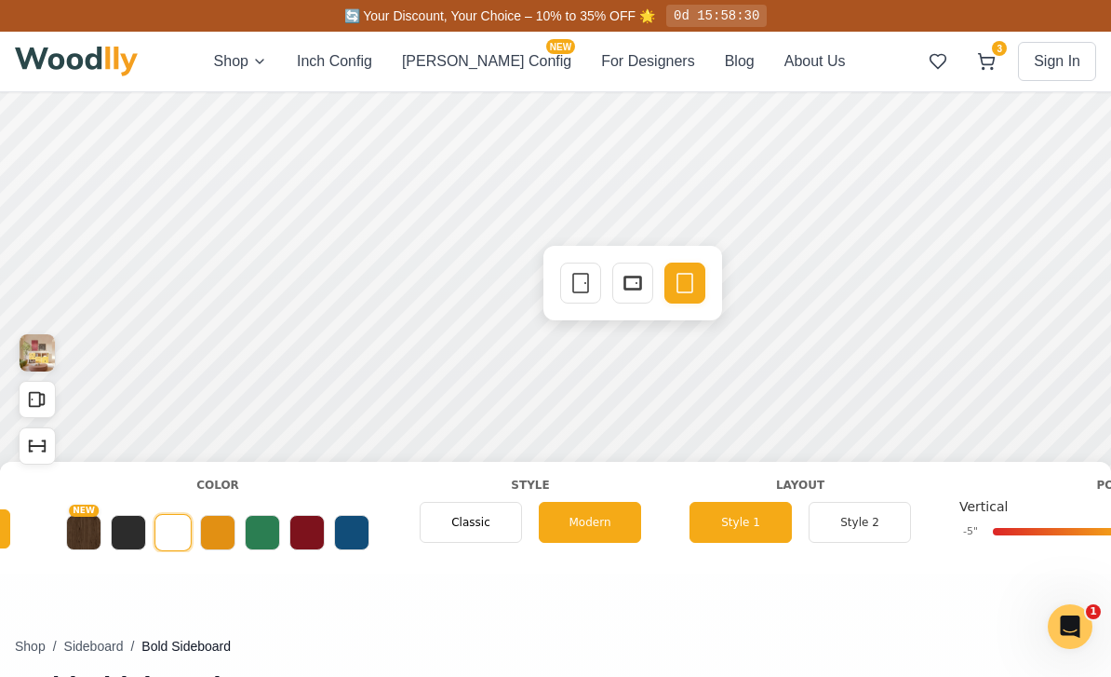
click at [579, 290] on icon at bounding box center [581, 283] width 22 height 22
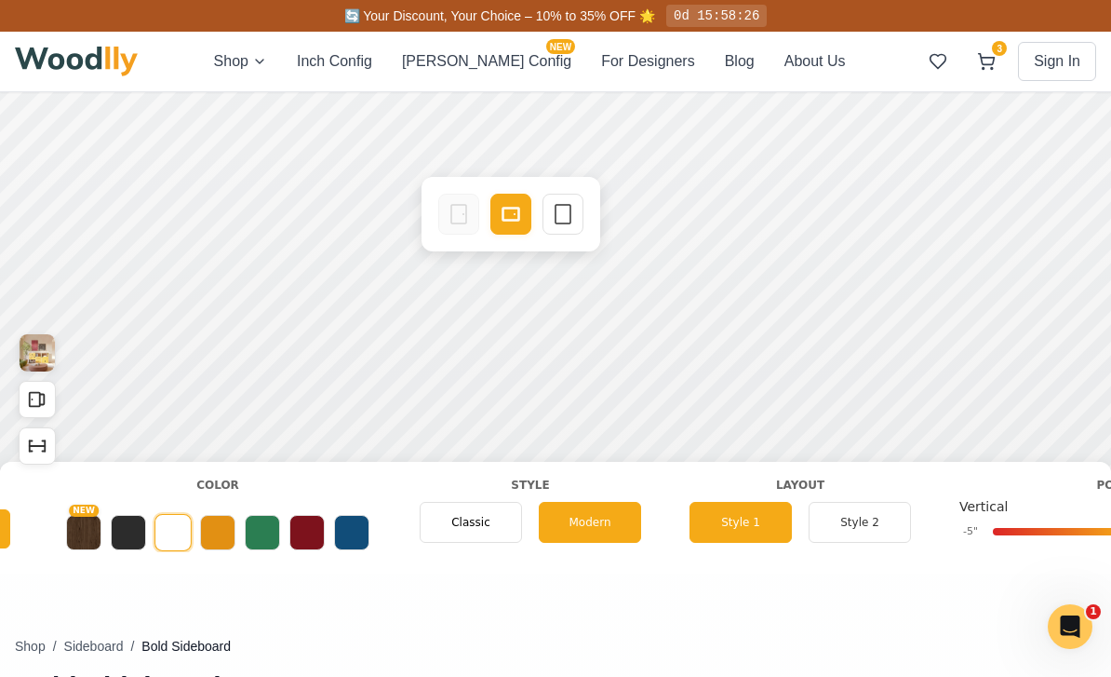
click at [568, 216] on icon at bounding box center [563, 214] width 22 height 22
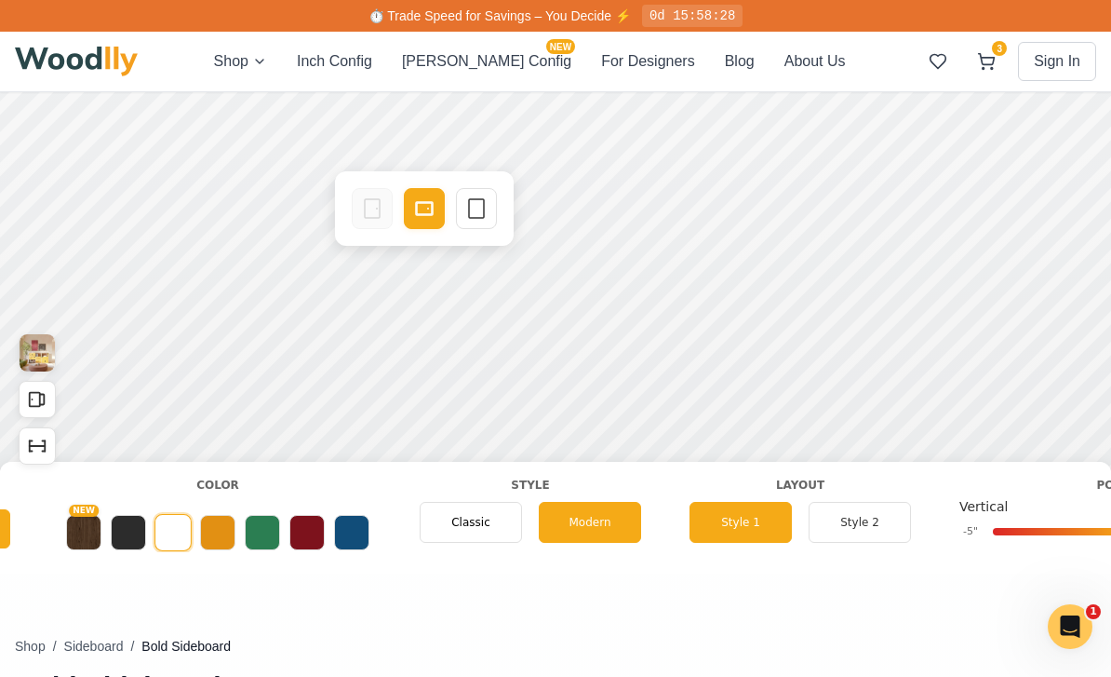
click at [479, 227] on div "Empty Space" at bounding box center [476, 208] width 41 height 41
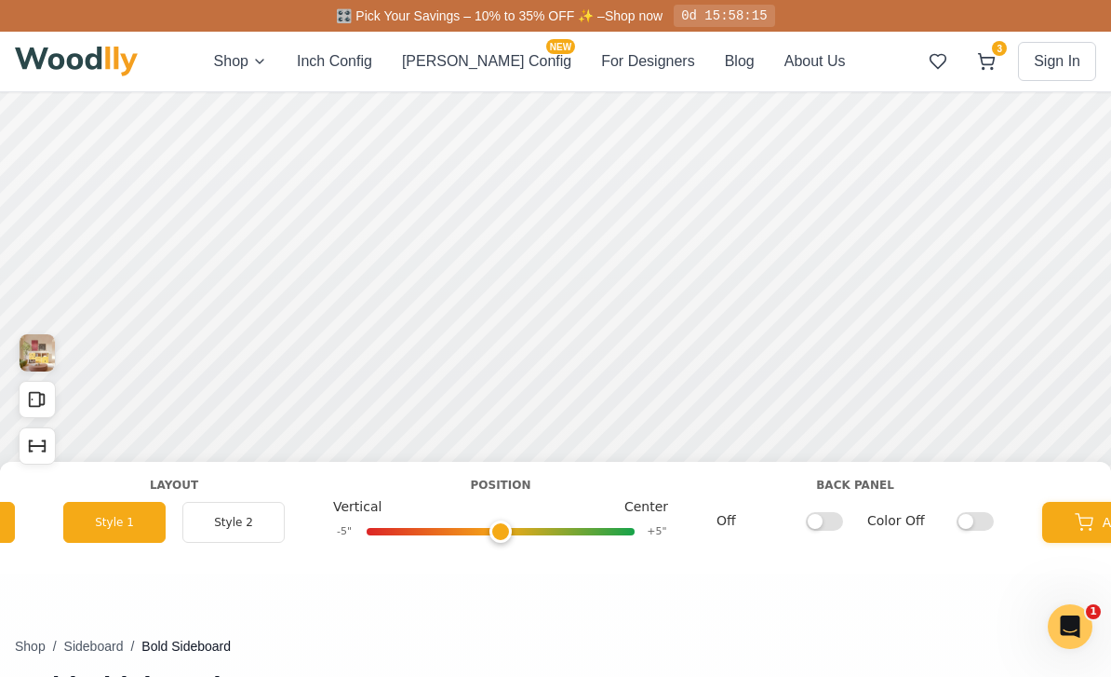
scroll to position [0, 1606]
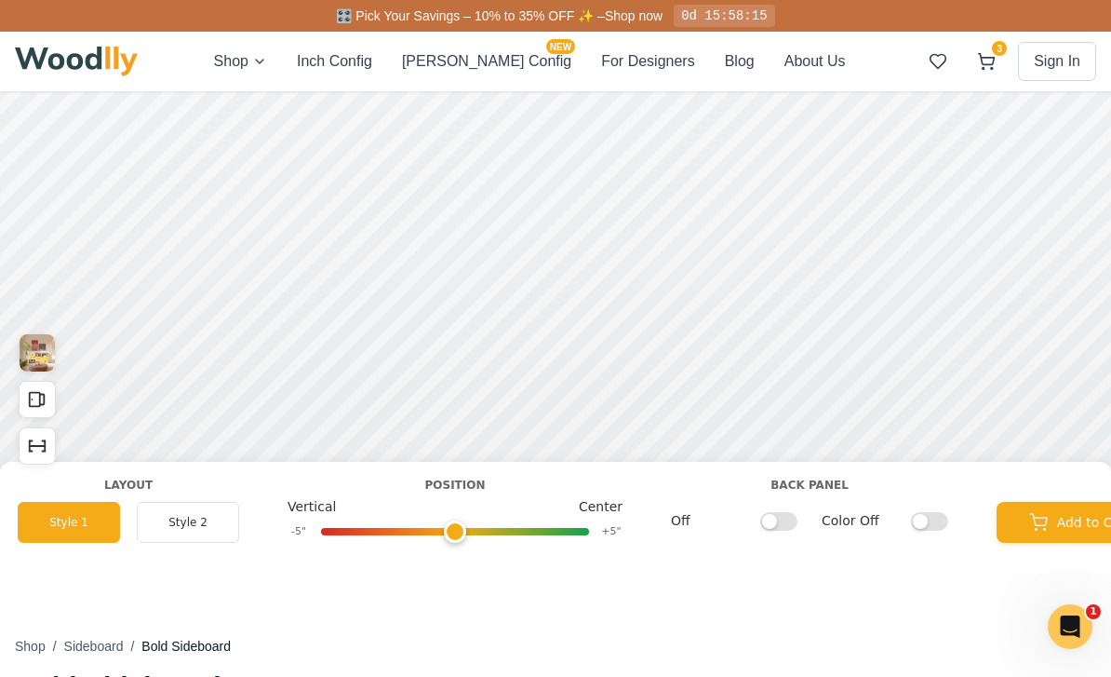
click at [791, 525] on input "Off" at bounding box center [778, 520] width 37 height 19
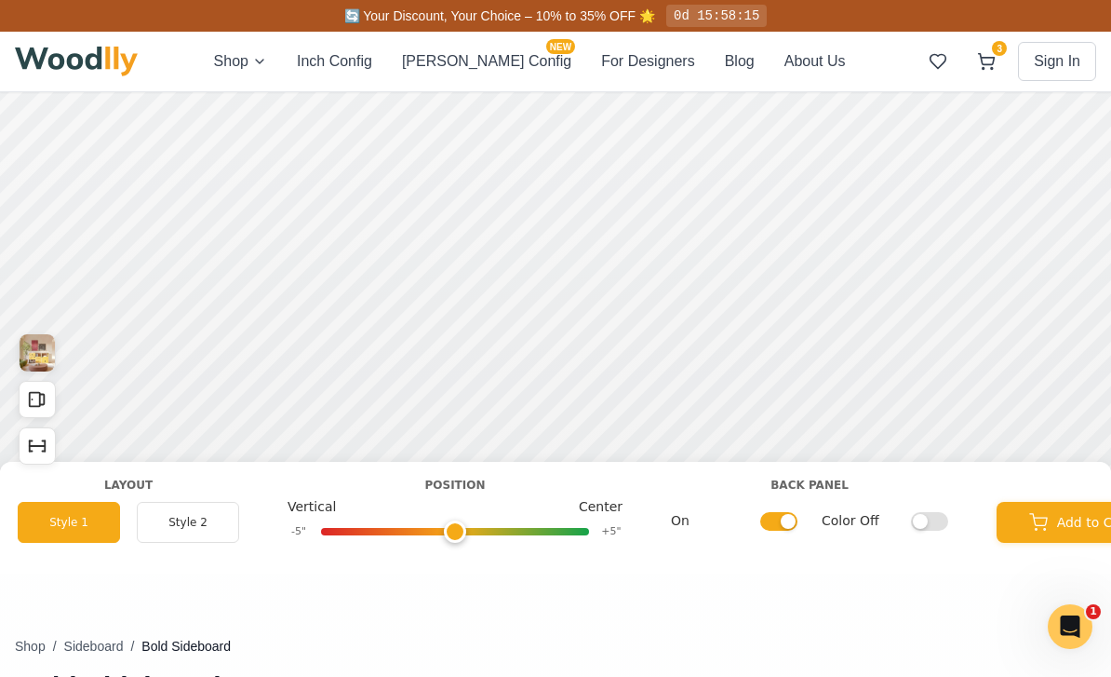
click at [783, 526] on input "On" at bounding box center [778, 520] width 37 height 19
checkbox input "false"
click at [920, 527] on input "Color Off" at bounding box center [929, 520] width 37 height 19
click at [920, 529] on input "Color On" at bounding box center [929, 520] width 37 height 19
click at [906, 528] on label "Color Off" at bounding box center [885, 521] width 127 height 20
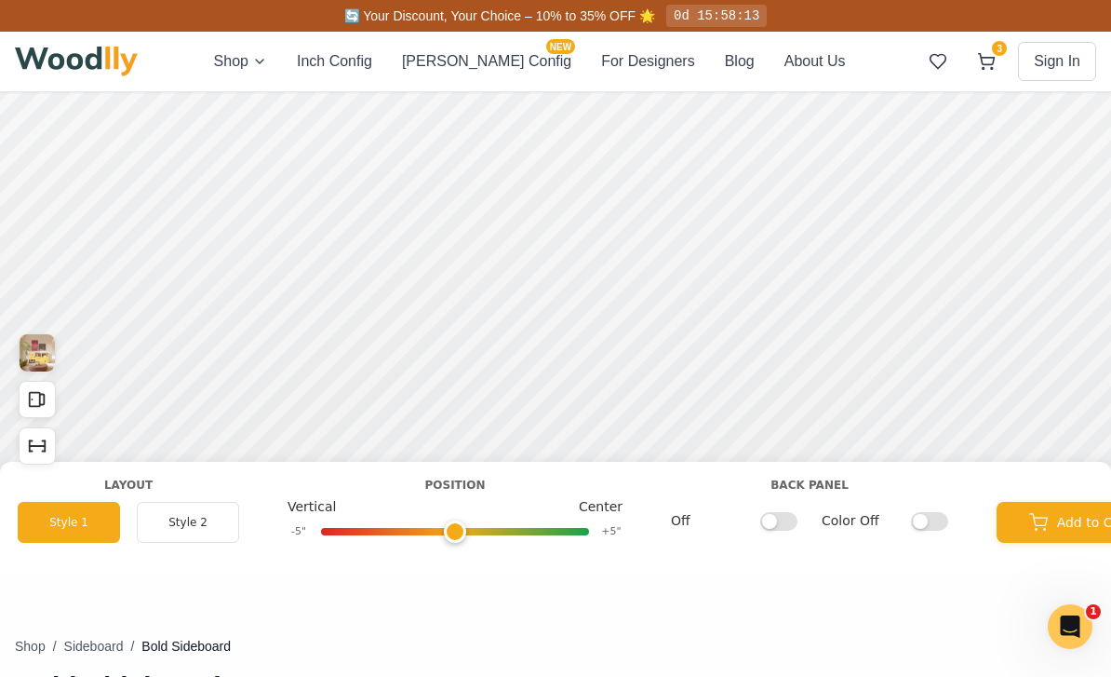
click at [911, 528] on input "Color Off" at bounding box center [929, 520] width 37 height 19
checkbox input "true"
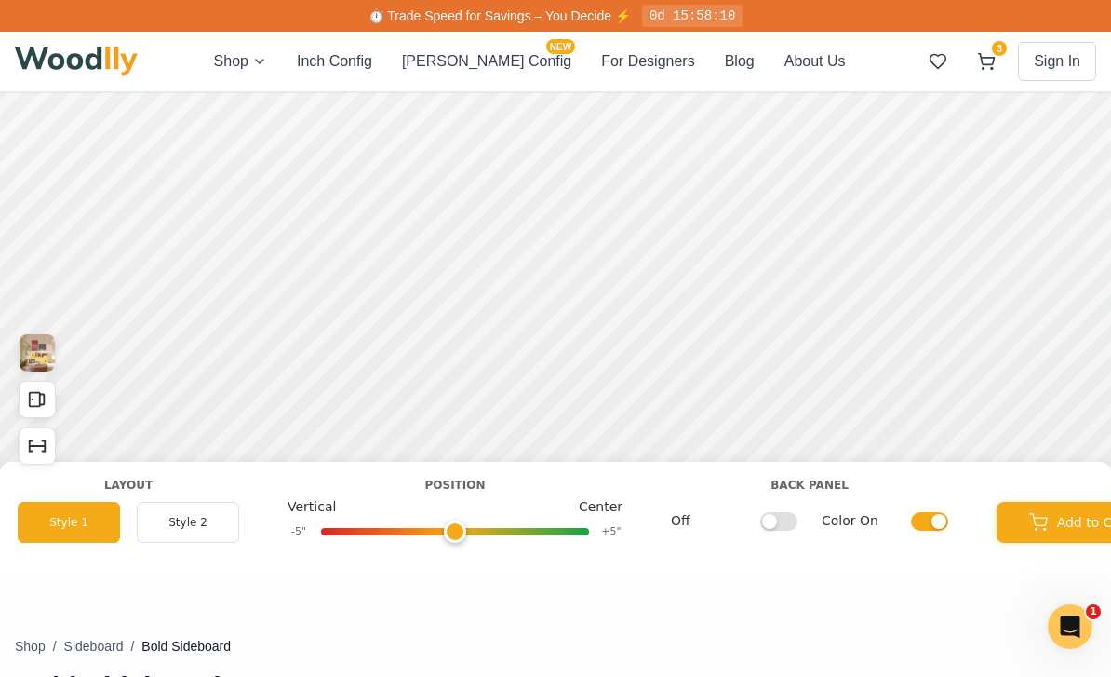
click at [1061, 523] on button "Add to Cart" at bounding box center [1080, 522] width 167 height 41
click at [1001, 67] on button "3" at bounding box center [987, 62] width 34 height 34
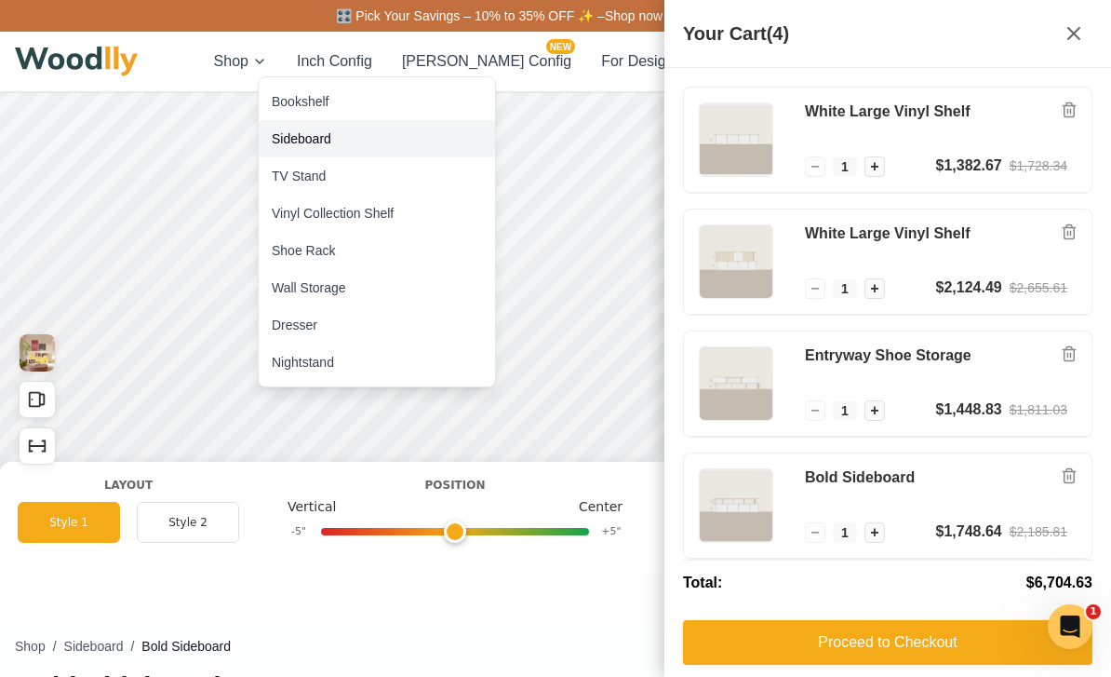
click at [295, 124] on div "Sideboard" at bounding box center [377, 138] width 236 height 37
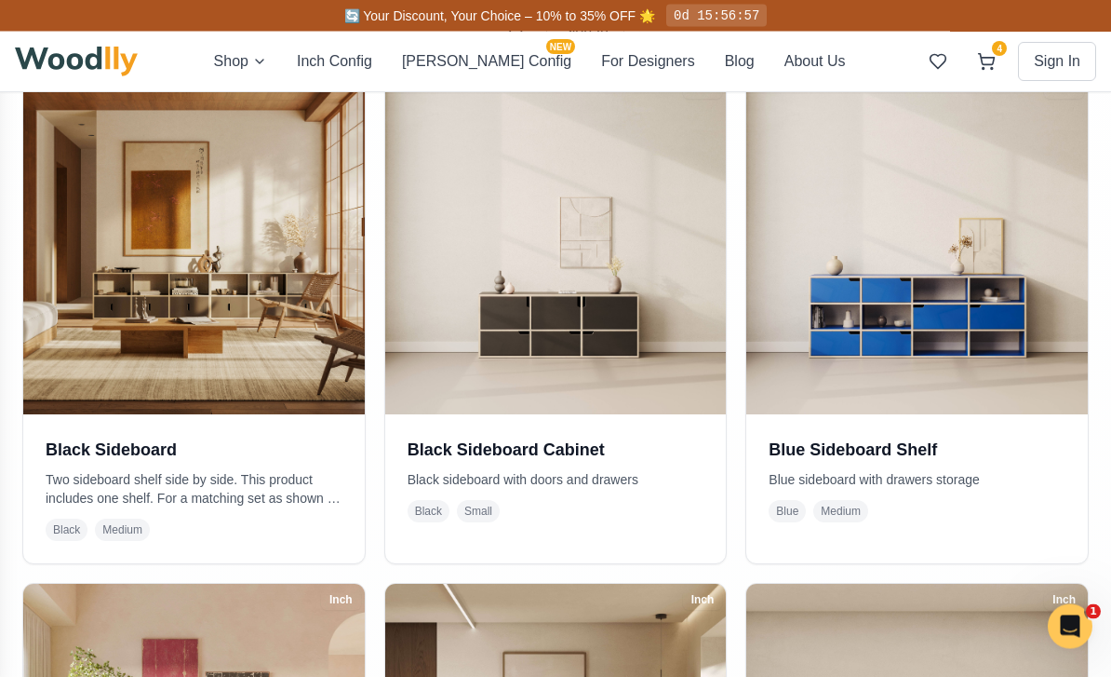
scroll to position [435, 0]
click at [141, 321] on img at bounding box center [194, 244] width 342 height 342
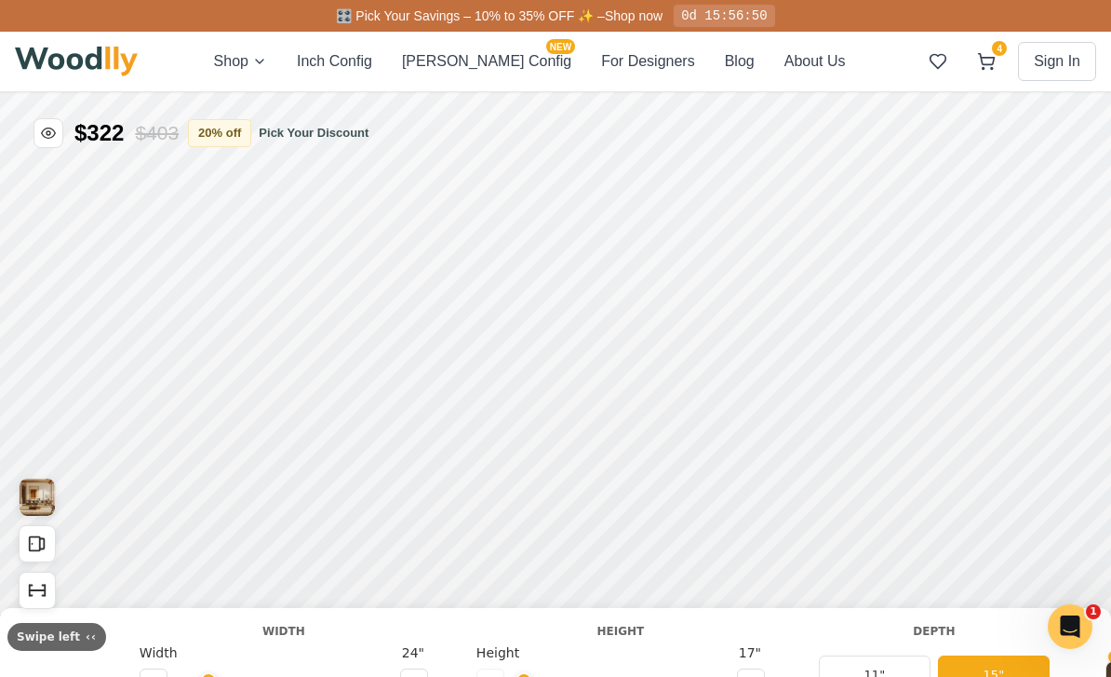
type input "56"
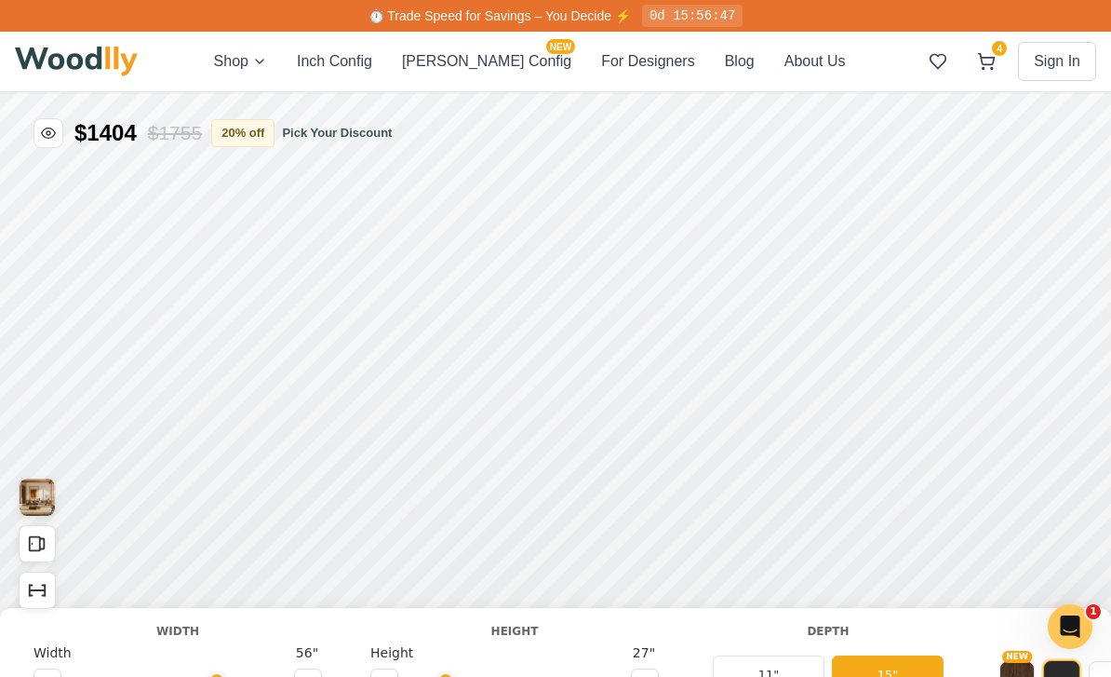
click at [646, 676] on icon at bounding box center [644, 682] width 11 height 11
click at [380, 676] on icon at bounding box center [384, 682] width 11 height 11
click at [379, 676] on icon at bounding box center [384, 682] width 11 height 11
click at [658, 676] on button at bounding box center [645, 682] width 28 height 28
type input "2"
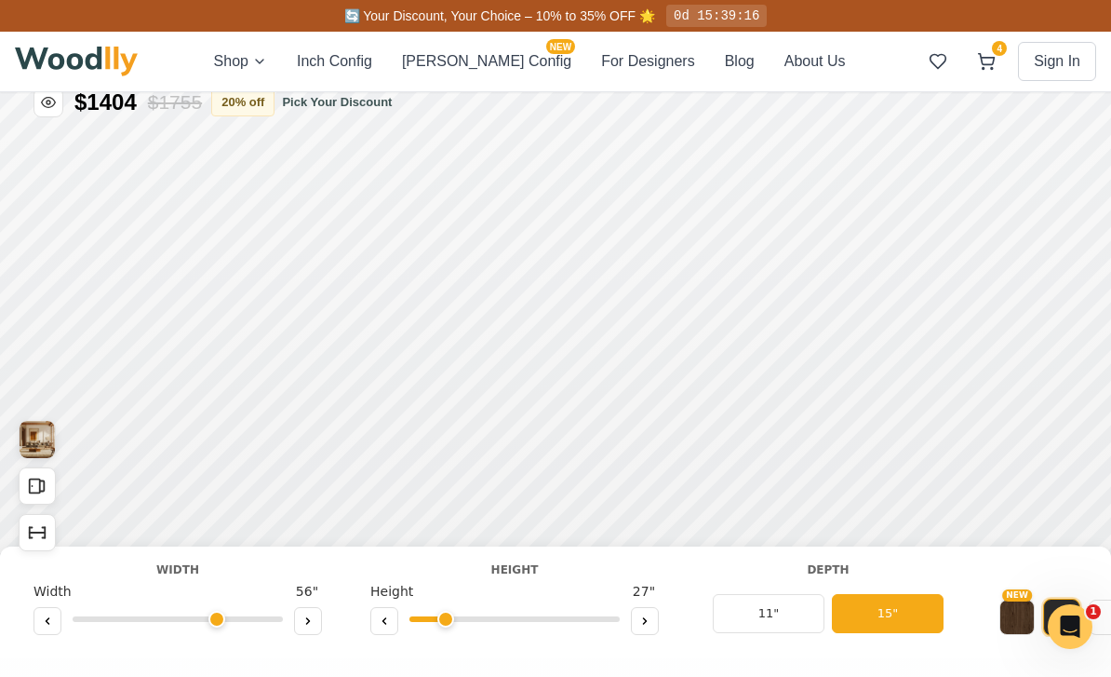
scroll to position [32, 0]
